Goal: Book appointment/travel/reservation

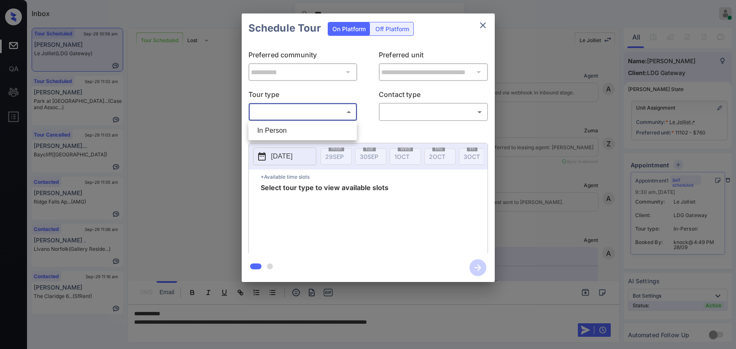
click at [308, 113] on body "Inbox *** Kenneth Umali Online Set yourself offline Set yourself on break Profi…" at bounding box center [368, 174] width 736 height 349
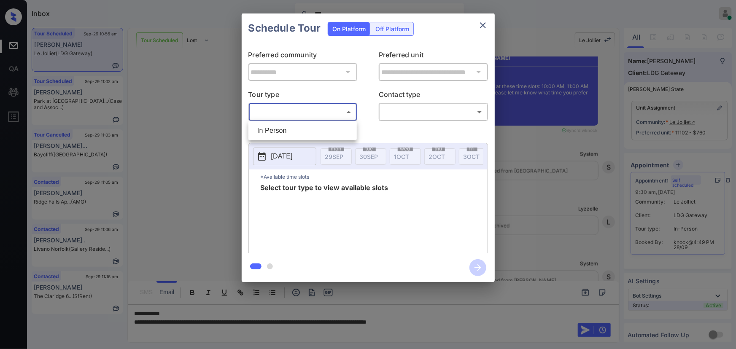
click at [292, 126] on li "In Person" at bounding box center [303, 130] width 104 height 15
type input "********"
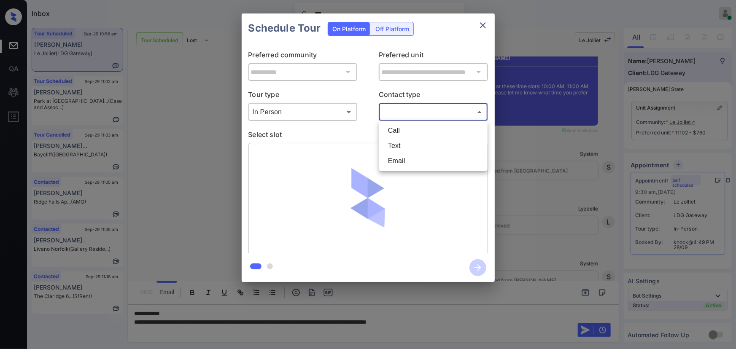
click at [411, 114] on body "Inbox *** Kenneth Umali Online Set yourself offline Set yourself on break Profi…" at bounding box center [368, 174] width 736 height 349
click at [400, 146] on li "Text" at bounding box center [434, 145] width 104 height 15
type input "****"
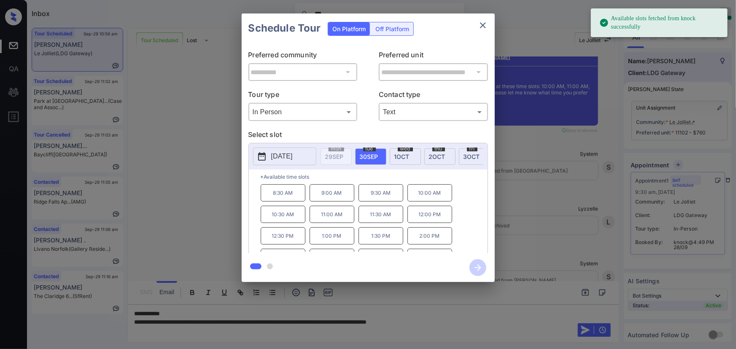
click at [369, 155] on span "30 SEP" at bounding box center [369, 156] width 19 height 7
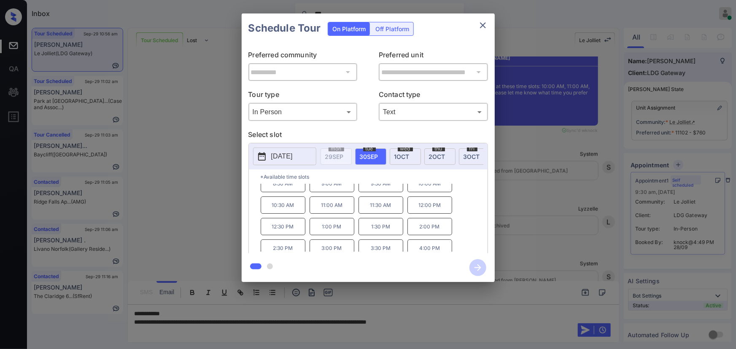
scroll to position [14, 0]
click at [439, 242] on p "4:00 PM" at bounding box center [430, 243] width 45 height 17
click at [495, 311] on div at bounding box center [368, 174] width 736 height 349
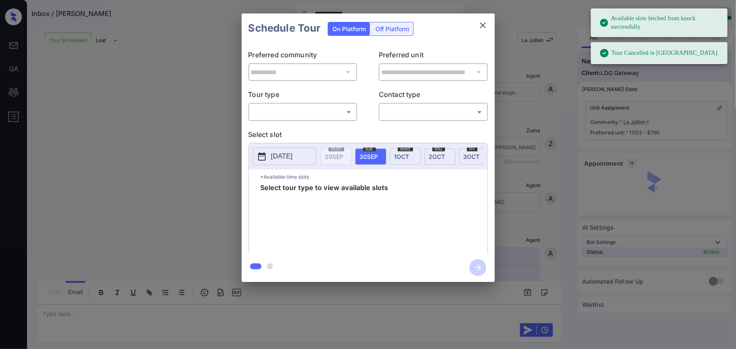
scroll to position [2511, 0]
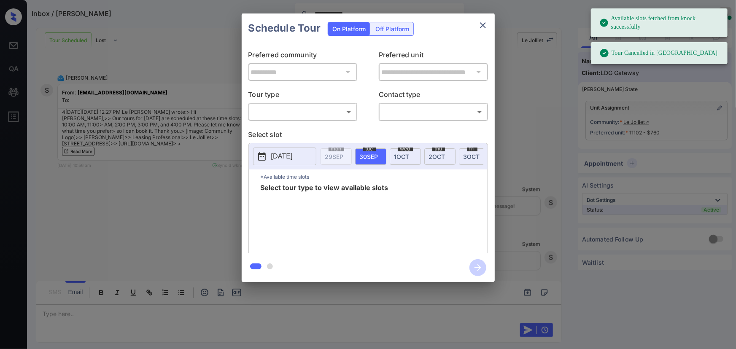
click at [323, 113] on body "**********" at bounding box center [368, 174] width 736 height 349
click at [294, 133] on li "In Person" at bounding box center [303, 130] width 104 height 15
type input "********"
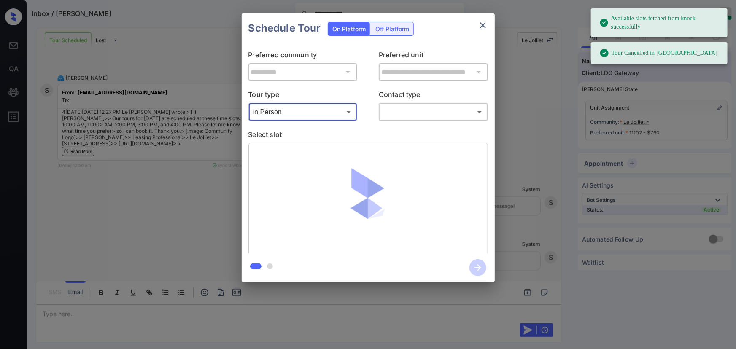
click at [414, 115] on body "**********" at bounding box center [368, 174] width 736 height 349
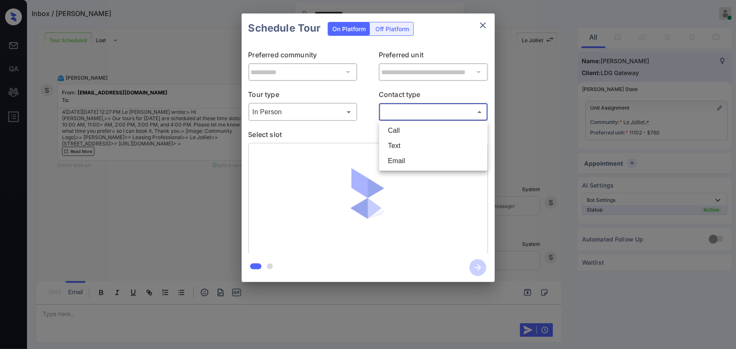
click at [399, 144] on li "Text" at bounding box center [434, 145] width 104 height 15
type input "****"
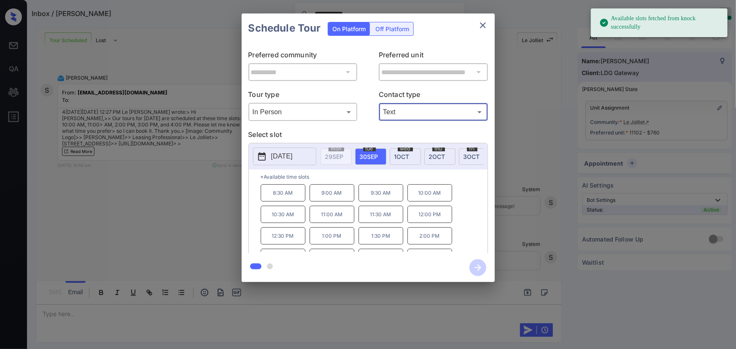
click at [371, 156] on span "30 SEP" at bounding box center [369, 156] width 19 height 7
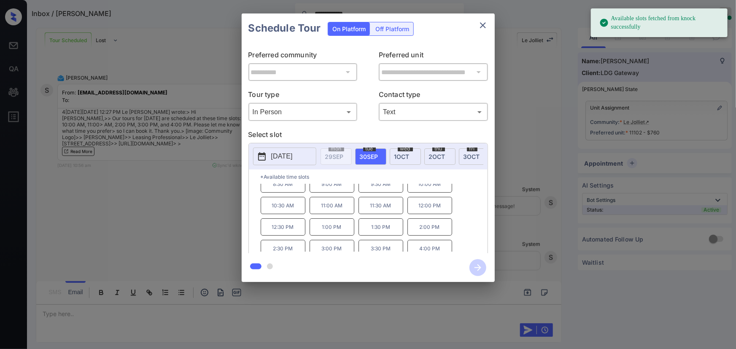
scroll to position [14, 0]
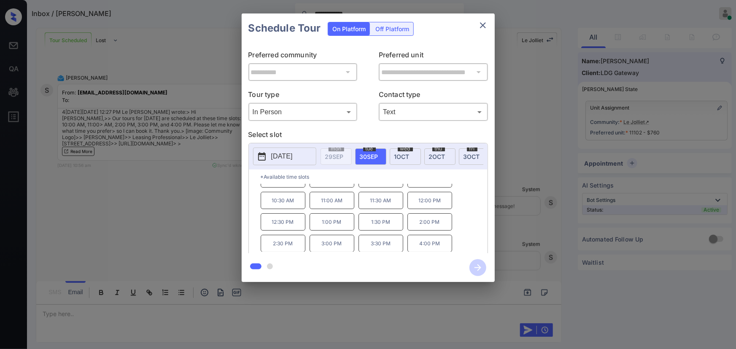
click at [432, 246] on p "4:00 PM" at bounding box center [430, 243] width 45 height 17
click at [475, 269] on icon "button" at bounding box center [478, 268] width 17 height 17
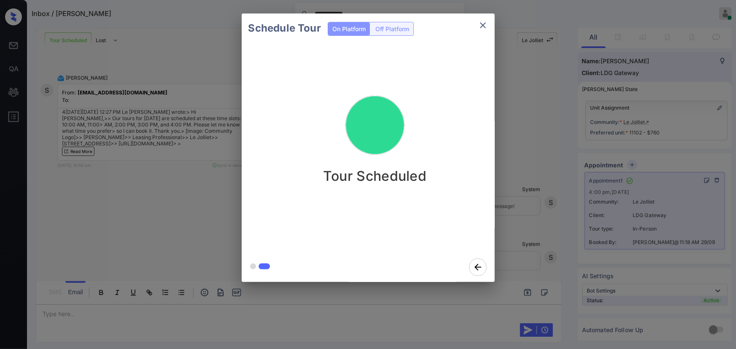
click at [485, 23] on icon "close" at bounding box center [483, 25] width 6 height 6
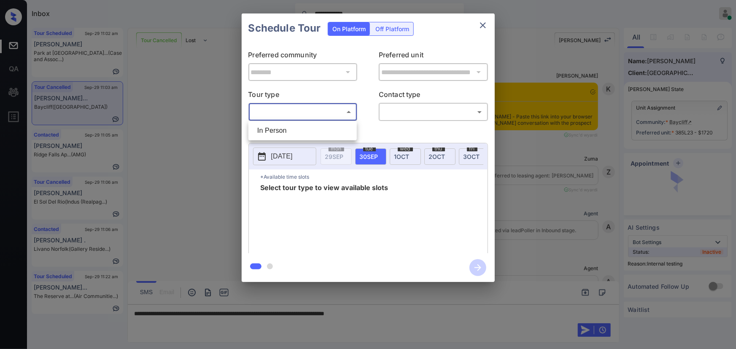
scroll to position [7087, 0]
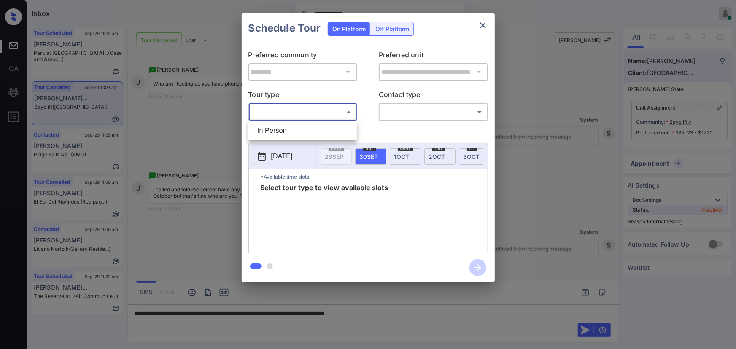
click at [293, 128] on li "In Person" at bounding box center [303, 130] width 104 height 15
click at [403, 113] on div at bounding box center [368, 174] width 736 height 349
type input "********"
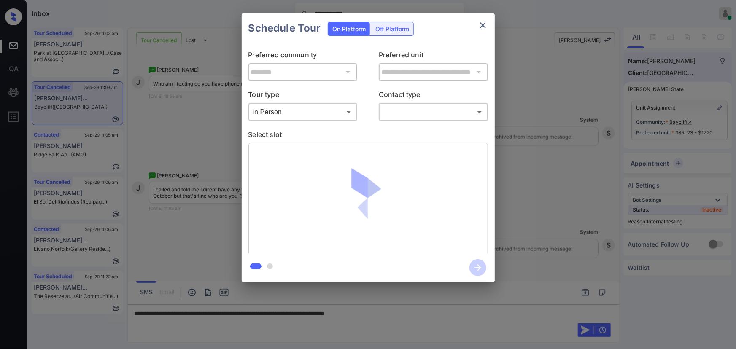
click at [399, 112] on body "**********" at bounding box center [368, 174] width 736 height 349
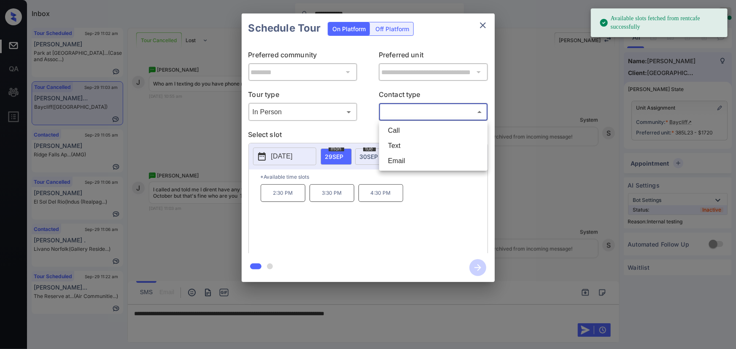
click at [398, 145] on li "Text" at bounding box center [434, 145] width 104 height 15
type input "****"
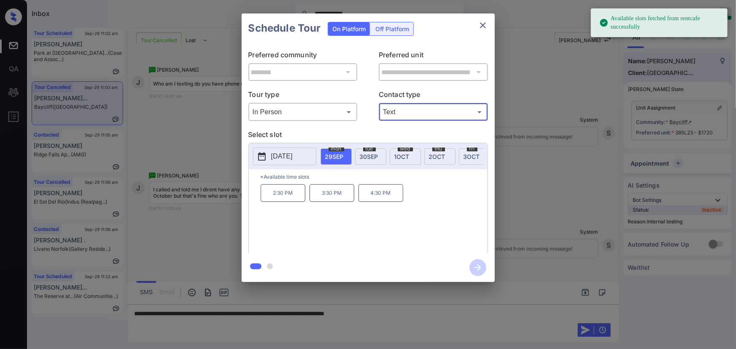
click at [364, 155] on span "30 SEP" at bounding box center [369, 156] width 19 height 7
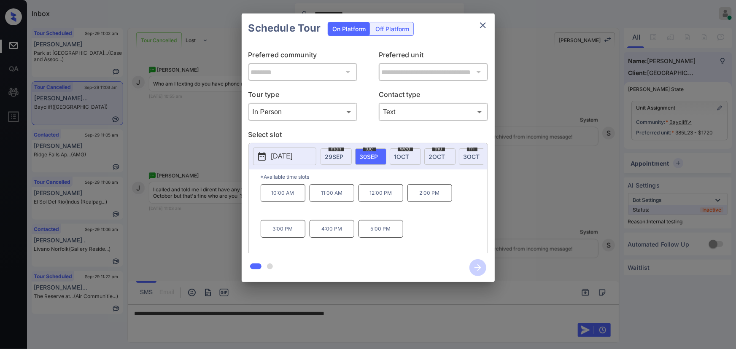
click at [531, 241] on div "**********" at bounding box center [368, 148] width 736 height 296
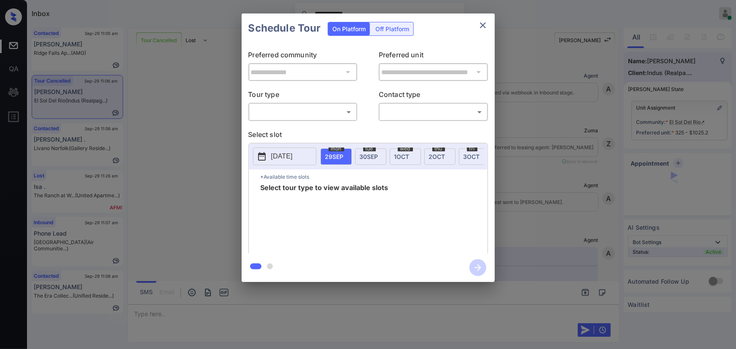
scroll to position [1879, 0]
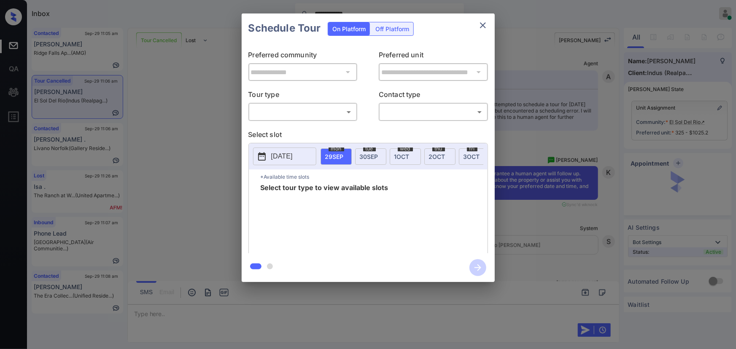
click at [302, 114] on body "**********" at bounding box center [368, 174] width 736 height 349
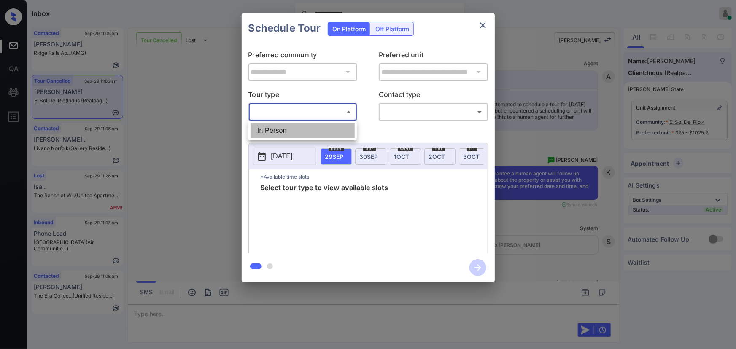
click at [286, 131] on li "In Person" at bounding box center [303, 130] width 104 height 15
type input "********"
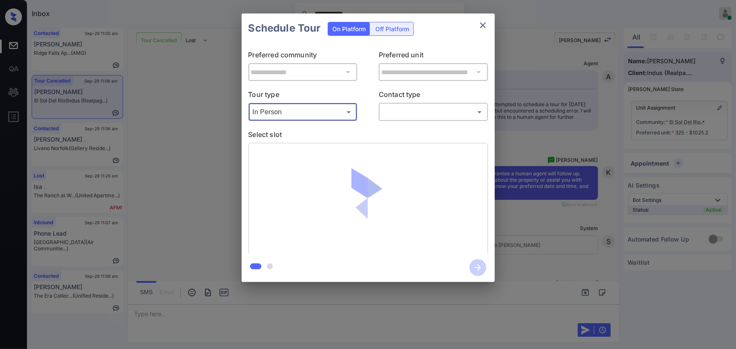
click at [403, 111] on body "**********" at bounding box center [368, 174] width 736 height 349
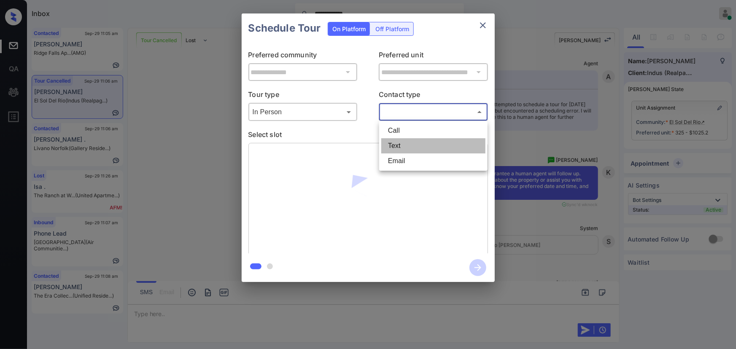
click at [394, 146] on li "Text" at bounding box center [434, 145] width 104 height 15
type input "****"
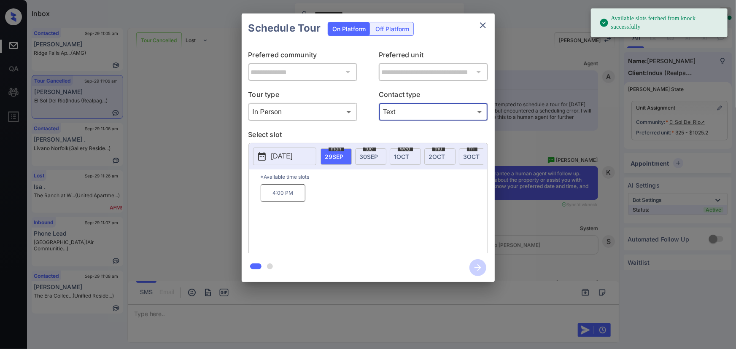
click at [409, 153] on span "[DATE]" at bounding box center [402, 156] width 15 height 7
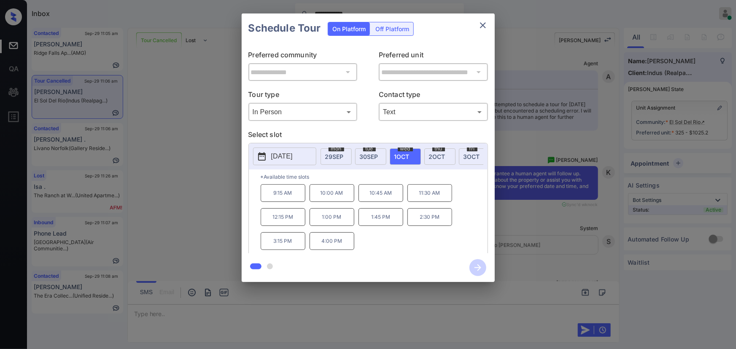
click at [329, 195] on p "10:00 AM" at bounding box center [332, 193] width 45 height 18
click at [541, 249] on div "**********" at bounding box center [368, 148] width 736 height 296
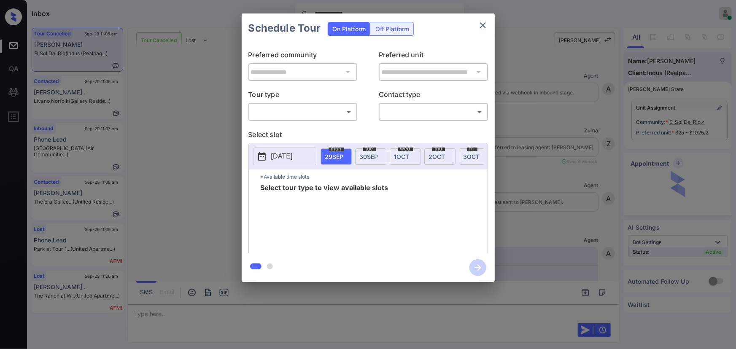
scroll to position [1934, 0]
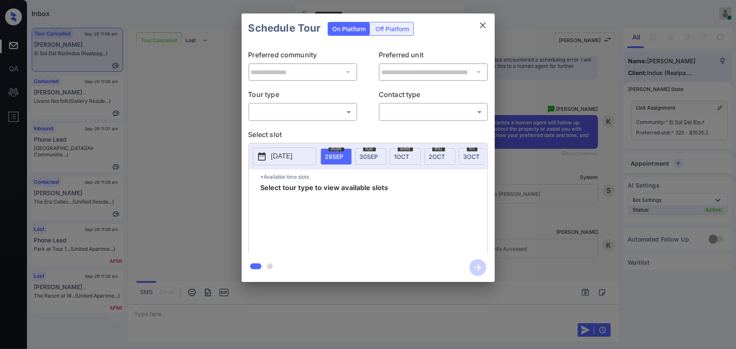
click at [310, 114] on body "**********" at bounding box center [368, 174] width 736 height 349
drag, startPoint x: 287, startPoint y: 130, endPoint x: 414, endPoint y: 114, distance: 127.3
click at [288, 130] on li "In Person" at bounding box center [303, 130] width 104 height 15
type input "********"
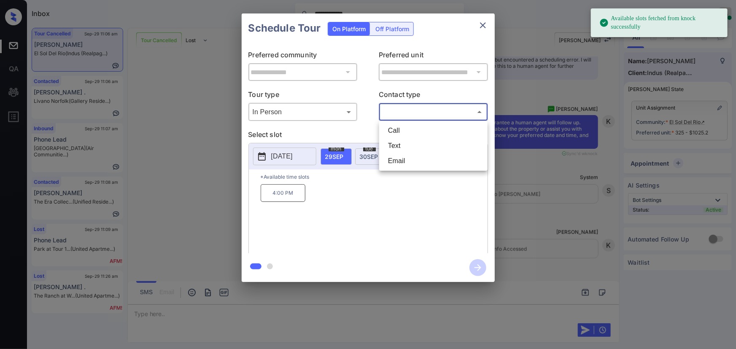
click at [400, 114] on body "**********" at bounding box center [368, 174] width 736 height 349
click at [395, 145] on li "Text" at bounding box center [434, 145] width 104 height 15
type input "****"
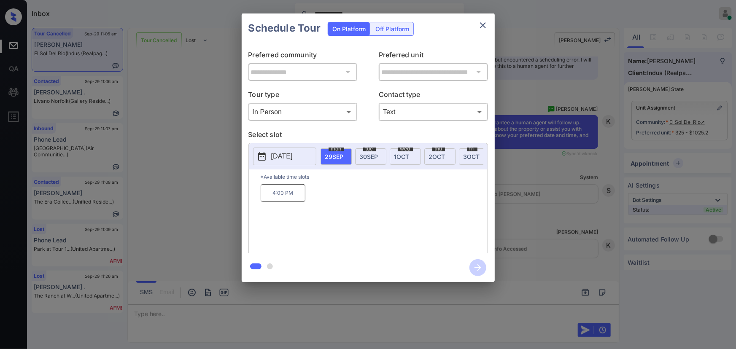
click at [405, 156] on span "1 OCT" at bounding box center [402, 156] width 15 height 7
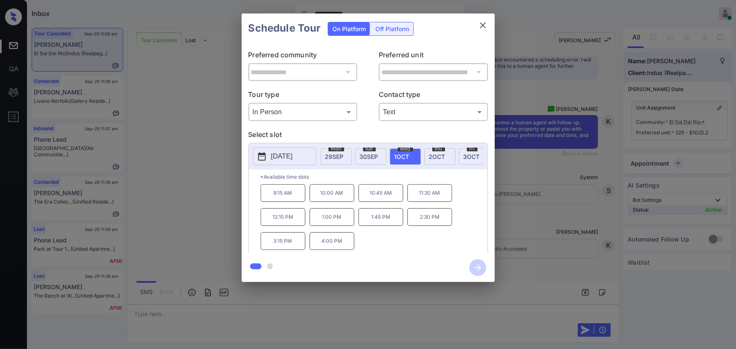
drag, startPoint x: 332, startPoint y: 195, endPoint x: 488, endPoint y: 273, distance: 174.2
click at [333, 195] on p "10:00 AM" at bounding box center [332, 193] width 45 height 18
click at [478, 267] on icon "button" at bounding box center [478, 268] width 17 height 17
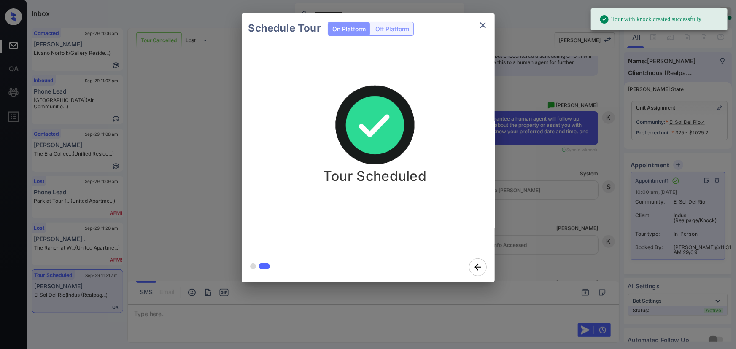
click at [482, 25] on icon "close" at bounding box center [483, 25] width 10 height 10
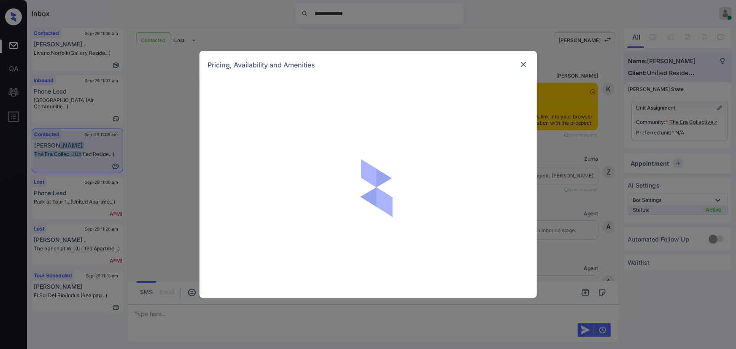
scroll to position [545, 0]
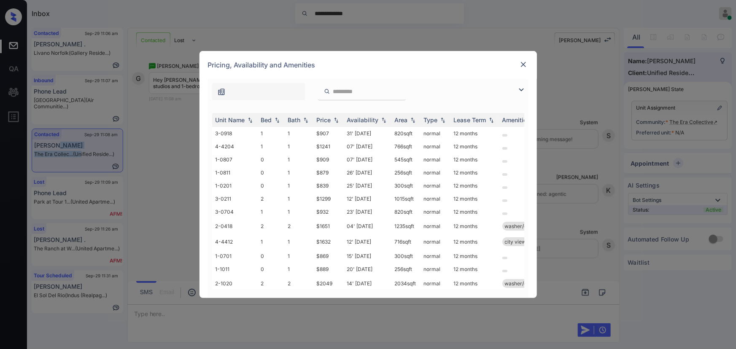
click at [520, 87] on img at bounding box center [522, 90] width 10 height 10
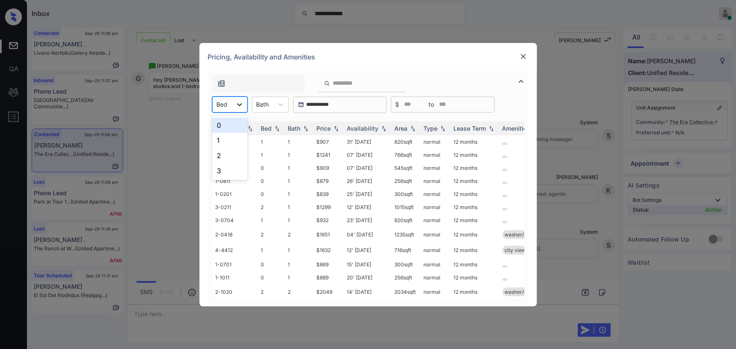
click at [233, 106] on div at bounding box center [239, 104] width 15 height 15
click at [229, 124] on div "0" at bounding box center [229, 125] width 35 height 15
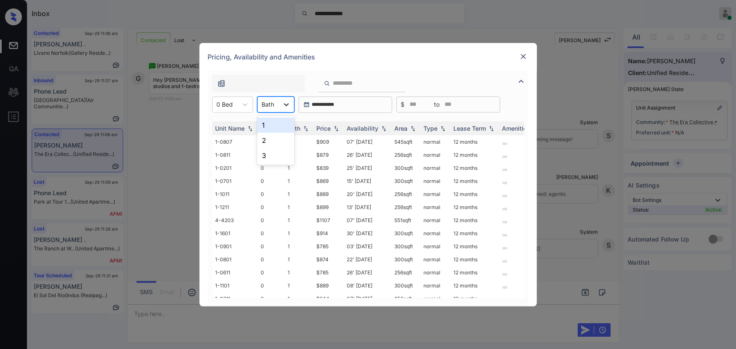
click at [280, 100] on div at bounding box center [286, 104] width 15 height 15
click at [275, 127] on div "1" at bounding box center [275, 125] width 37 height 15
click at [342, 129] on th "Price" at bounding box center [329, 129] width 30 height 14
click at [338, 127] on img at bounding box center [336, 128] width 8 height 6
click at [371, 143] on td "07' Dec 25" at bounding box center [368, 141] width 48 height 13
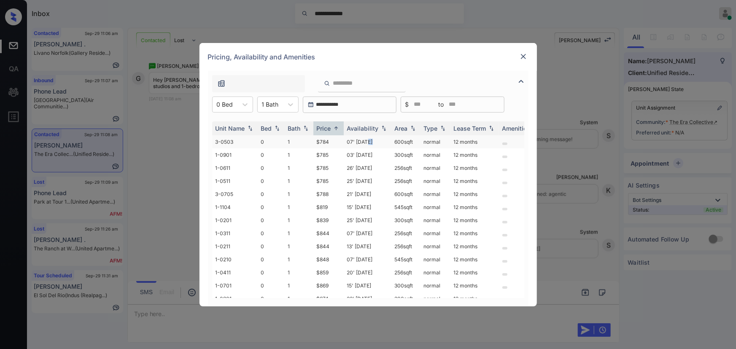
click at [371, 143] on td "07' Dec 25" at bounding box center [368, 141] width 48 height 13
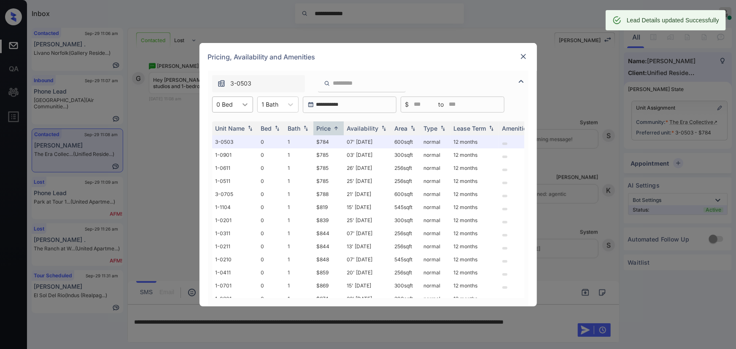
click at [249, 106] on icon at bounding box center [245, 104] width 8 height 8
click at [218, 139] on div "1" at bounding box center [232, 140] width 41 height 15
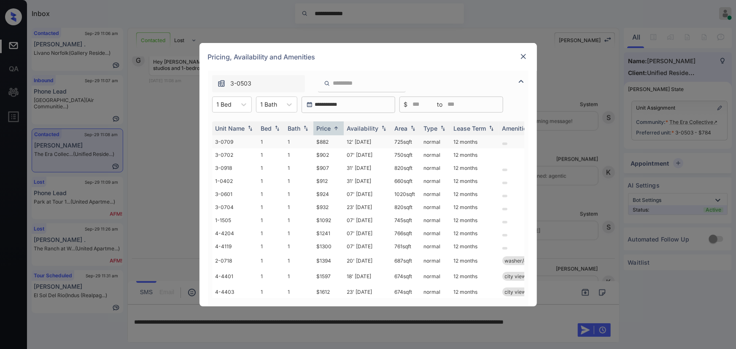
click at [325, 141] on td "$882" at bounding box center [329, 141] width 30 height 13
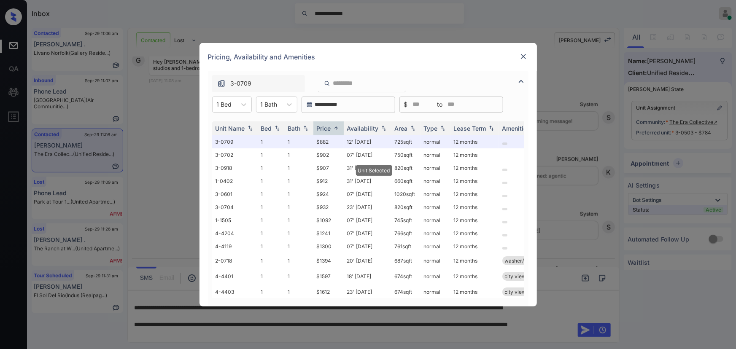
click at [528, 57] on div at bounding box center [524, 56] width 10 height 10
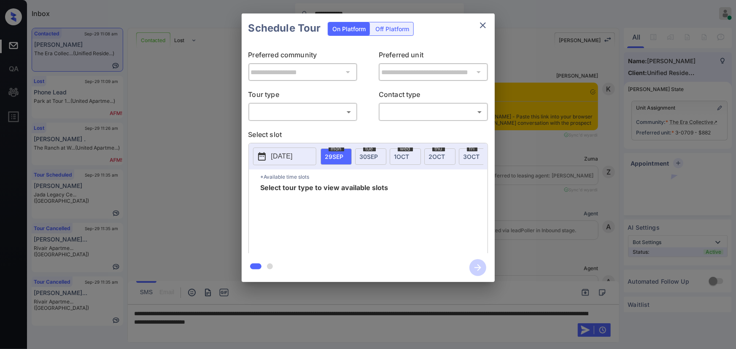
scroll to position [545, 0]
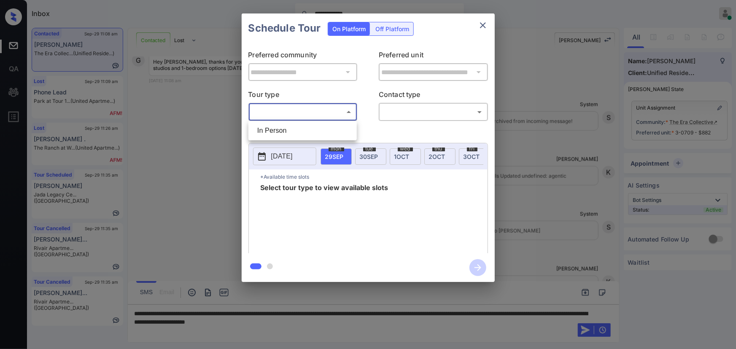
click at [303, 109] on body "**********" at bounding box center [368, 174] width 736 height 349
drag, startPoint x: 288, startPoint y: 134, endPoint x: 332, endPoint y: 135, distance: 43.9
click at [289, 133] on li "In Person" at bounding box center [303, 130] width 104 height 15
type input "********"
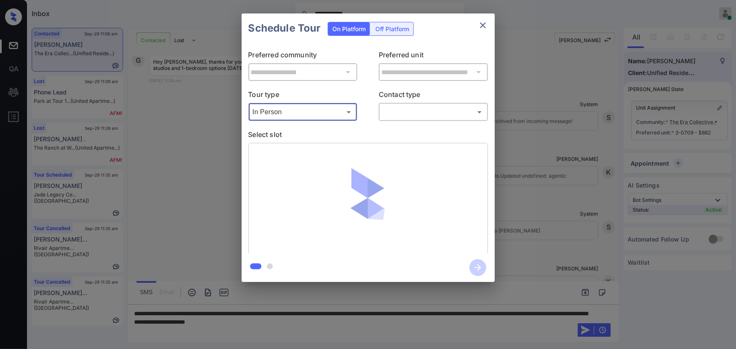
click at [425, 111] on body "**********" at bounding box center [368, 174] width 736 height 349
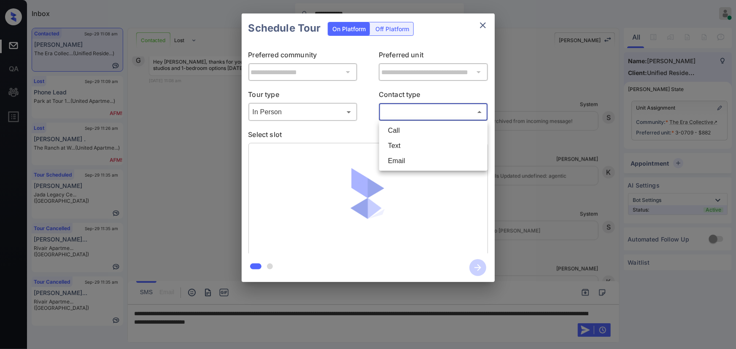
click at [401, 146] on li "Text" at bounding box center [434, 145] width 104 height 15
type input "****"
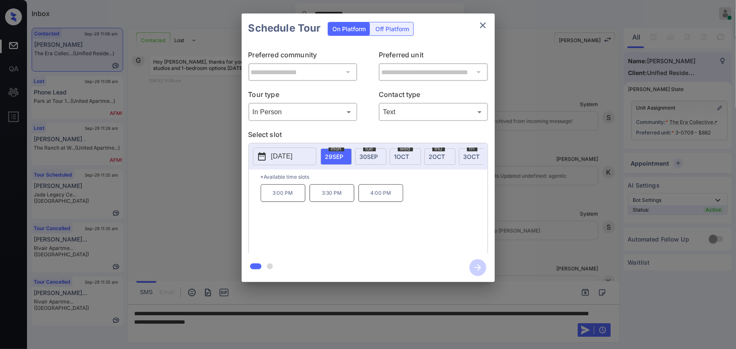
click at [401, 156] on span "1 OCT" at bounding box center [402, 156] width 15 height 7
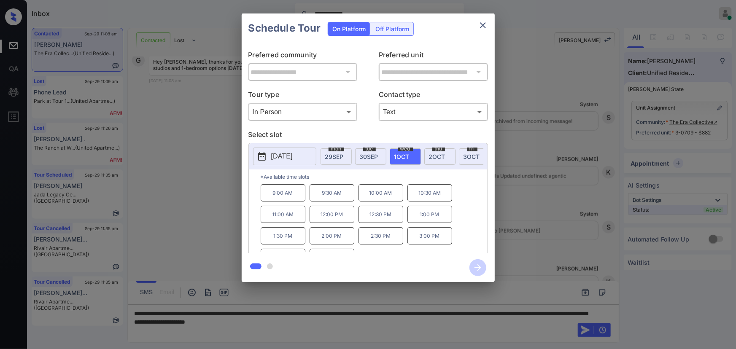
click at [365, 325] on div at bounding box center [368, 174] width 736 height 349
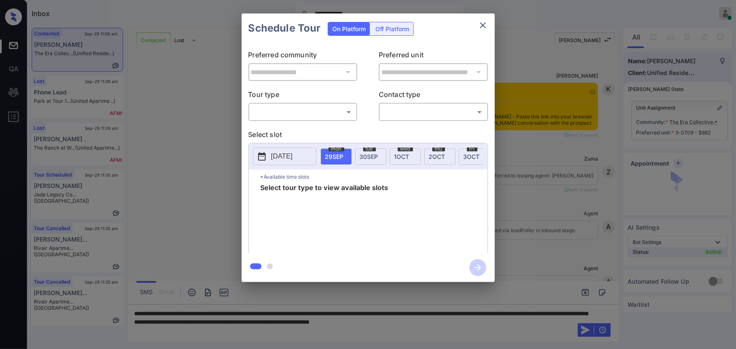
scroll to position [545, 0]
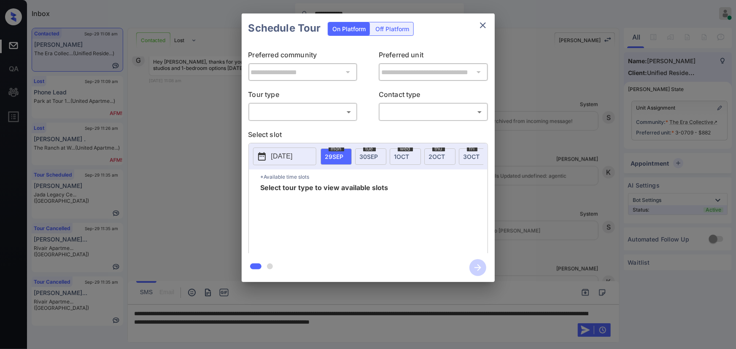
click at [290, 112] on body "**********" at bounding box center [368, 174] width 736 height 349
drag, startPoint x: 283, startPoint y: 128, endPoint x: 386, endPoint y: 114, distance: 103.9
click at [283, 128] on li "In Person" at bounding box center [303, 130] width 104 height 15
type input "********"
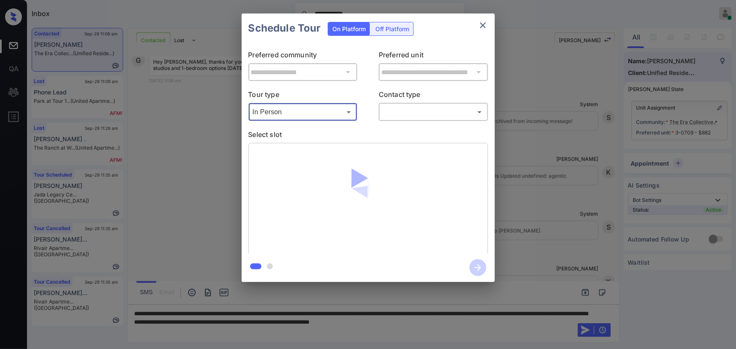
click at [392, 113] on body "**********" at bounding box center [368, 174] width 736 height 349
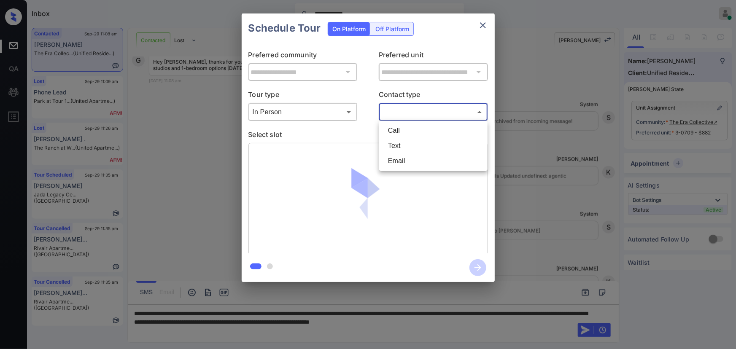
click at [397, 142] on li "Text" at bounding box center [434, 145] width 104 height 15
type input "****"
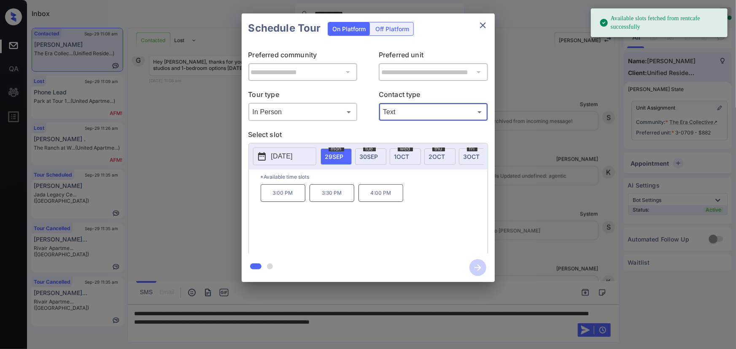
click at [405, 156] on span "[DATE]" at bounding box center [402, 156] width 15 height 7
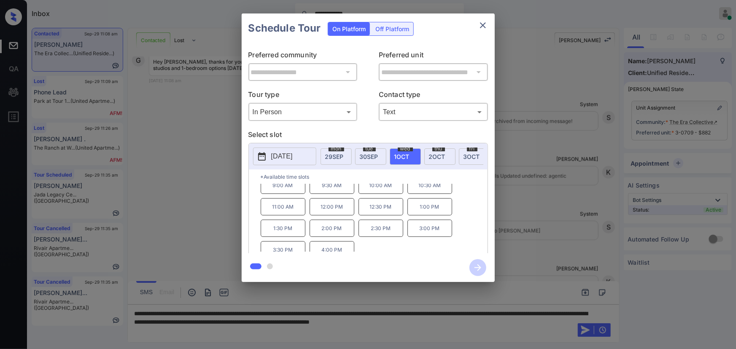
scroll to position [14, 0]
click at [538, 248] on div "**********" at bounding box center [368, 148] width 736 height 296
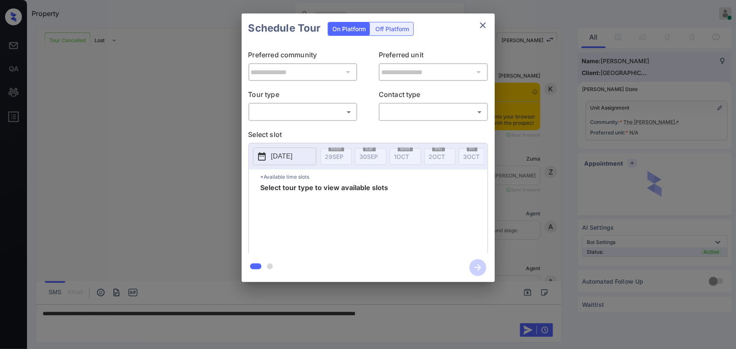
scroll to position [2400, 0]
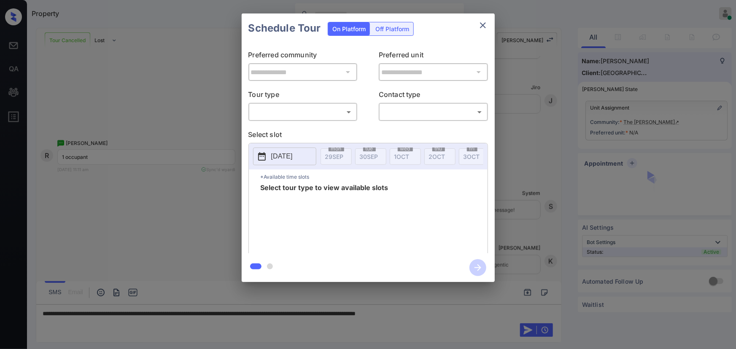
click at [282, 115] on body "Property [PERSON_NAME] Online Set yourself offline Set yourself on break Profil…" at bounding box center [368, 174] width 736 height 349
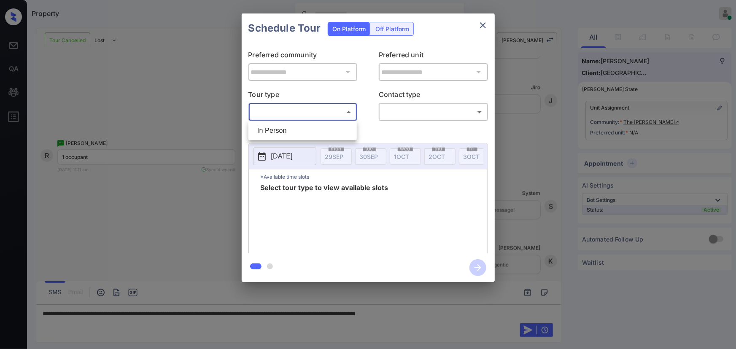
drag, startPoint x: 423, startPoint y: 326, endPoint x: 488, endPoint y: 317, distance: 65.7
click at [425, 326] on div at bounding box center [368, 174] width 736 height 349
click at [485, 25] on icon "close" at bounding box center [483, 25] width 10 height 10
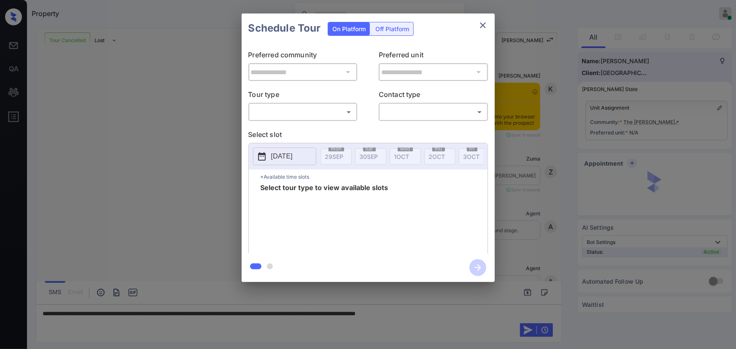
scroll to position [1892, 0]
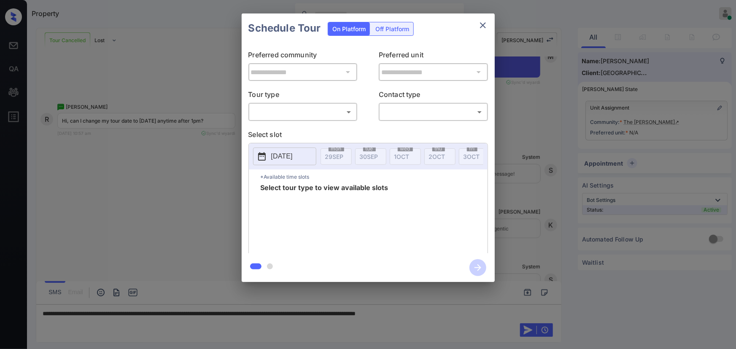
click at [312, 113] on body "Property Kenneth Umali Online Set yourself offline Set yourself on break Profil…" at bounding box center [368, 174] width 736 height 349
click at [304, 130] on li "In Person" at bounding box center [303, 130] width 104 height 15
type input "********"
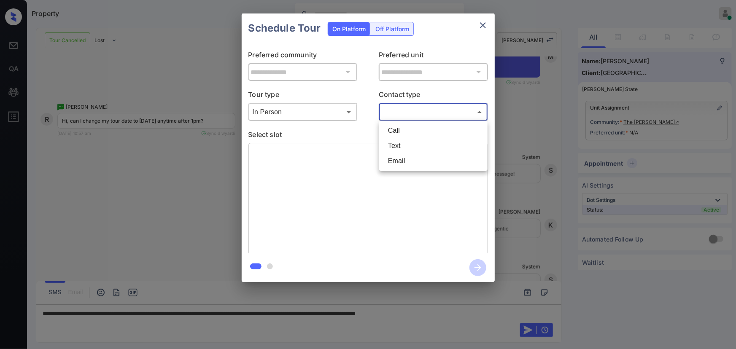
click at [411, 117] on body "Property Kenneth Umali Online Set yourself offline Set yourself on break Profil…" at bounding box center [368, 174] width 736 height 349
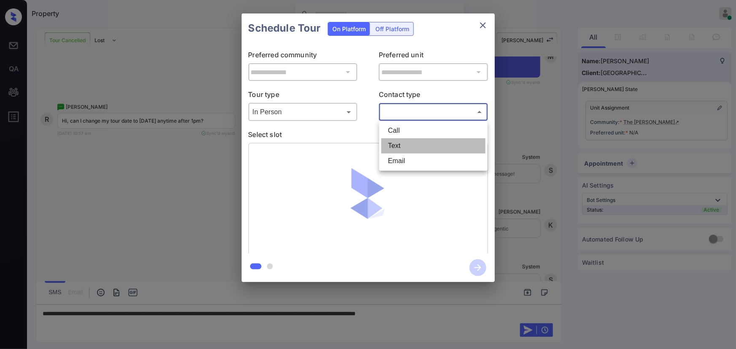
click at [403, 144] on li "Text" at bounding box center [434, 145] width 104 height 15
type input "****"
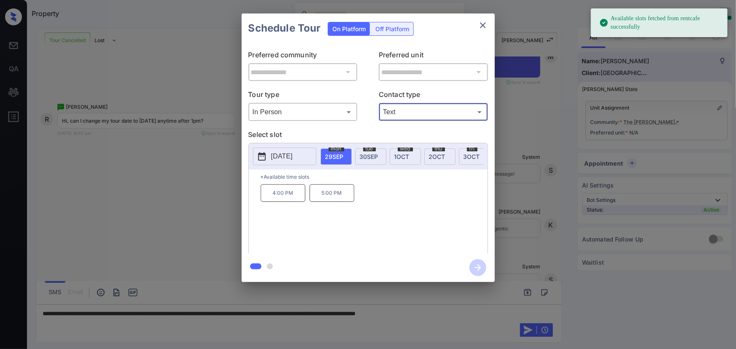
click at [284, 154] on p "2025-09-29" at bounding box center [282, 157] width 22 height 10
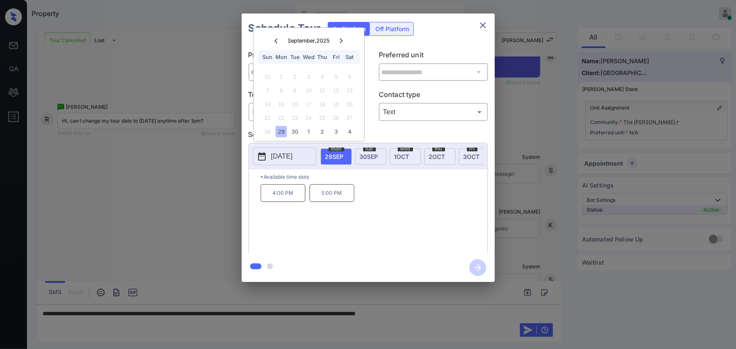
click at [342, 38] on icon at bounding box center [341, 40] width 5 height 5
click at [336, 100] on div "17" at bounding box center [335, 104] width 11 height 11
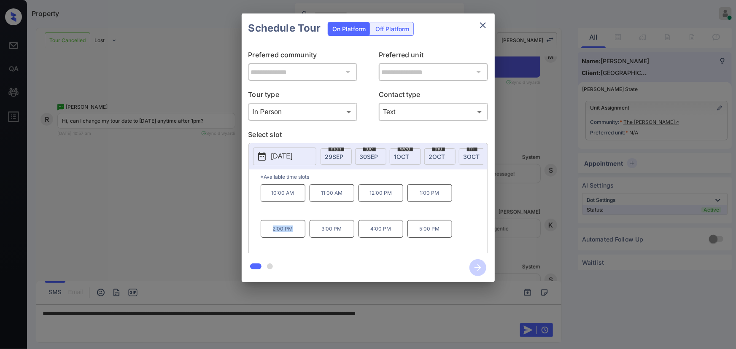
copy p "2:00 PM"
drag, startPoint x: 295, startPoint y: 231, endPoint x: 270, endPoint y: 233, distance: 25.8
click at [269, 233] on p "2:00 PM" at bounding box center [283, 229] width 45 height 18
click at [480, 313] on div at bounding box center [368, 174] width 736 height 349
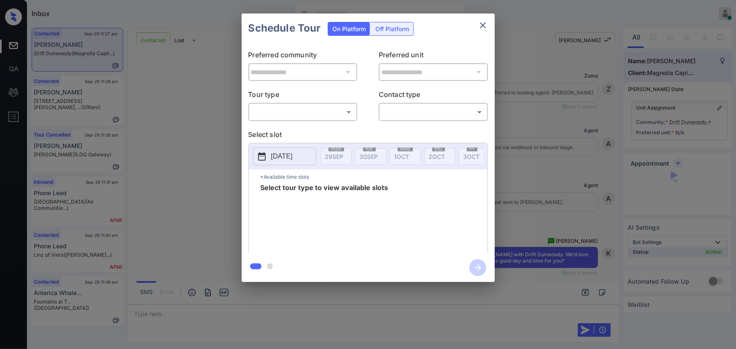
scroll to position [600, 0]
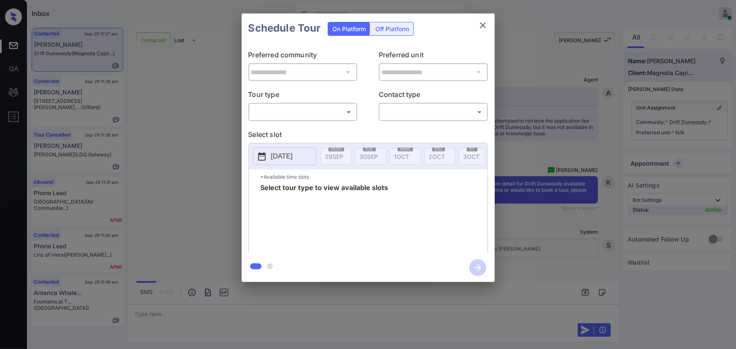
click at [623, 137] on div "**********" at bounding box center [368, 148] width 736 height 296
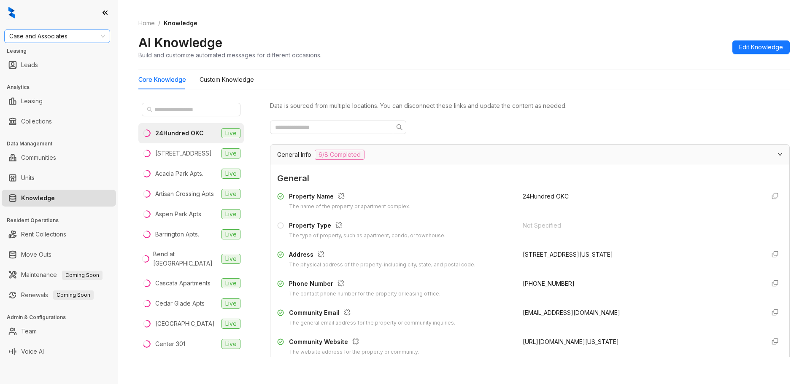
click at [67, 35] on span "Case and Associates" at bounding box center [57, 36] width 96 height 13
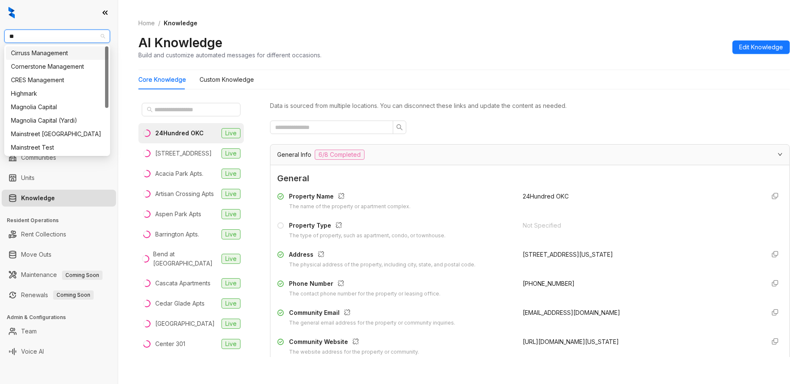
type input "***"
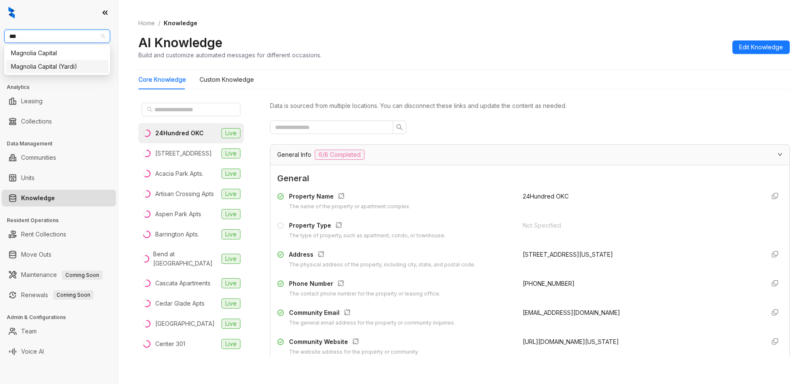
click at [47, 65] on div "Magnolia Capital (Yardi)" at bounding box center [57, 66] width 92 height 9
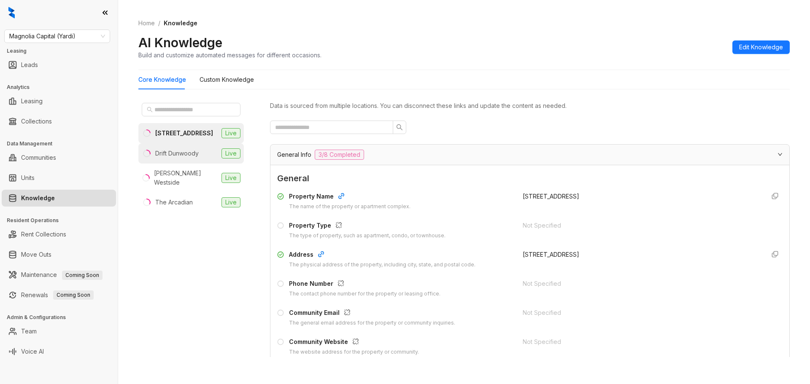
click at [176, 152] on div "Drift Dunwoody" at bounding box center [176, 153] width 43 height 9
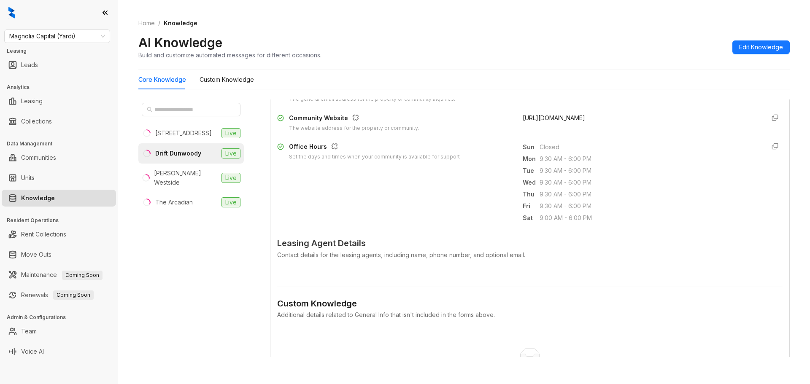
scroll to position [225, 0]
click at [337, 248] on span "Leasing Agent Details" at bounding box center [530, 242] width 506 height 13
click at [340, 244] on span "Leasing Agent Details" at bounding box center [530, 242] width 506 height 13
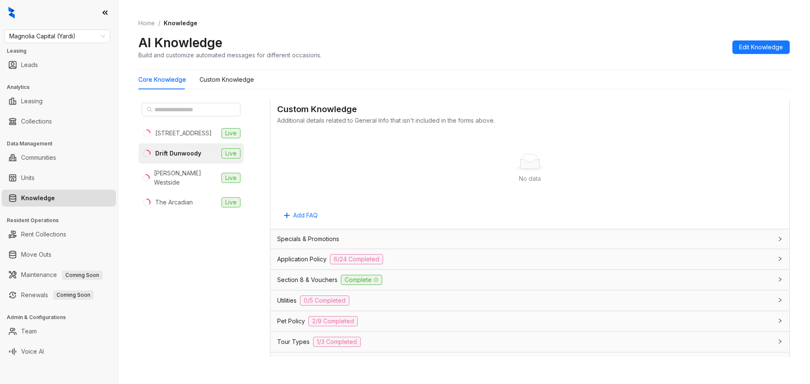
scroll to position [422, 0]
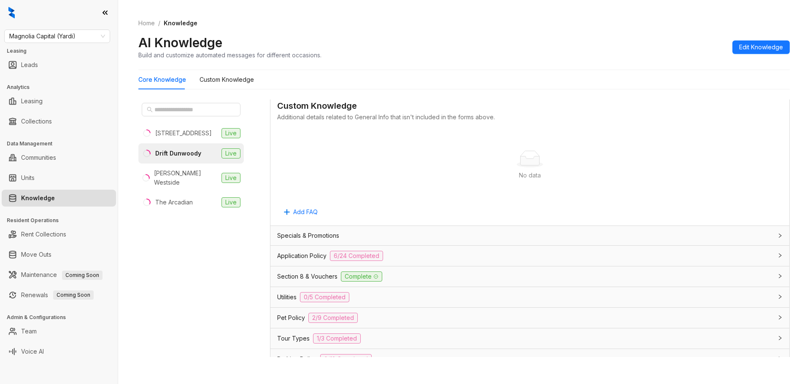
click at [307, 257] on span "Application Policy" at bounding box center [301, 256] width 49 height 9
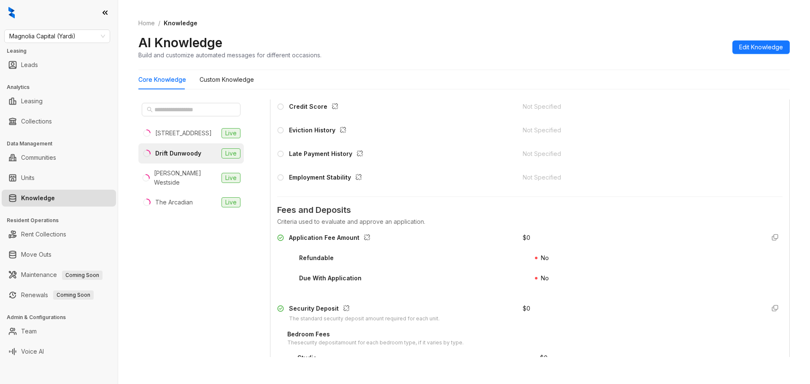
scroll to position [816, 0]
click at [801, 158] on div "Home / Knowledge AI Knowledge Build and customize automated messages for differ…" at bounding box center [464, 192] width 692 height 384
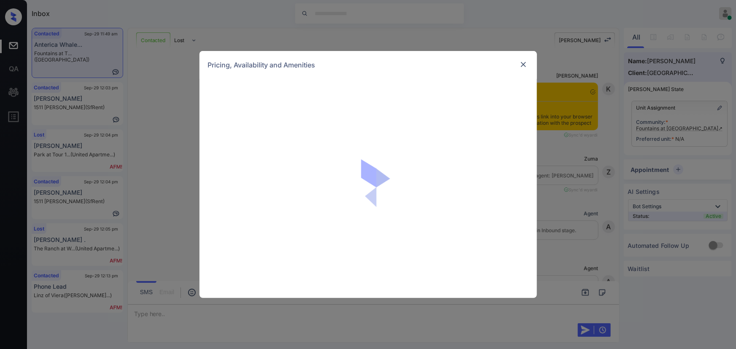
scroll to position [2017, 0]
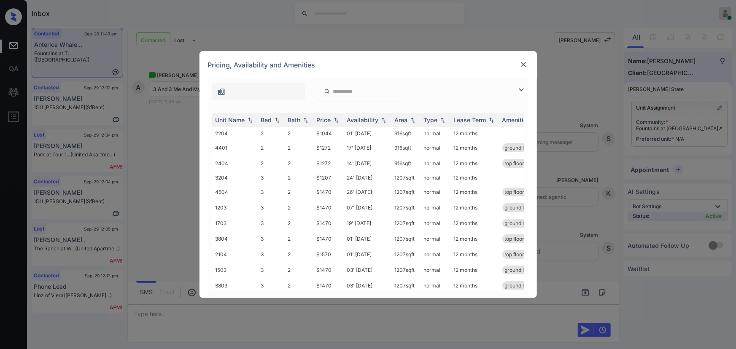
click at [522, 88] on img at bounding box center [522, 90] width 10 height 10
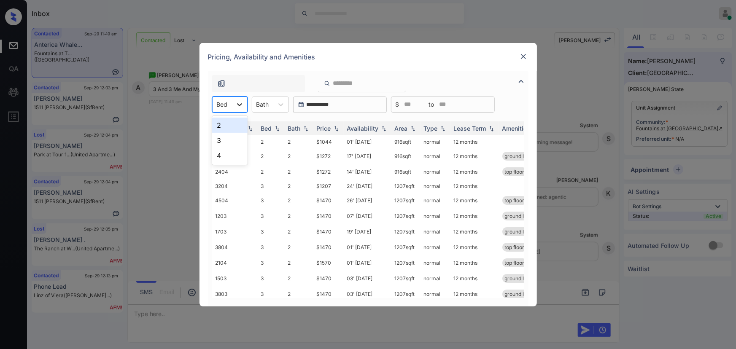
click at [244, 103] on div at bounding box center [239, 104] width 15 height 15
click at [225, 138] on div "3" at bounding box center [229, 140] width 35 height 15
click at [282, 100] on icon at bounding box center [281, 104] width 8 height 8
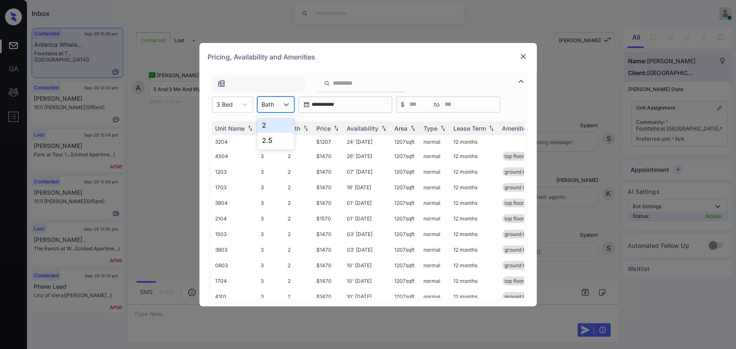
click at [272, 126] on div "2" at bounding box center [275, 125] width 37 height 15
click at [334, 128] on img at bounding box center [336, 128] width 8 height 6
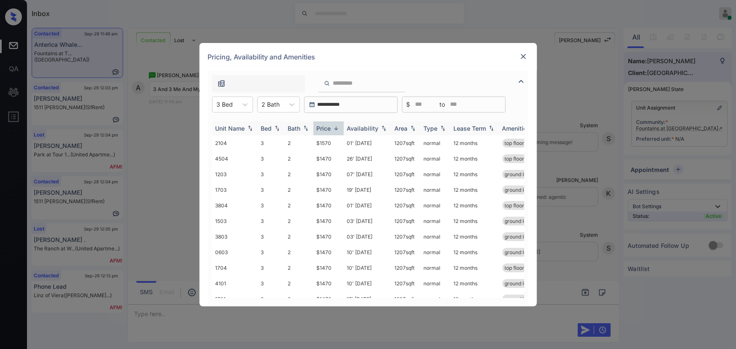
click at [334, 128] on img at bounding box center [336, 128] width 8 height 6
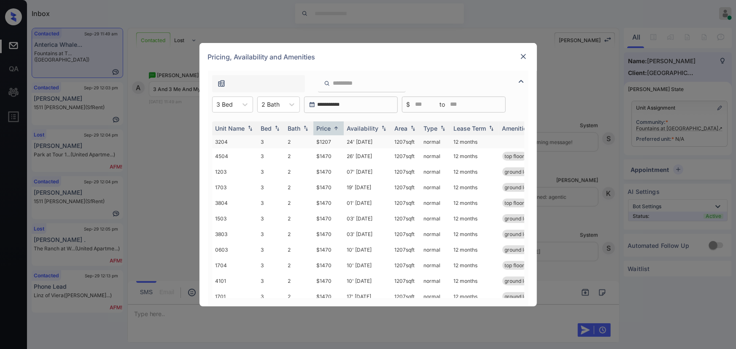
click at [363, 141] on td "24' [DATE]" at bounding box center [368, 141] width 48 height 13
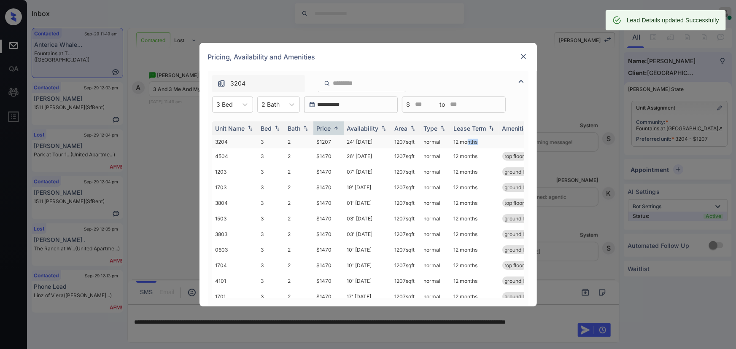
drag, startPoint x: 480, startPoint y: 142, endPoint x: 440, endPoint y: 143, distance: 39.7
click at [464, 142] on td "12 months" at bounding box center [475, 141] width 49 height 13
copy td "1207 sqft"
drag, startPoint x: 416, startPoint y: 140, endPoint x: 395, endPoint y: 141, distance: 21.1
click at [395, 141] on td "1207 sqft" at bounding box center [406, 141] width 29 height 13
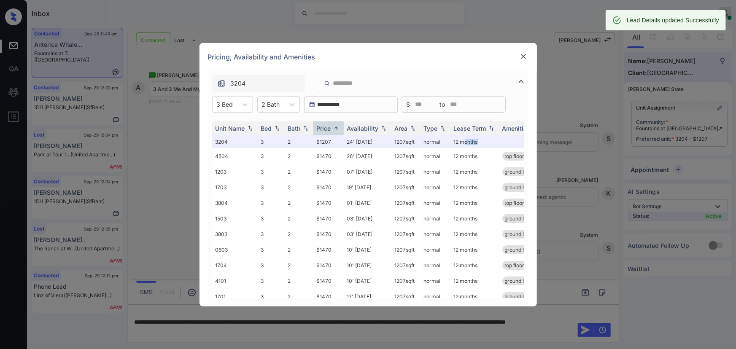
click at [522, 56] on img at bounding box center [524, 56] width 8 height 8
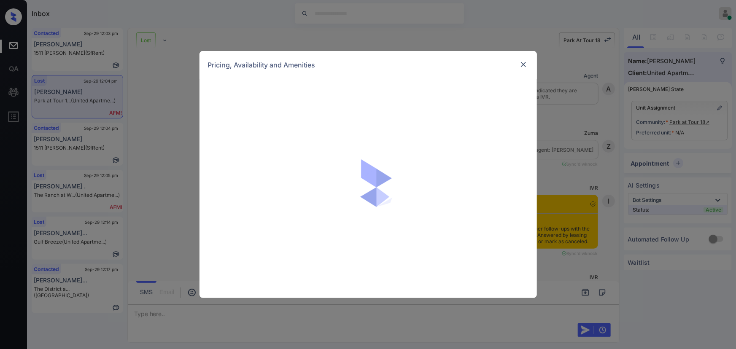
scroll to position [1401, 0]
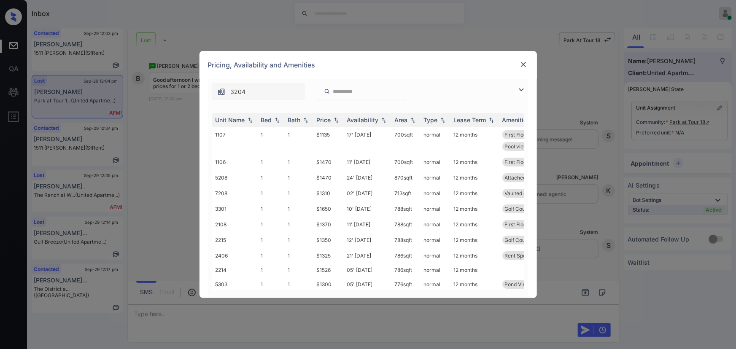
click at [520, 86] on img at bounding box center [522, 90] width 10 height 10
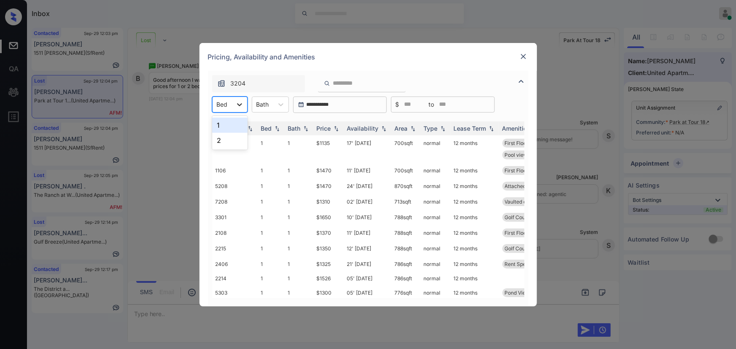
click at [232, 100] on div at bounding box center [239, 104] width 15 height 15
drag, startPoint x: 227, startPoint y: 125, endPoint x: 235, endPoint y: 123, distance: 8.0
click at [228, 125] on div "1" at bounding box center [229, 125] width 35 height 15
click at [283, 103] on icon at bounding box center [285, 104] width 5 height 3
click at [273, 126] on div "1" at bounding box center [274, 125] width 37 height 15
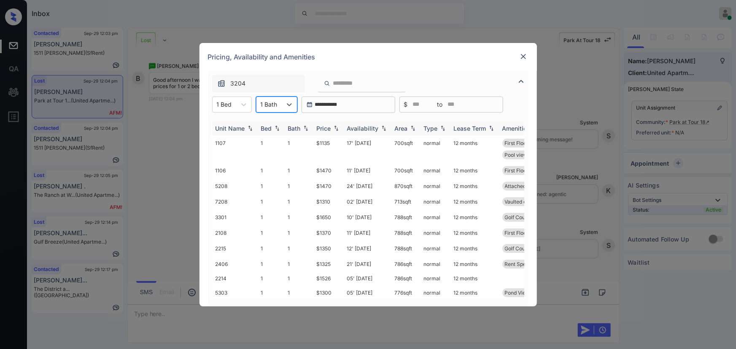
click at [338, 130] on img at bounding box center [336, 128] width 8 height 6
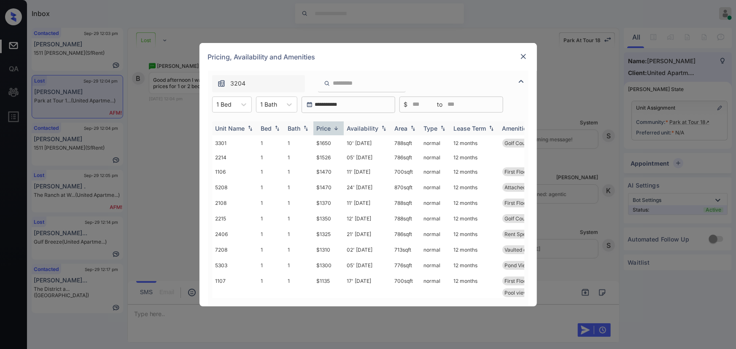
click at [338, 130] on img at bounding box center [336, 128] width 8 height 6
click at [387, 144] on td "17' Oct 25" at bounding box center [368, 148] width 48 height 27
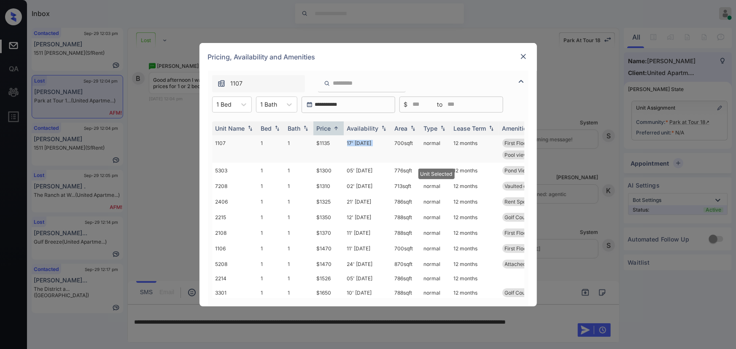
click at [387, 144] on td "17' Oct 25" at bounding box center [368, 148] width 48 height 27
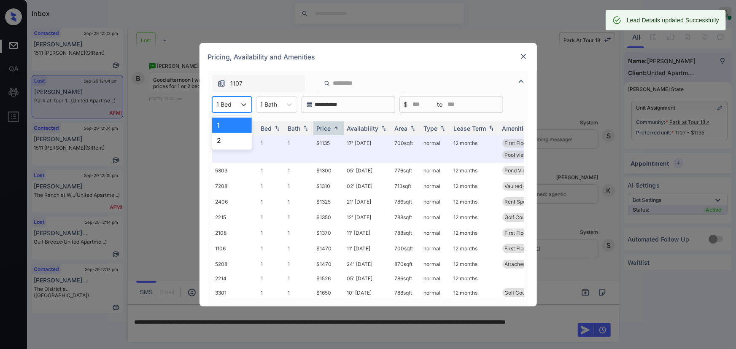
click at [228, 103] on div at bounding box center [224, 104] width 15 height 9
click at [230, 123] on div "1" at bounding box center [232, 125] width 40 height 15
click at [236, 107] on icon at bounding box center [240, 104] width 8 height 8
click at [225, 138] on div "2" at bounding box center [229, 140] width 35 height 15
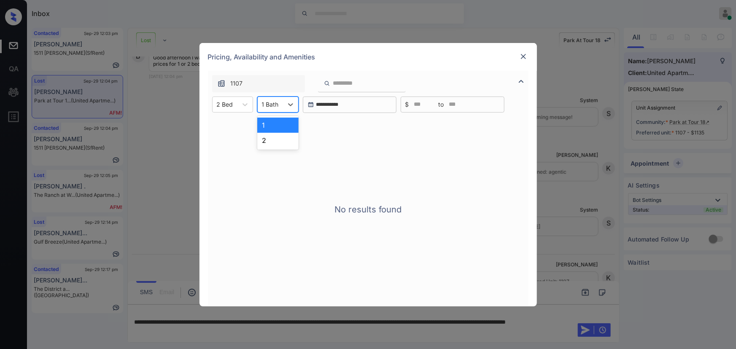
drag, startPoint x: 279, startPoint y: 102, endPoint x: 273, endPoint y: 139, distance: 38.0
click at [279, 102] on div "1 Bath" at bounding box center [270, 104] width 25 height 12
click at [273, 139] on div "2" at bounding box center [277, 140] width 41 height 15
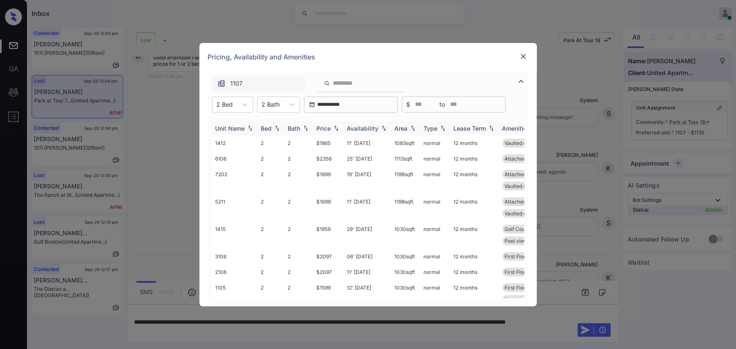
click at [340, 129] on img at bounding box center [336, 128] width 8 height 6
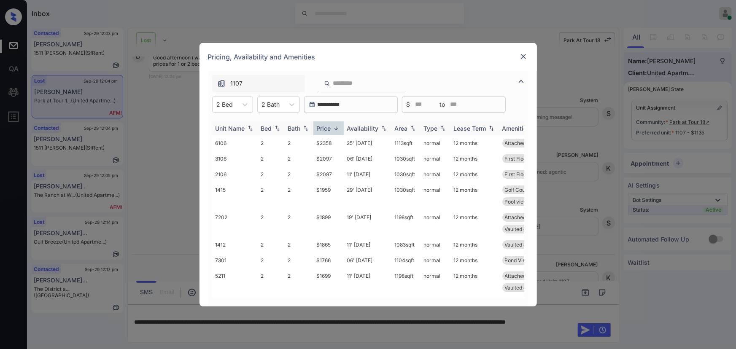
click at [340, 129] on img at bounding box center [336, 128] width 8 height 6
click at [356, 143] on td "12' Sep 25" at bounding box center [368, 148] width 48 height 27
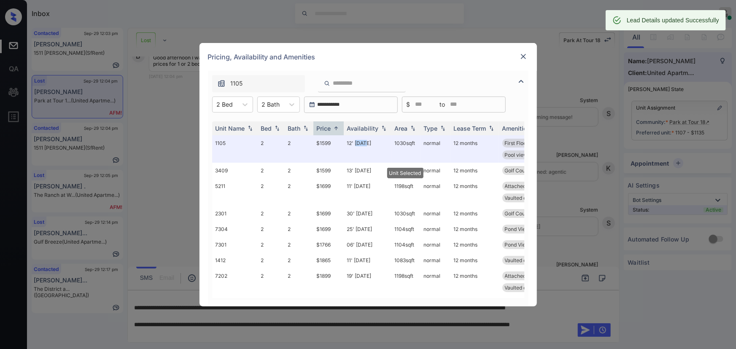
click at [522, 57] on img at bounding box center [524, 56] width 8 height 8
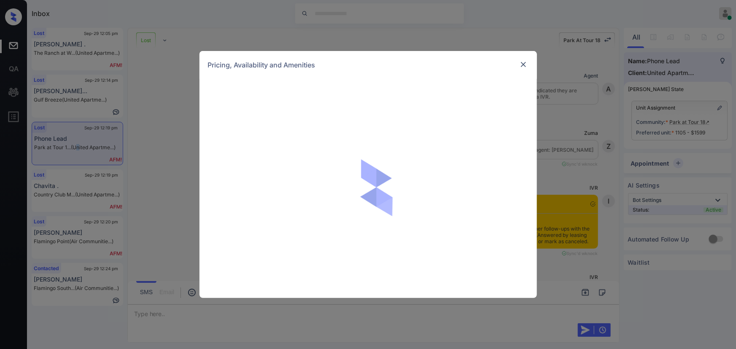
scroll to position [2051, 0]
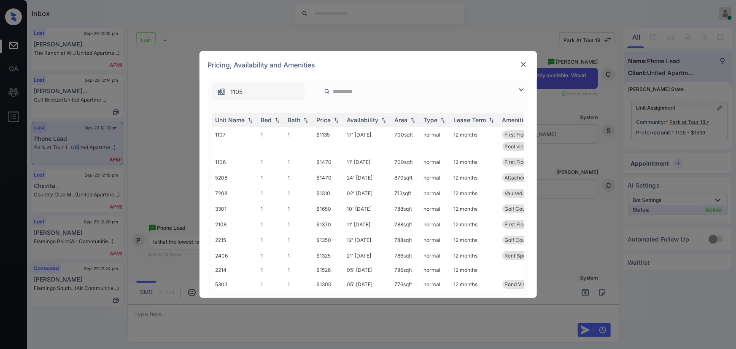
click at [523, 87] on img at bounding box center [522, 90] width 10 height 10
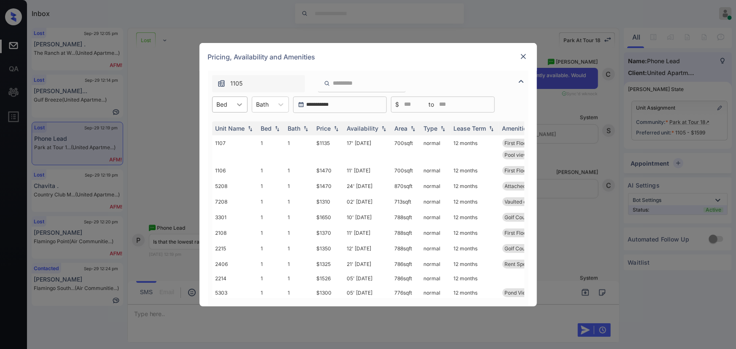
click at [233, 107] on div at bounding box center [239, 104] width 15 height 15
click at [224, 140] on div "2" at bounding box center [229, 140] width 35 height 15
click at [279, 103] on div at bounding box center [280, 104] width 15 height 15
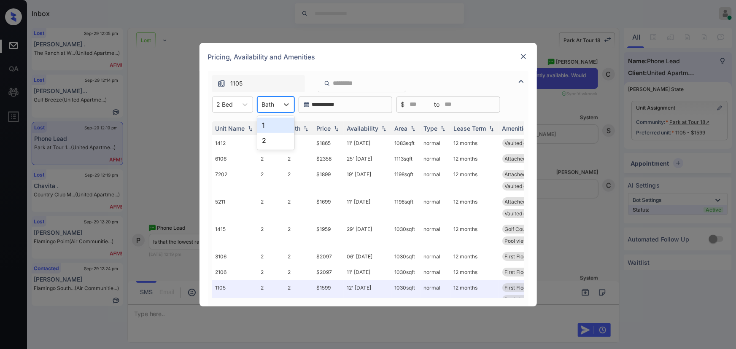
click at [274, 127] on div "1" at bounding box center [275, 125] width 37 height 15
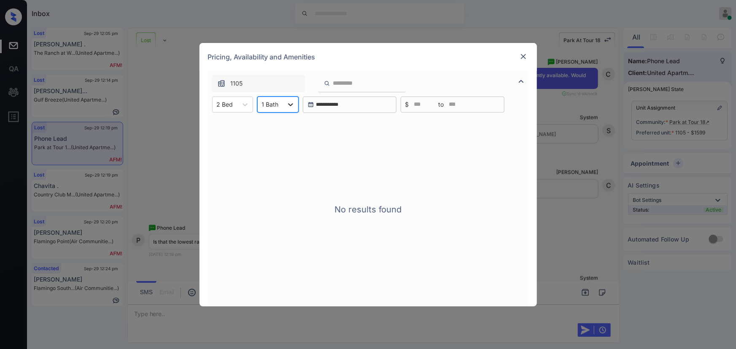
click at [283, 105] on div at bounding box center [290, 104] width 15 height 15
click at [275, 139] on div "2" at bounding box center [277, 140] width 41 height 15
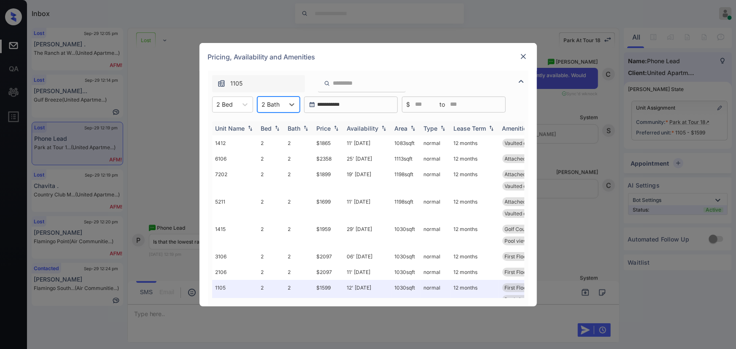
click at [328, 127] on div "Price" at bounding box center [324, 128] width 14 height 7
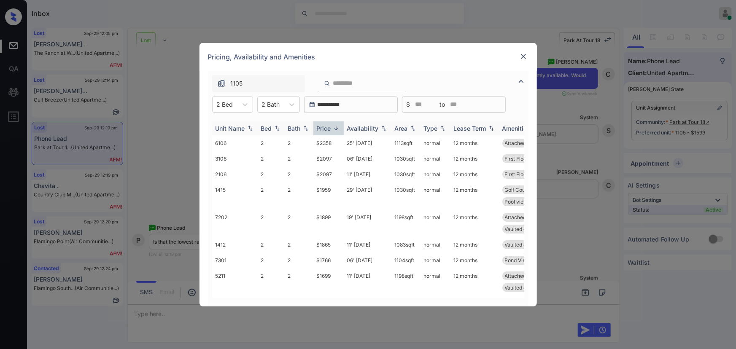
click at [330, 127] on div "Price" at bounding box center [324, 128] width 14 height 7
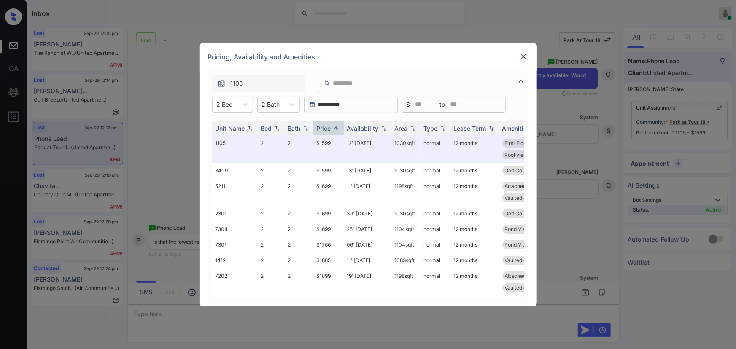
click at [523, 63] on div "Pricing, Availability and Amenities" at bounding box center [369, 57] width 338 height 28
click at [528, 55] on img at bounding box center [524, 56] width 8 height 8
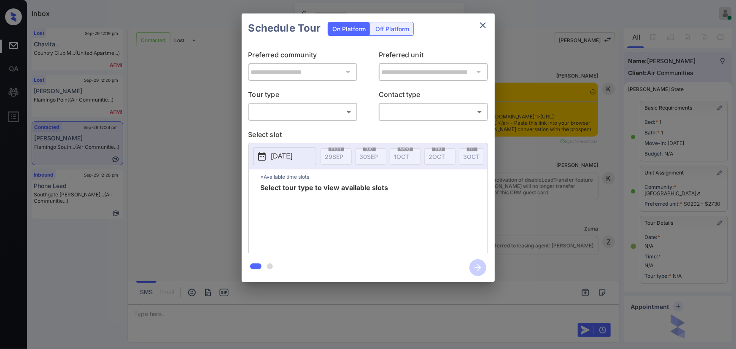
scroll to position [2110, 0]
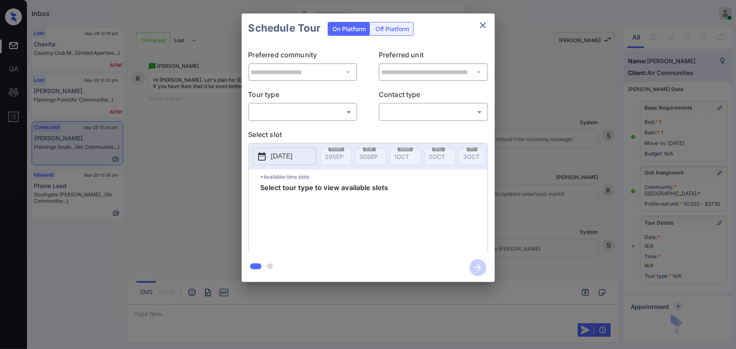
click at [290, 108] on body "Inbox Kenneth Umali Online Set yourself offline Set yourself on break Profile S…" at bounding box center [368, 174] width 736 height 349
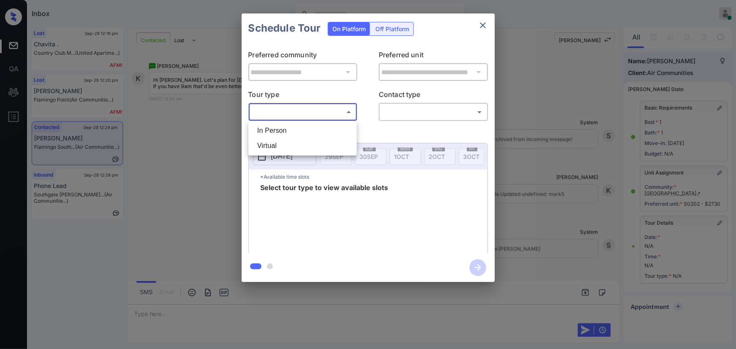
click at [288, 129] on li "In Person" at bounding box center [303, 130] width 104 height 15
type input "********"
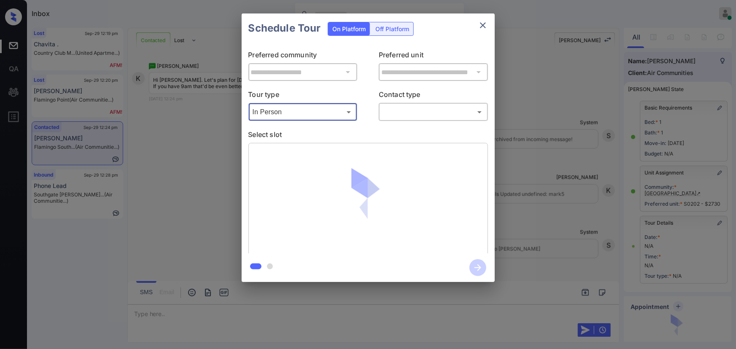
click at [425, 115] on body "Inbox [PERSON_NAME] Online Set yourself offline Set yourself on break Profile S…" at bounding box center [368, 174] width 736 height 349
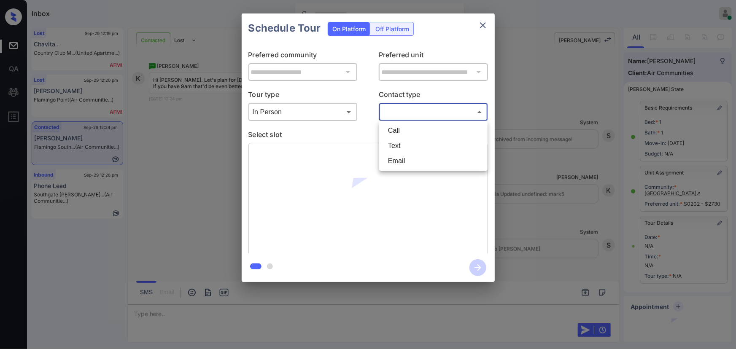
click at [405, 148] on li "Text" at bounding box center [434, 145] width 104 height 15
type input "****"
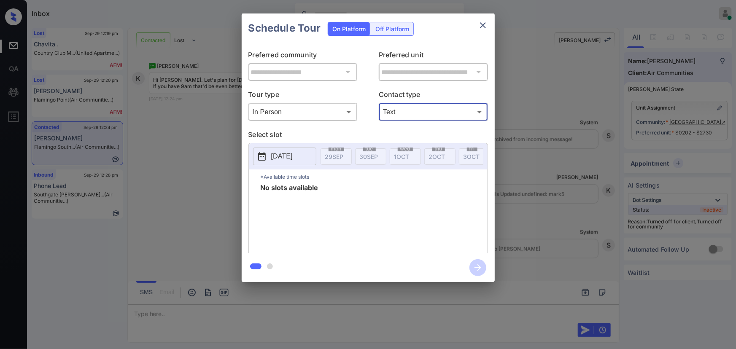
click at [293, 156] on p "[DATE]" at bounding box center [282, 157] width 22 height 10
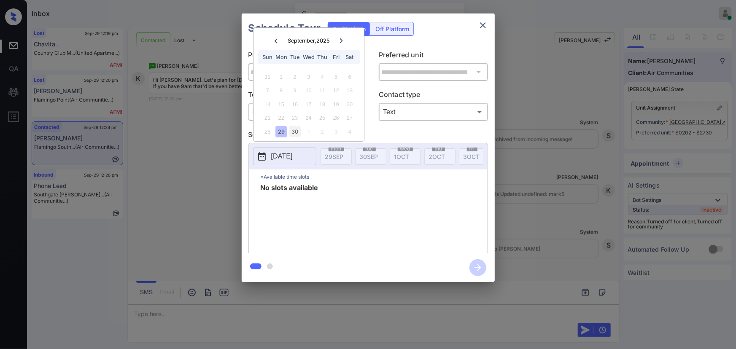
click at [291, 128] on div "30" at bounding box center [295, 131] width 11 height 11
click at [549, 131] on div "**********" at bounding box center [368, 148] width 736 height 296
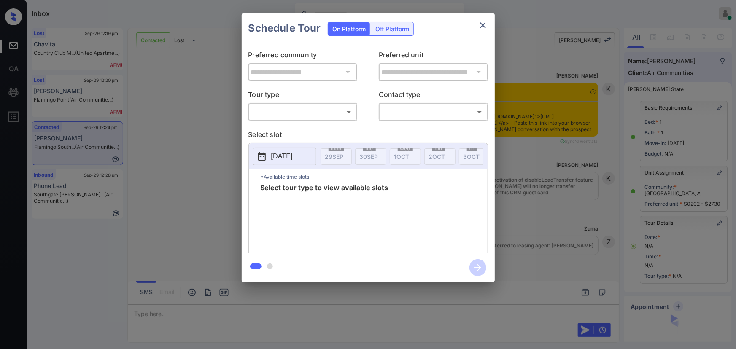
scroll to position [2110, 0]
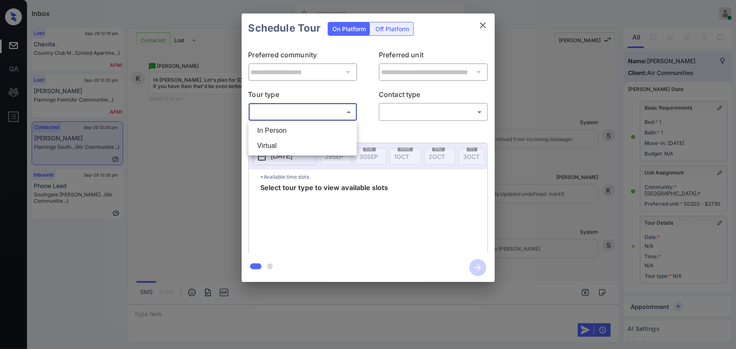
drag, startPoint x: 254, startPoint y: 108, endPoint x: 271, endPoint y: 113, distance: 17.6
click at [271, 113] on body "Inbox [PERSON_NAME] Online Set yourself offline Set yourself on break Profile S…" at bounding box center [368, 174] width 736 height 349
drag, startPoint x: 284, startPoint y: 127, endPoint x: 337, endPoint y: 146, distance: 55.8
click at [286, 127] on li "In Person" at bounding box center [303, 130] width 104 height 15
type input "********"
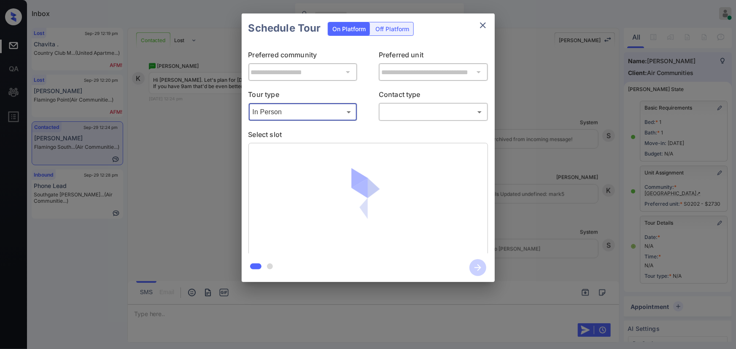
click at [449, 111] on body "Inbox [PERSON_NAME] Online Set yourself offline Set yourself on break Profile S…" at bounding box center [368, 174] width 736 height 349
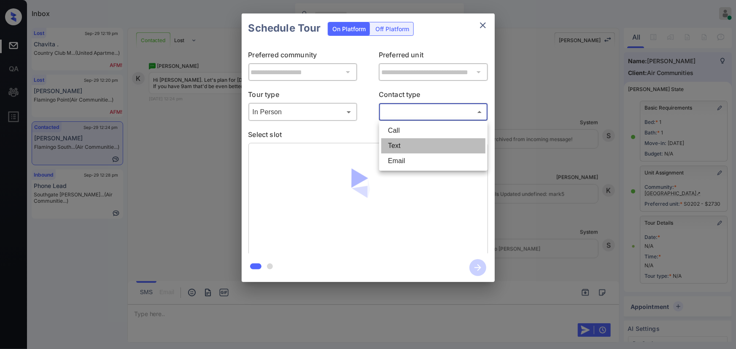
click at [403, 145] on li "Text" at bounding box center [434, 145] width 104 height 15
type input "****"
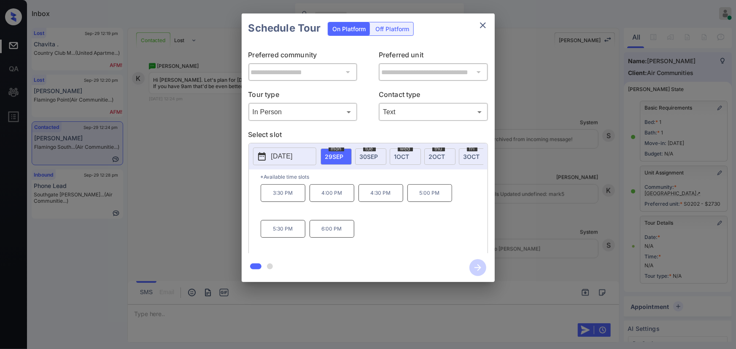
click at [279, 157] on p "[DATE]" at bounding box center [282, 157] width 22 height 10
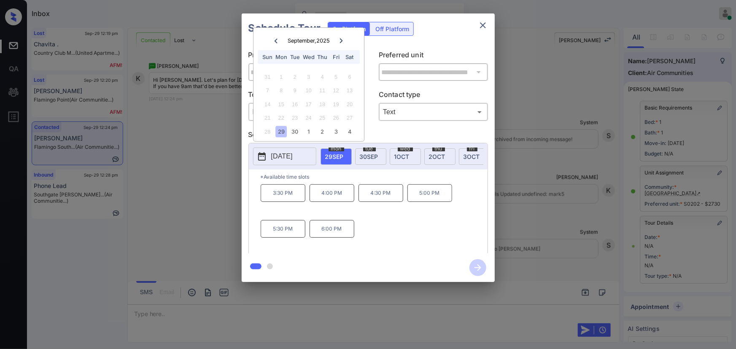
click at [341, 40] on icon at bounding box center [341, 40] width 5 height 5
click at [282, 89] on div "6" at bounding box center [281, 90] width 11 height 11
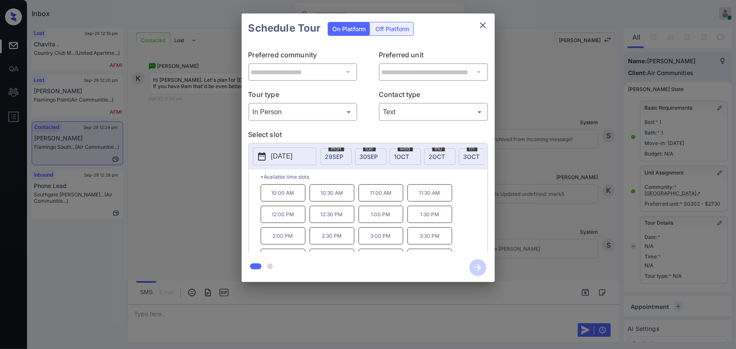
click at [286, 197] on p "10:00 AM" at bounding box center [283, 192] width 45 height 17
click at [433, 314] on div at bounding box center [368, 174] width 736 height 349
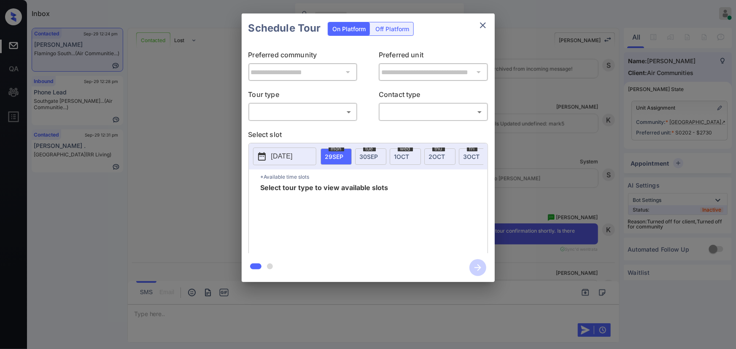
click at [280, 107] on body "Inbox [PERSON_NAME] Online Set yourself offline Set yourself on break Profile S…" at bounding box center [368, 174] width 736 height 349
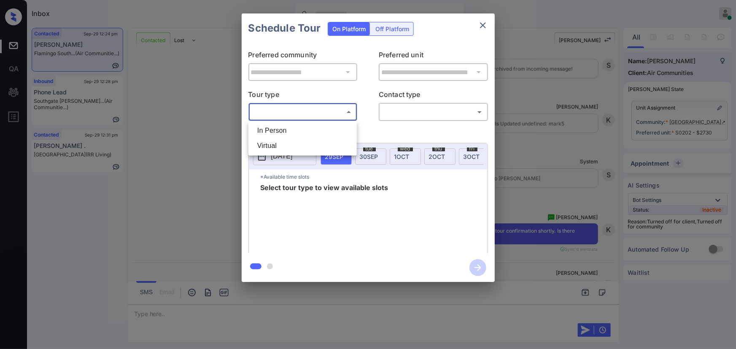
click at [276, 130] on li "In Person" at bounding box center [303, 130] width 104 height 15
type input "********"
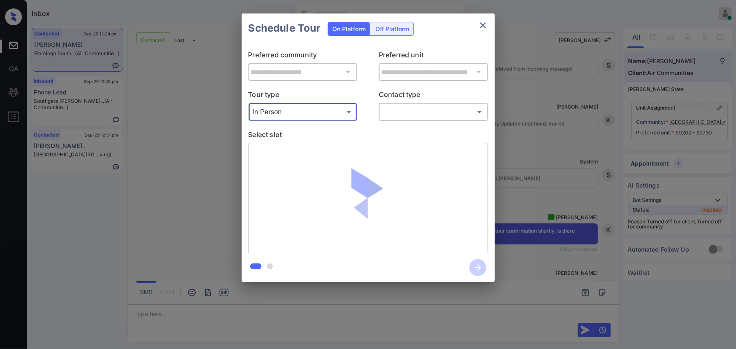
click at [411, 112] on body "Inbox [PERSON_NAME] Online Set yourself offline Set yourself on break Profile S…" at bounding box center [368, 174] width 736 height 349
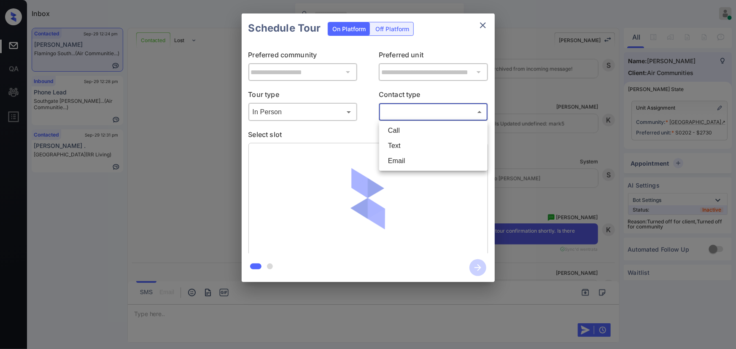
click at [403, 142] on li "Text" at bounding box center [434, 145] width 104 height 15
type input "****"
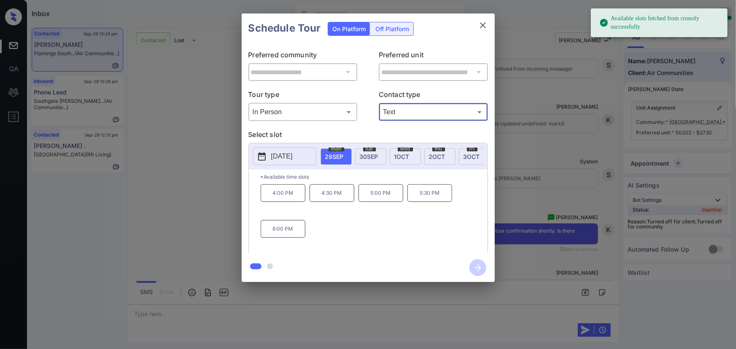
click at [291, 154] on p "[DATE]" at bounding box center [282, 157] width 22 height 10
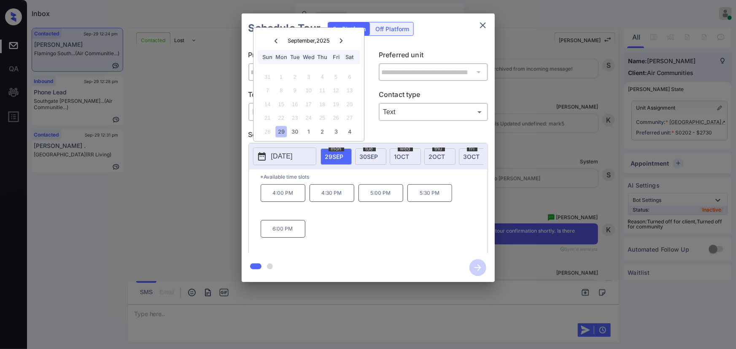
click at [528, 143] on div "**********" at bounding box center [368, 148] width 736 height 296
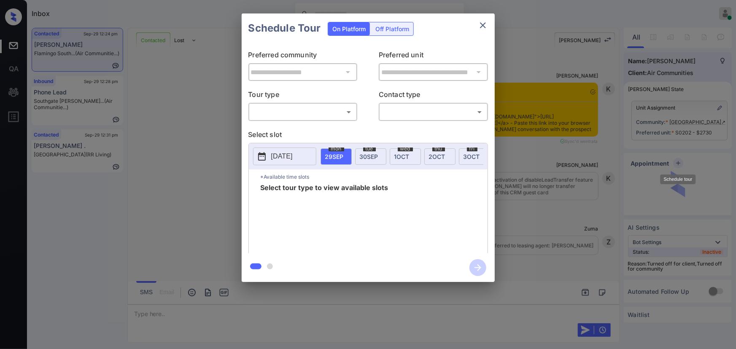
scroll to position [2013, 0]
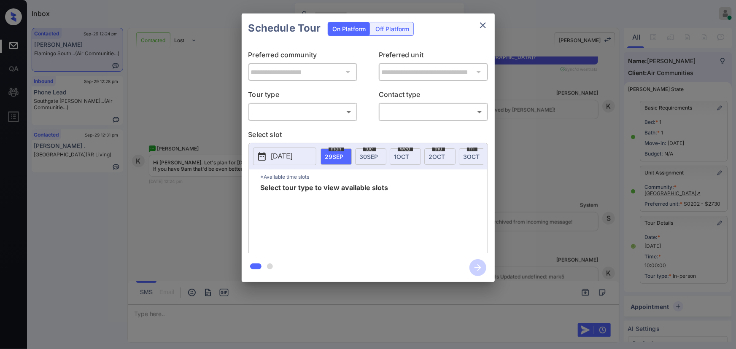
click at [327, 109] on body "Inbox [PERSON_NAME] Online Set yourself offline Set yourself on break Profile S…" at bounding box center [368, 174] width 736 height 349
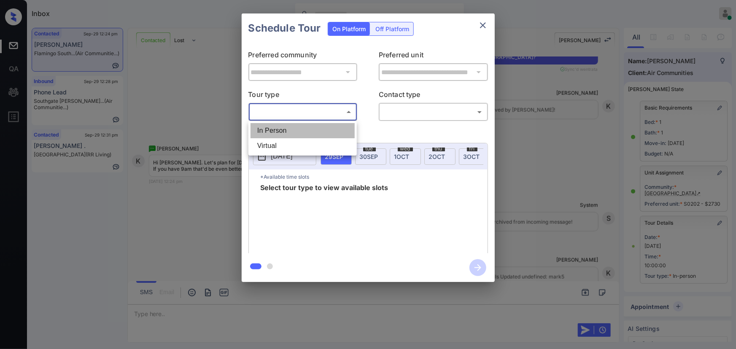
drag, startPoint x: 298, startPoint y: 127, endPoint x: 407, endPoint y: 126, distance: 108.9
click at [299, 127] on li "In Person" at bounding box center [303, 130] width 104 height 15
type input "********"
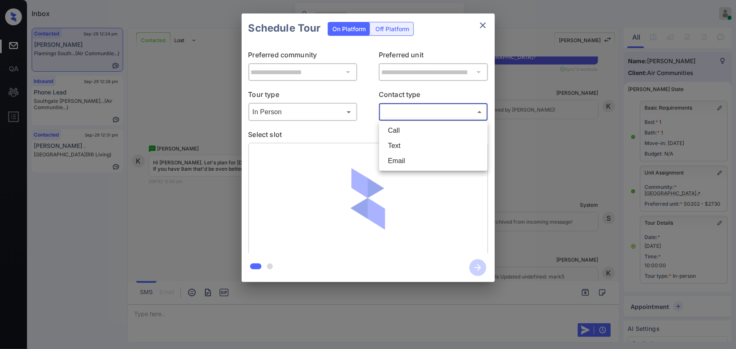
click at [430, 116] on body "Inbox Kenneth Umali Online Set yourself offline Set yourself on break Profile S…" at bounding box center [368, 174] width 736 height 349
click at [407, 144] on li "Text" at bounding box center [434, 145] width 104 height 15
type input "****"
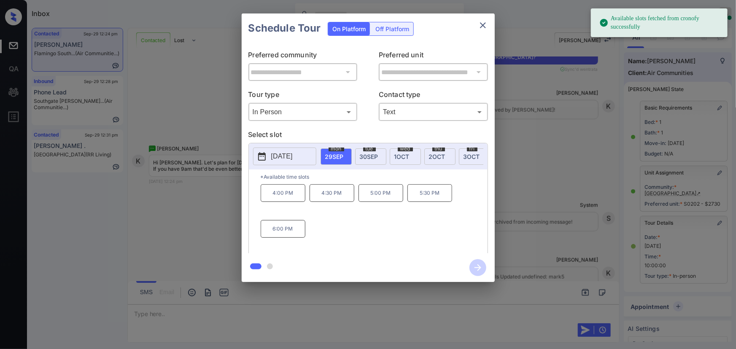
click at [284, 157] on p "[DATE]" at bounding box center [282, 157] width 22 height 10
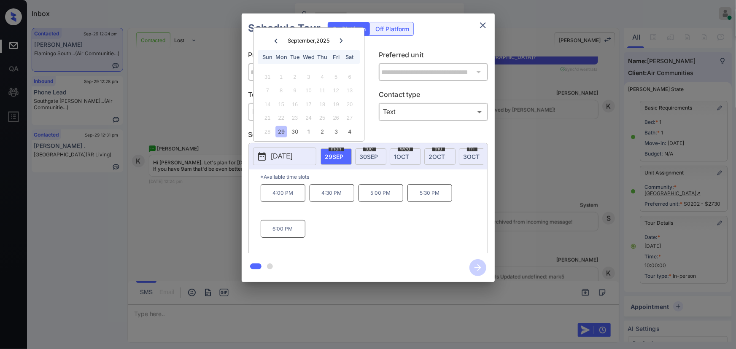
click at [344, 41] on div at bounding box center [341, 40] width 11 height 11
click at [283, 89] on div "6" at bounding box center [281, 90] width 11 height 11
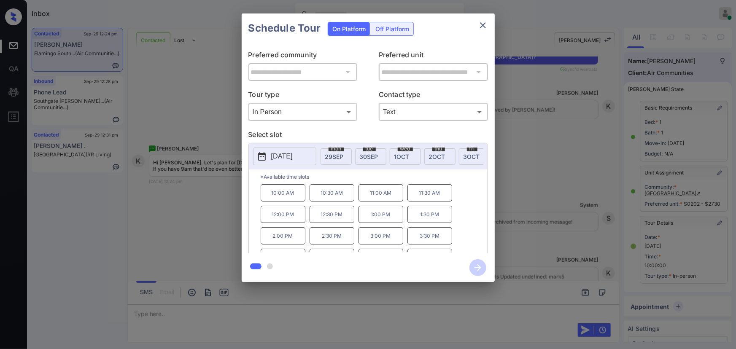
click at [292, 194] on p "10:00 AM" at bounding box center [283, 192] width 45 height 17
drag, startPoint x: 475, startPoint y: 268, endPoint x: 485, endPoint y: 274, distance: 10.8
click at [476, 268] on icon "button" at bounding box center [478, 268] width 17 height 17
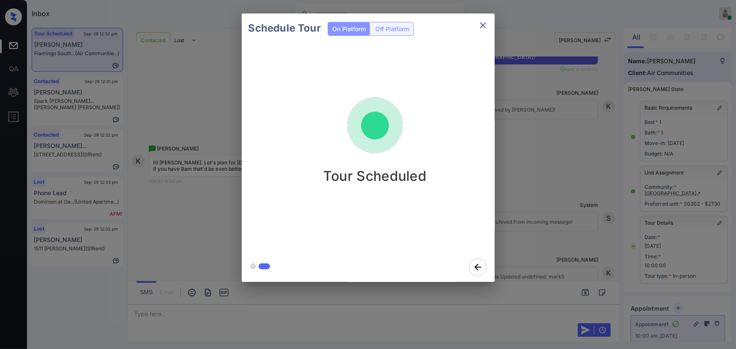
click at [483, 21] on icon "close" at bounding box center [483, 25] width 10 height 10
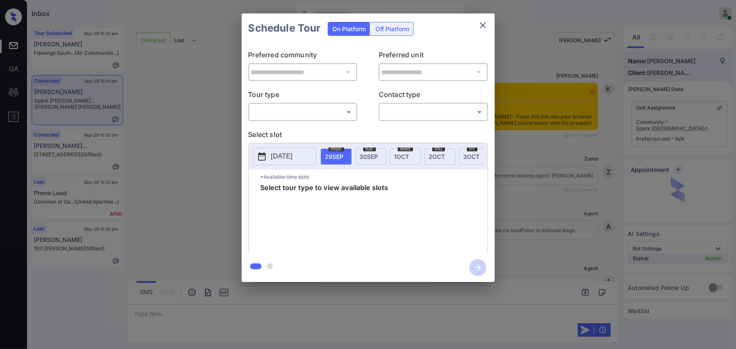
scroll to position [1289, 0]
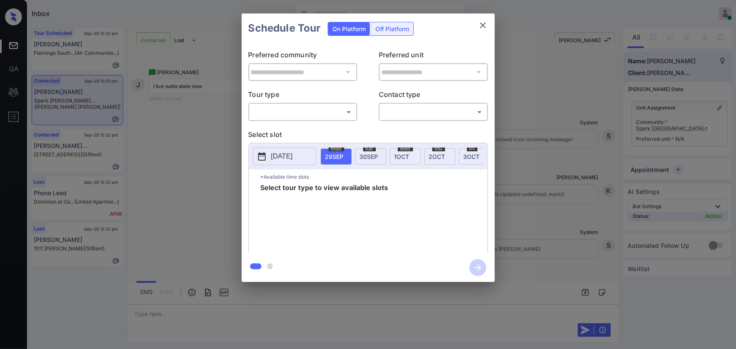
click at [315, 112] on body "Inbox [PERSON_NAME] Online Set yourself offline Set yourself on break Profile S…" at bounding box center [368, 174] width 736 height 349
click at [485, 24] on div at bounding box center [368, 174] width 736 height 349
click at [483, 25] on icon "close" at bounding box center [483, 25] width 6 height 6
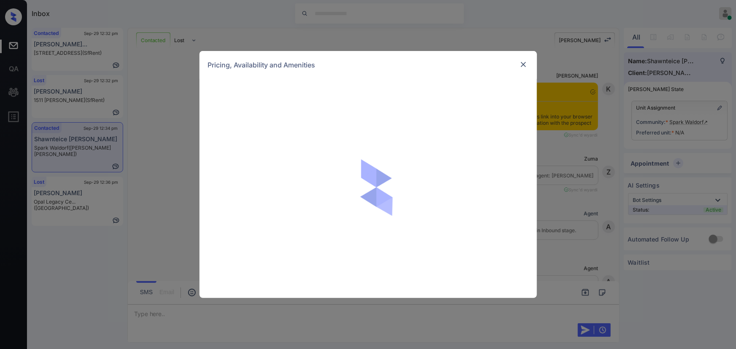
scroll to position [866, 0]
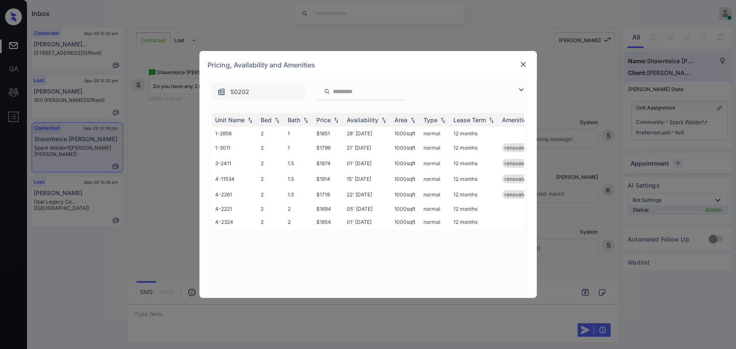
click at [523, 89] on img at bounding box center [522, 90] width 10 height 10
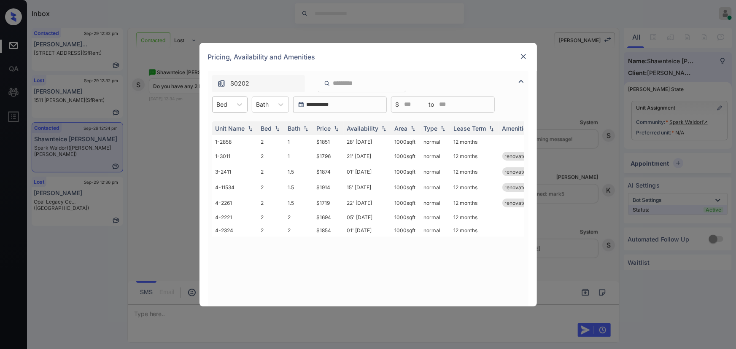
click at [229, 102] on div "Bed" at bounding box center [222, 104] width 19 height 12
click at [224, 122] on div "2" at bounding box center [229, 125] width 35 height 15
click at [285, 103] on icon at bounding box center [286, 104] width 8 height 8
click at [273, 127] on div "1" at bounding box center [275, 125] width 37 height 15
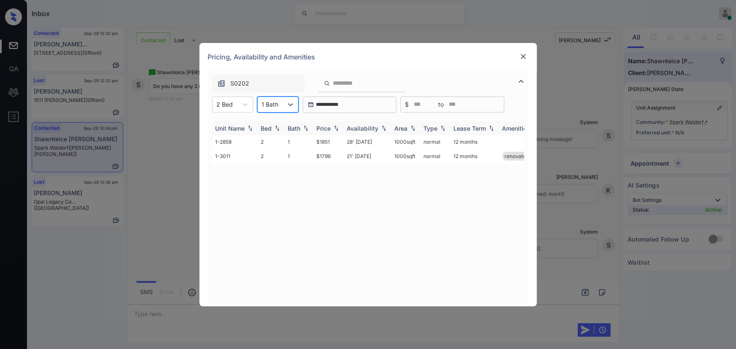
click at [333, 129] on img at bounding box center [336, 128] width 8 height 6
click at [333, 128] on img at bounding box center [336, 128] width 8 height 6
click at [406, 143] on td "1000 sqft" at bounding box center [406, 143] width 29 height 16
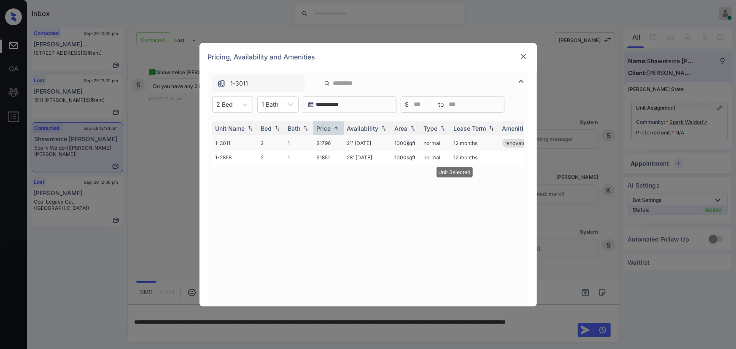
click at [406, 143] on td "1000 sqft" at bounding box center [406, 143] width 29 height 16
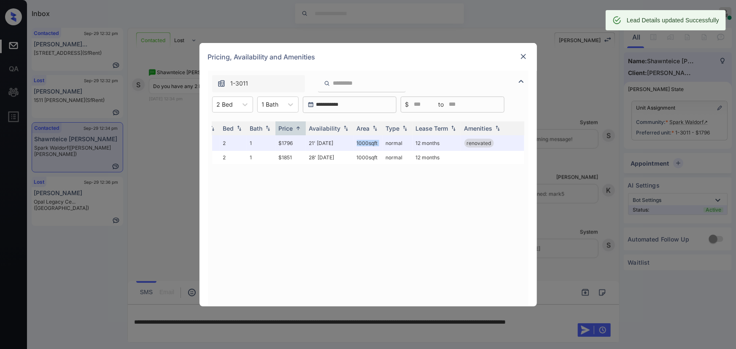
scroll to position [0, 42]
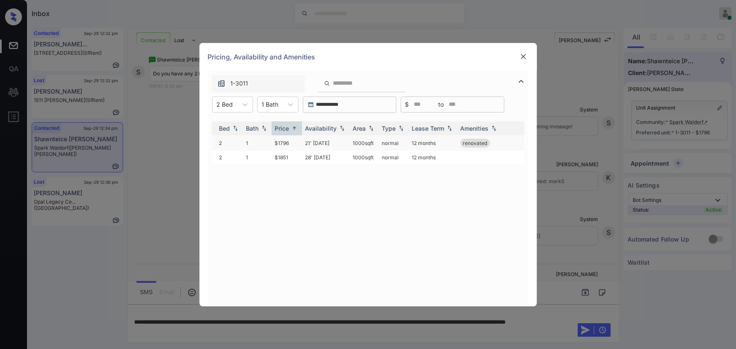
click at [347, 146] on td "21' Oct 25" at bounding box center [326, 143] width 48 height 16
copy td "1000 sqft"
drag, startPoint x: 373, startPoint y: 145, endPoint x: 352, endPoint y: 145, distance: 21.1
click at [352, 145] on tr "1-3011 2 1 $1796 21' Oct 25 1000 sqft normal 12 months renovated" at bounding box center [391, 143] width 441 height 16
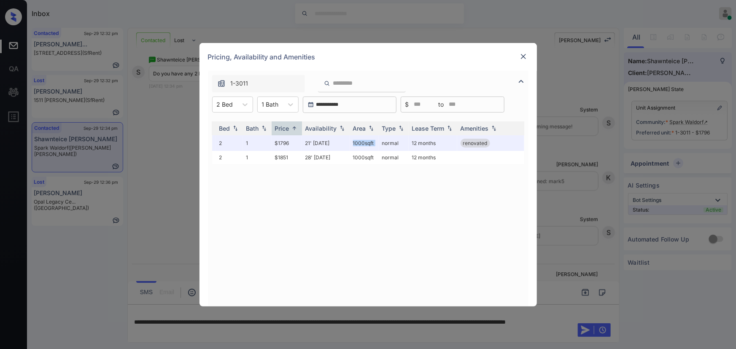
click at [522, 55] on img at bounding box center [524, 56] width 8 height 8
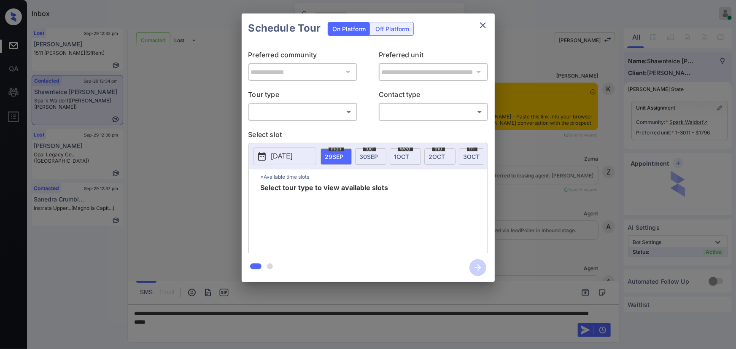
scroll to position [866, 0]
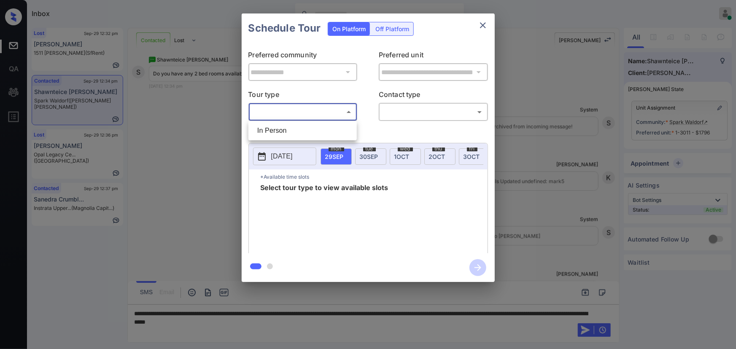
drag, startPoint x: 316, startPoint y: 108, endPoint x: 308, endPoint y: 118, distance: 12.7
click at [316, 108] on body "Inbox [PERSON_NAME] Online Set yourself offline Set yourself on break Profile S…" at bounding box center [368, 174] width 736 height 349
click at [301, 130] on li "In Person" at bounding box center [303, 130] width 104 height 15
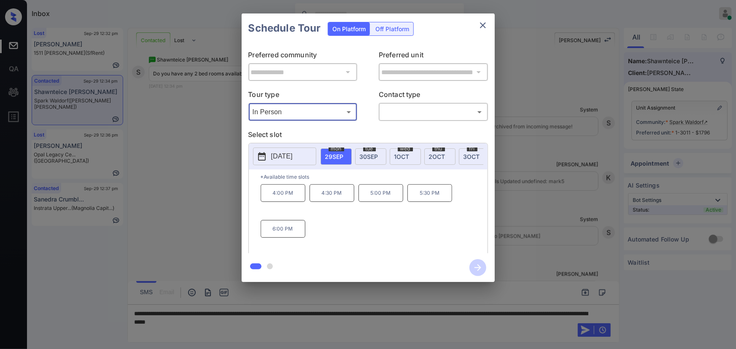
type input "********"
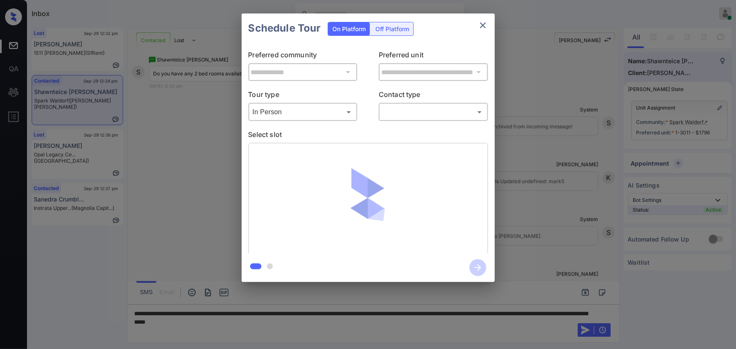
click at [409, 123] on div "**********" at bounding box center [368, 148] width 253 height 211
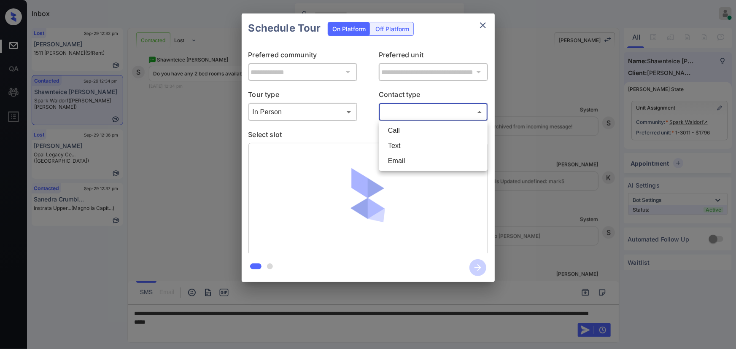
drag, startPoint x: 416, startPoint y: 114, endPoint x: 412, endPoint y: 124, distance: 11.0
click at [417, 114] on body "Inbox [PERSON_NAME] Online Set yourself offline Set yourself on break Profile S…" at bounding box center [368, 174] width 736 height 349
click at [402, 146] on li "Text" at bounding box center [434, 145] width 104 height 15
type input "****"
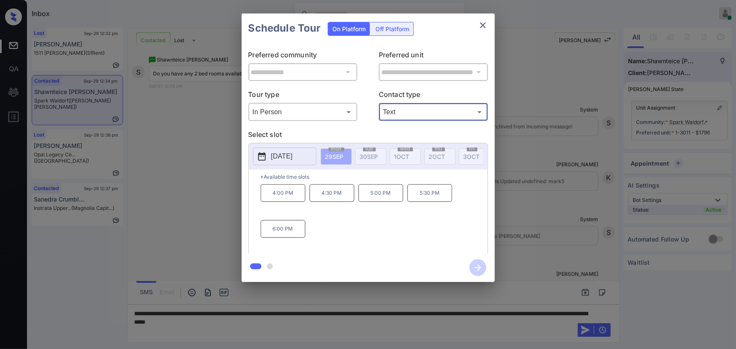
click at [291, 156] on p "[DATE]" at bounding box center [282, 157] width 22 height 10
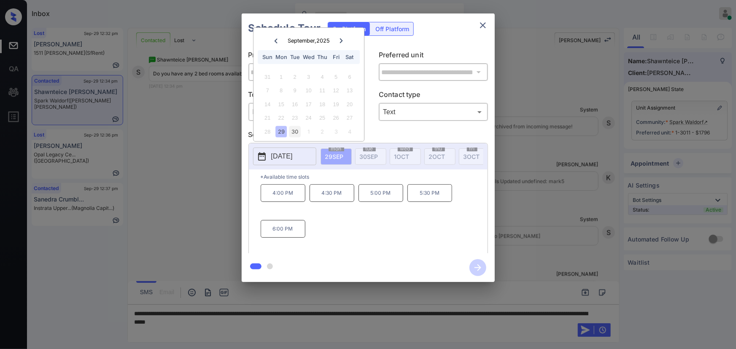
click at [298, 129] on div "30" at bounding box center [295, 131] width 11 height 11
click at [292, 202] on p "4:00 PM" at bounding box center [283, 193] width 45 height 18
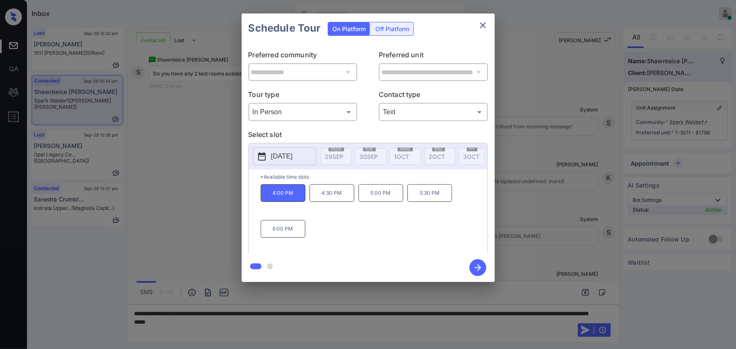
click at [589, 227] on div "**********" at bounding box center [368, 148] width 736 height 296
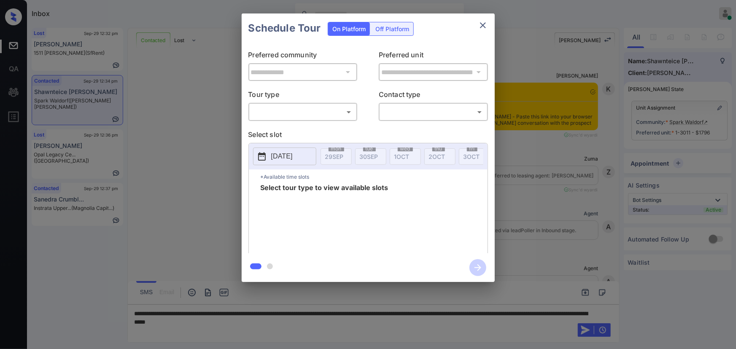
scroll to position [59, 0]
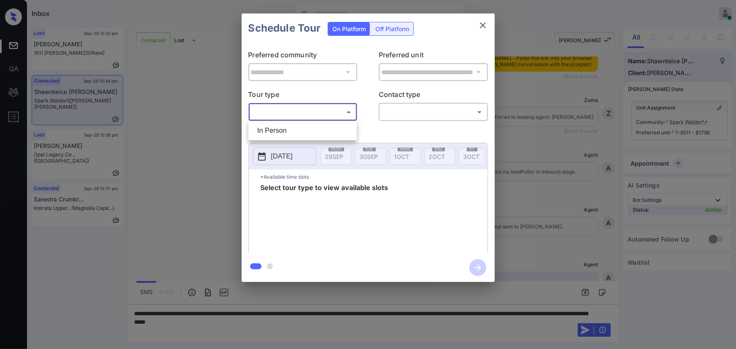
click at [290, 114] on body "Inbox [PERSON_NAME] Online Set yourself offline Set yourself on break Profile S…" at bounding box center [368, 174] width 736 height 349
click at [284, 129] on li "In Person" at bounding box center [303, 130] width 104 height 15
type input "********"
click at [326, 323] on div at bounding box center [368, 174] width 736 height 349
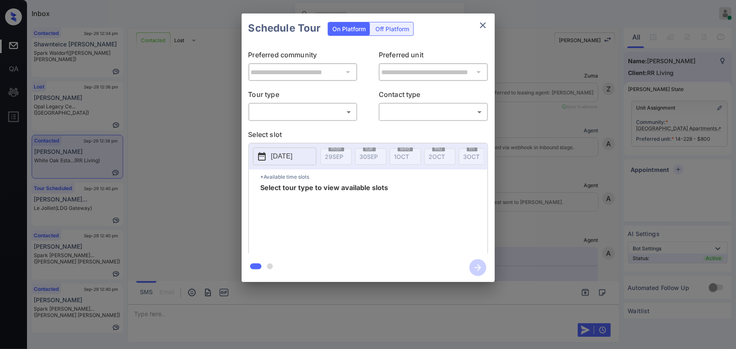
scroll to position [393, 0]
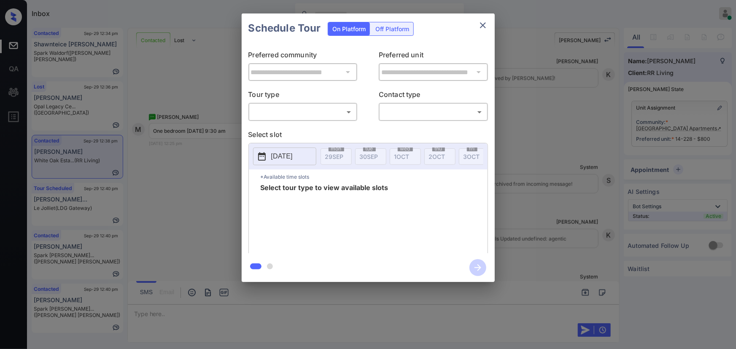
click at [309, 107] on body "Inbox [PERSON_NAME] Online Set yourself offline Set yourself on break Profile S…" at bounding box center [368, 174] width 736 height 349
drag, startPoint x: 297, startPoint y: 134, endPoint x: 320, endPoint y: 133, distance: 23.7
click at [297, 134] on li "In Person" at bounding box center [303, 130] width 104 height 15
type input "********"
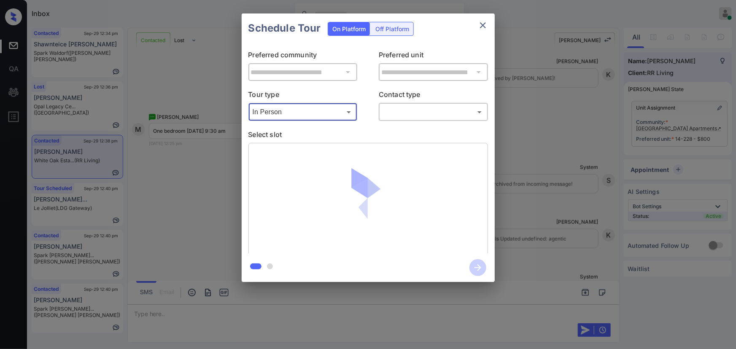
click at [401, 112] on body "Inbox [PERSON_NAME] Online Set yourself offline Set yourself on break Profile S…" at bounding box center [368, 174] width 736 height 349
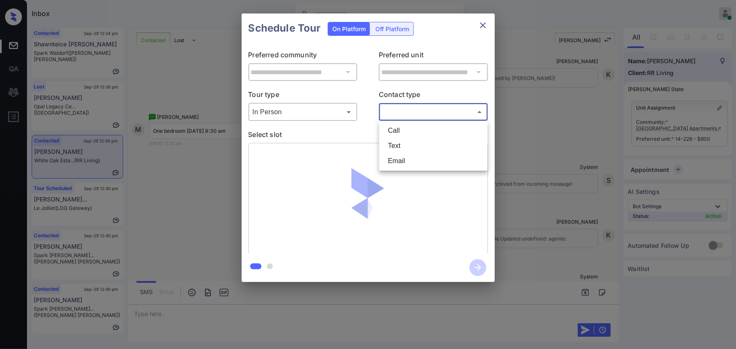
click at [396, 144] on li "Text" at bounding box center [434, 145] width 104 height 15
type input "****"
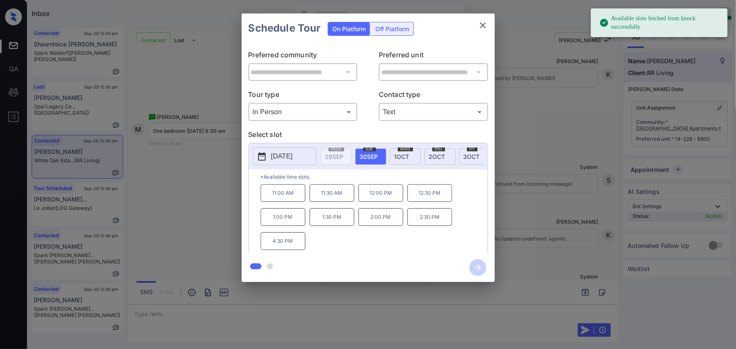
click at [291, 155] on p "[DATE]" at bounding box center [282, 157] width 22 height 10
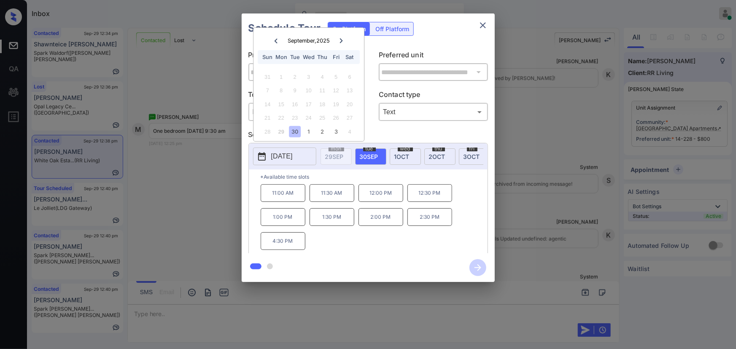
click at [343, 38] on icon at bounding box center [341, 40] width 5 height 5
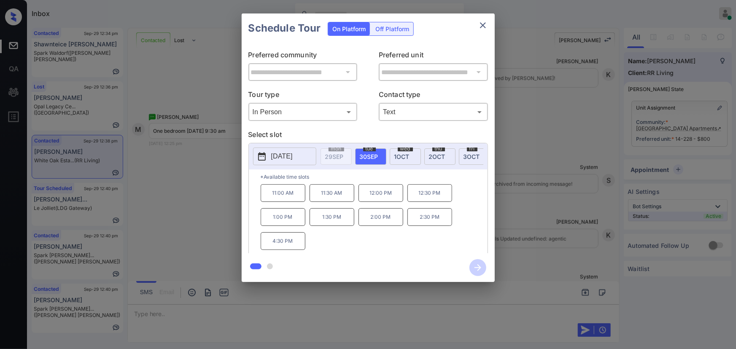
click at [594, 213] on div "**********" at bounding box center [368, 148] width 736 height 296
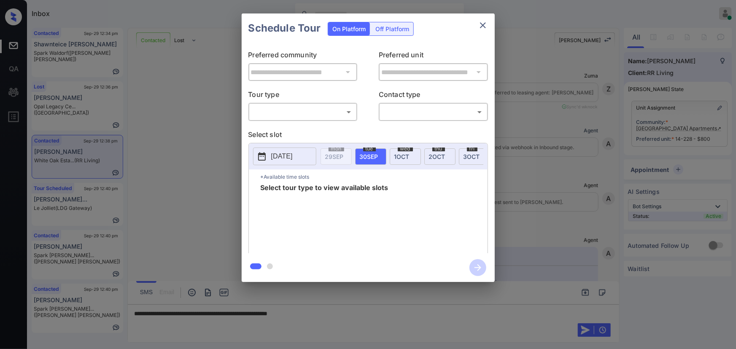
scroll to position [882, 0]
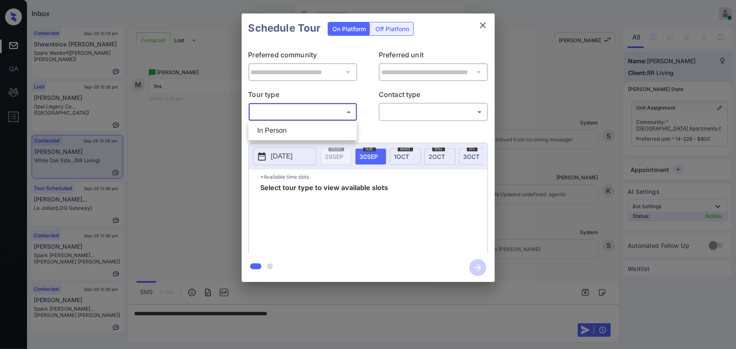
click at [325, 110] on body "Inbox [PERSON_NAME] Online Set yourself offline Set yourself on break Profile S…" at bounding box center [368, 174] width 736 height 349
click at [304, 124] on li "In Person" at bounding box center [303, 130] width 104 height 15
type input "********"
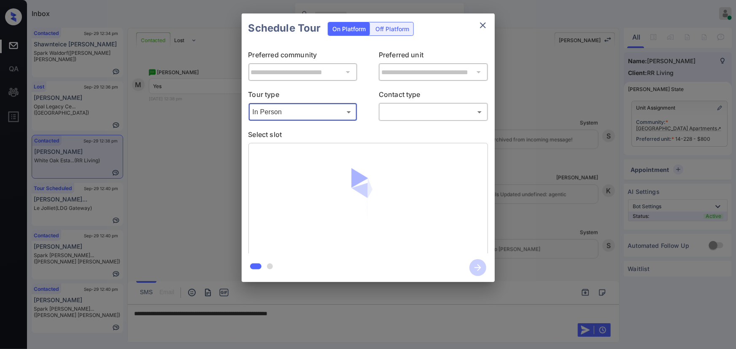
click at [406, 110] on body "Inbox Kenneth Umali Online Set yourself offline Set yourself on break Profile S…" at bounding box center [368, 174] width 736 height 349
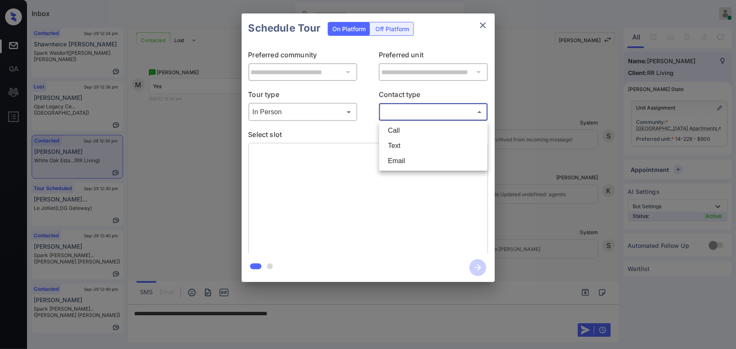
click at [403, 143] on li "Text" at bounding box center [434, 145] width 104 height 15
type input "****"
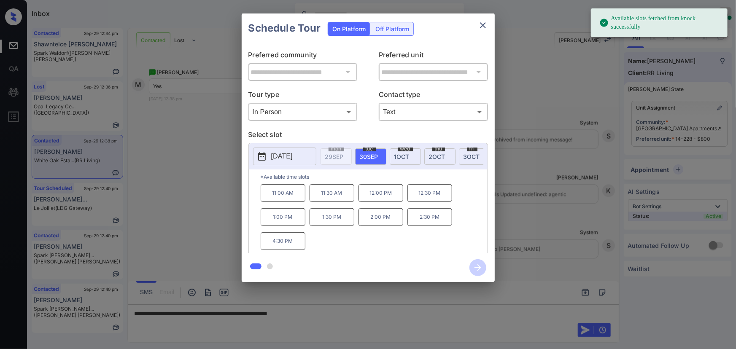
click at [293, 156] on p "2025-09-30" at bounding box center [282, 157] width 22 height 10
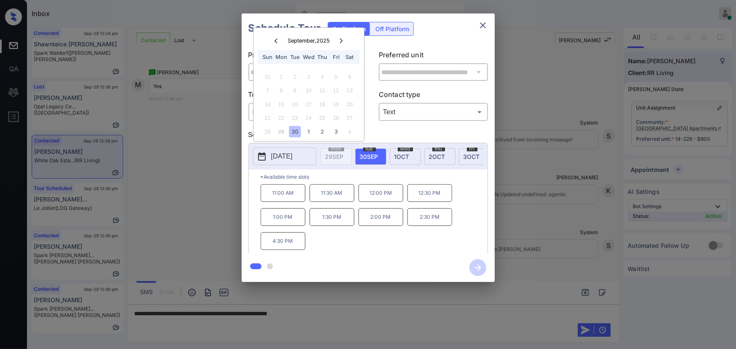
click at [344, 38] on div at bounding box center [341, 40] width 11 height 11
click at [281, 90] on div "6" at bounding box center [281, 90] width 11 height 11
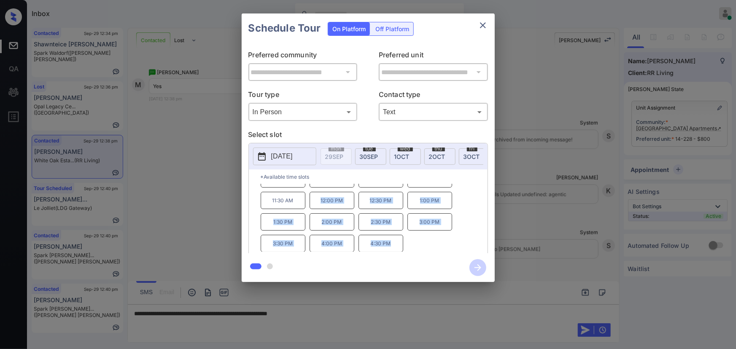
scroll to position [0, 0]
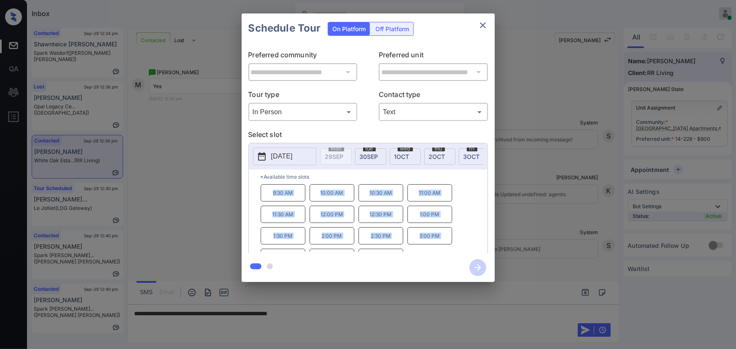
drag, startPoint x: 395, startPoint y: 251, endPoint x: 269, endPoint y: 198, distance: 136.8
click at [269, 198] on div "9:30 AM 10:00 AM 10:30 AM 11:00 AM 11:30 AM 12:00 PM 12:30 PM 1:00 PM 1:30 PM 2…" at bounding box center [374, 218] width 227 height 68
copy div "9:30 AM 10:00 AM 10:30 AM 11:00 AM 11:30 AM 12:00 PM 12:30 PM 1:00 PM 1:30 PM 2…"
click at [355, 320] on div at bounding box center [368, 174] width 736 height 349
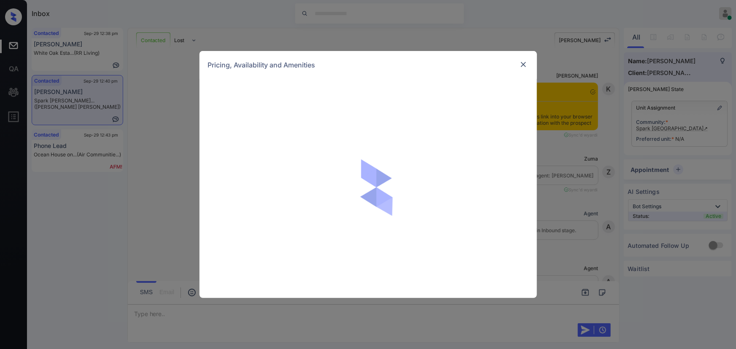
scroll to position [1047, 0]
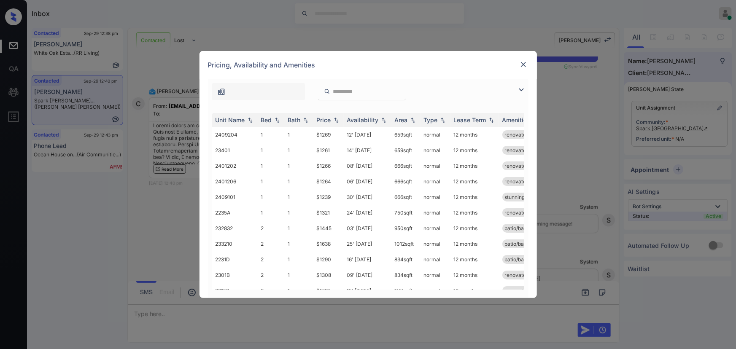
click at [525, 64] on img at bounding box center [524, 64] width 8 height 8
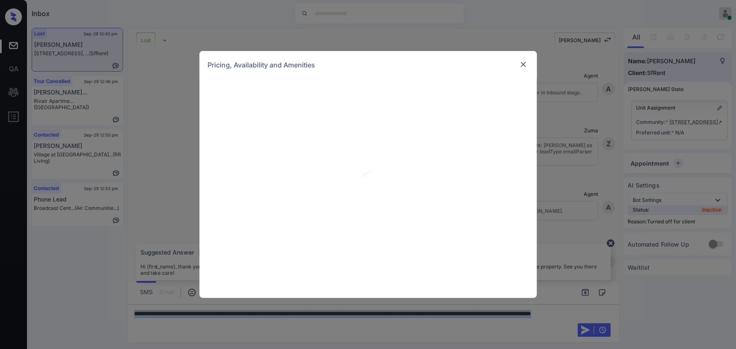
scroll to position [2587, 0]
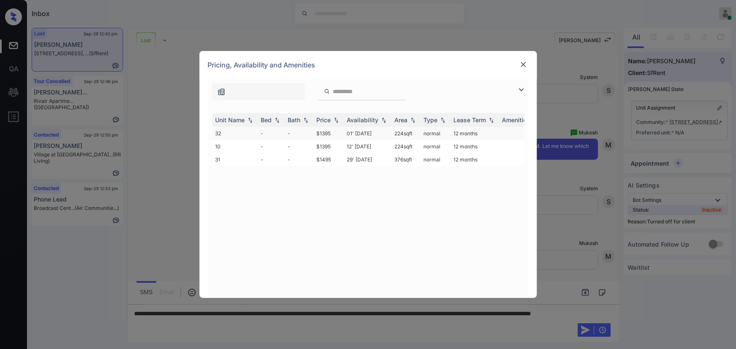
click at [344, 134] on tr "32 - - $1395 01' [DATE] 224 sqft normal 12 months" at bounding box center [432, 133] width 441 height 13
drag, startPoint x: 344, startPoint y: 134, endPoint x: 359, endPoint y: 133, distance: 15.2
click at [345, 133] on td "01' [DATE]" at bounding box center [368, 133] width 48 height 13
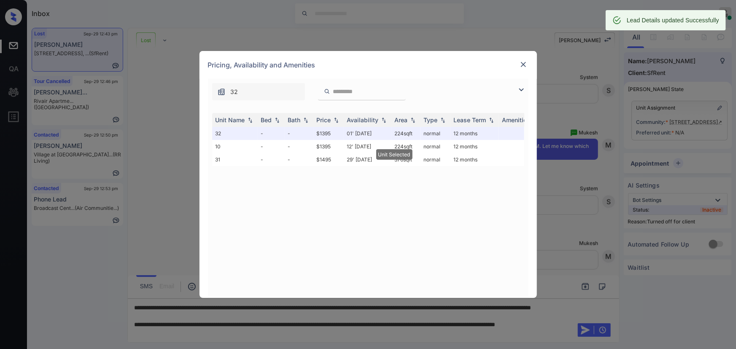
click at [523, 63] on img at bounding box center [524, 64] width 8 height 8
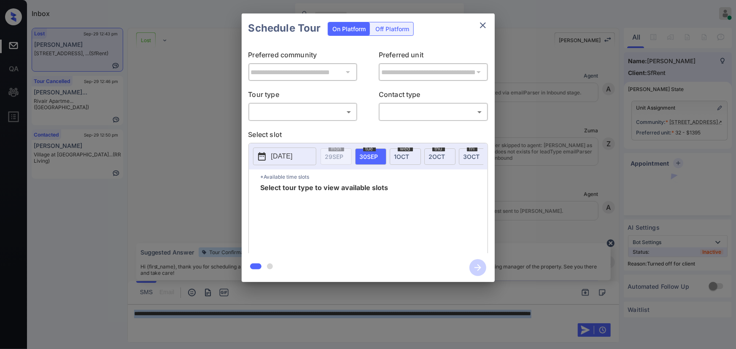
scroll to position [2587, 0]
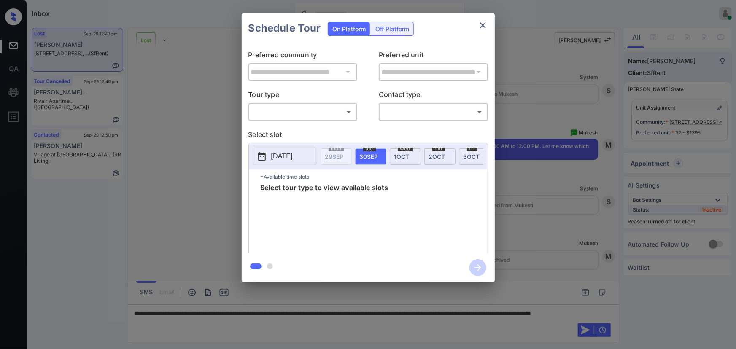
drag, startPoint x: 384, startPoint y: 30, endPoint x: 387, endPoint y: 38, distance: 8.9
click at [385, 30] on div "Off Platform" at bounding box center [392, 28] width 42 height 13
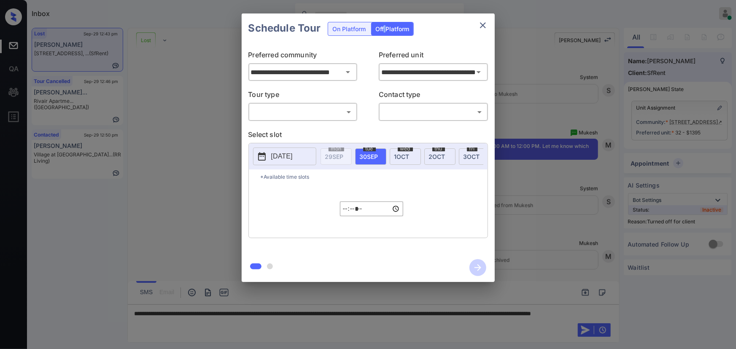
click at [319, 114] on body "Inbox [PERSON_NAME] Online Set yourself offline Set yourself on break Profile S…" at bounding box center [368, 174] width 736 height 349
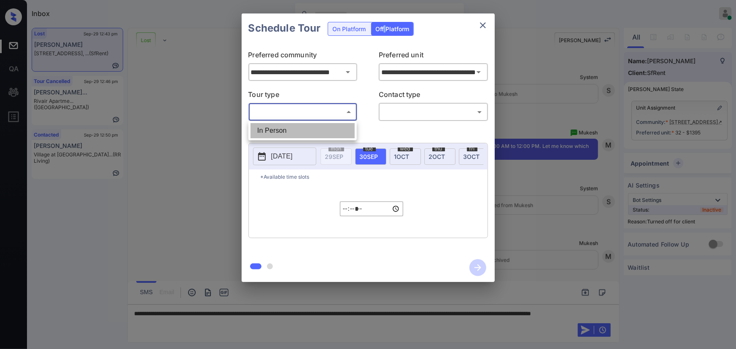
drag, startPoint x: 298, startPoint y: 129, endPoint x: 406, endPoint y: 125, distance: 108.1
click at [298, 129] on li "In Person" at bounding box center [303, 130] width 104 height 15
type input "********"
click at [436, 114] on body "Inbox Kenneth Umali Online Set yourself offline Set yourself on break Profile S…" at bounding box center [368, 174] width 736 height 349
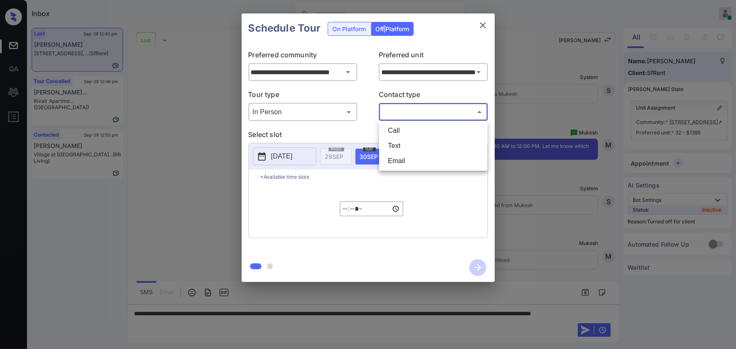
click at [407, 146] on li "Text" at bounding box center [434, 145] width 104 height 15
type input "****"
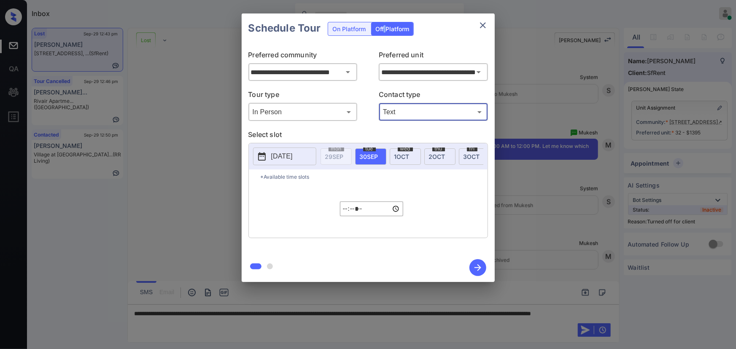
click at [293, 160] on p "2025-09-29" at bounding box center [282, 157] width 22 height 10
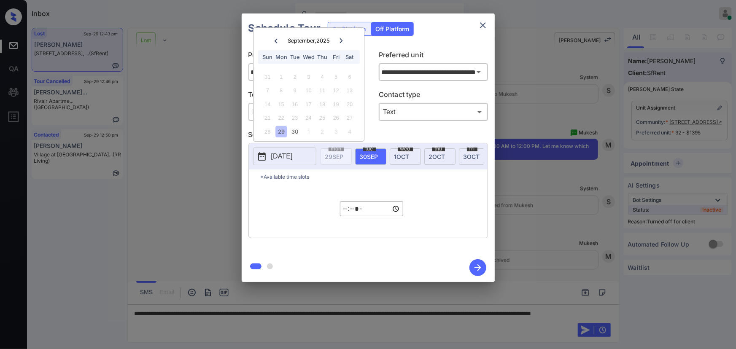
click at [344, 42] on div at bounding box center [341, 40] width 11 height 11
click at [268, 89] on div "5" at bounding box center [267, 90] width 11 height 11
click at [344, 211] on input "*****" at bounding box center [371, 209] width 63 height 15
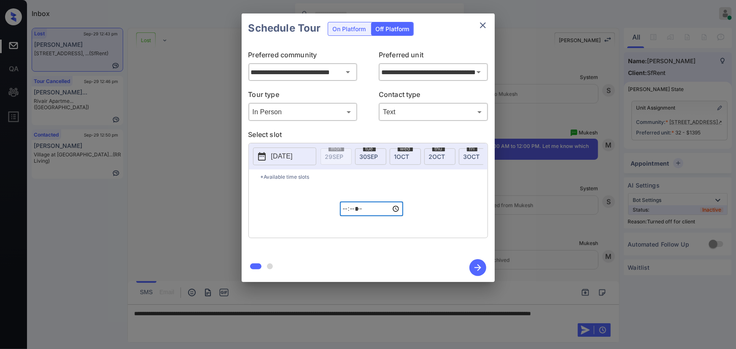
type input "*****"
click at [480, 272] on icon "button" at bounding box center [478, 268] width 17 height 17
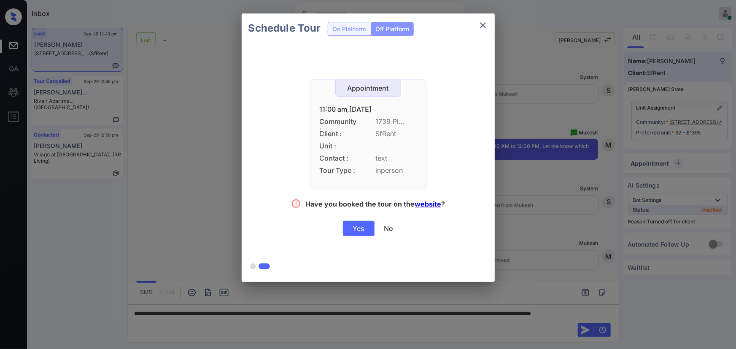
click at [360, 230] on div "Yes" at bounding box center [359, 228] width 32 height 15
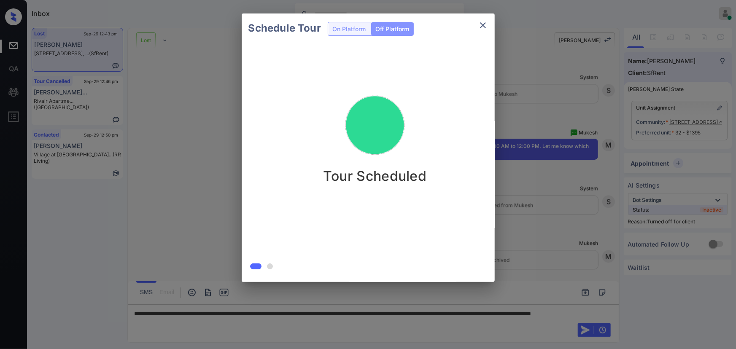
click at [483, 22] on icon "close" at bounding box center [483, 25] width 10 height 10
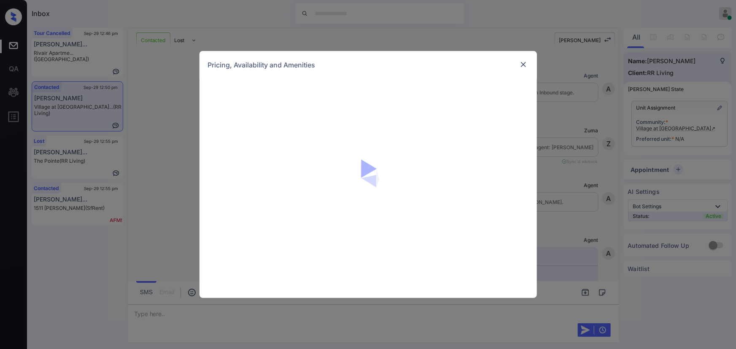
scroll to position [1656, 0]
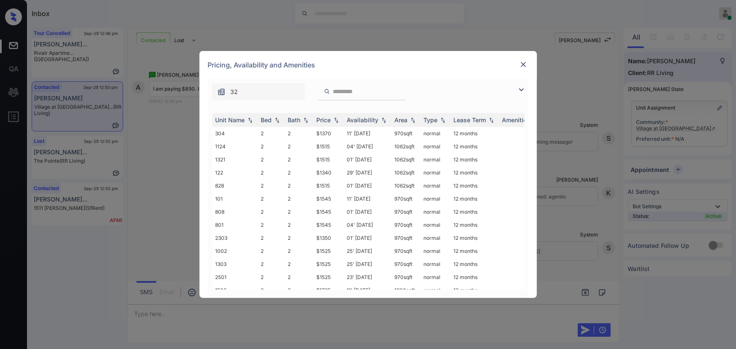
click at [522, 89] on img at bounding box center [522, 90] width 10 height 10
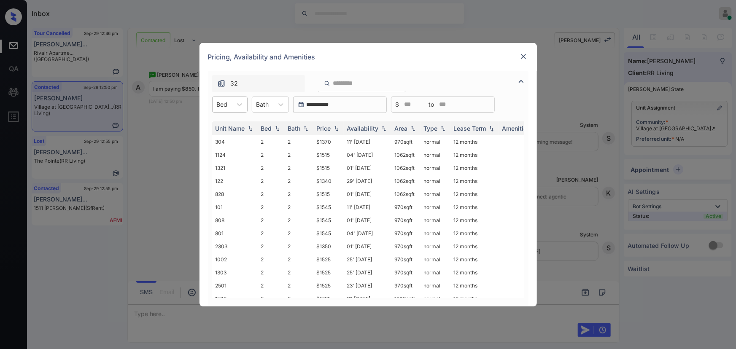
click at [230, 104] on div "Bed" at bounding box center [222, 104] width 19 height 12
click at [230, 127] on div "2" at bounding box center [229, 125] width 35 height 15
click at [286, 107] on icon at bounding box center [286, 104] width 8 height 8
click at [280, 123] on div "2" at bounding box center [275, 125] width 37 height 15
click at [334, 129] on img at bounding box center [336, 128] width 8 height 6
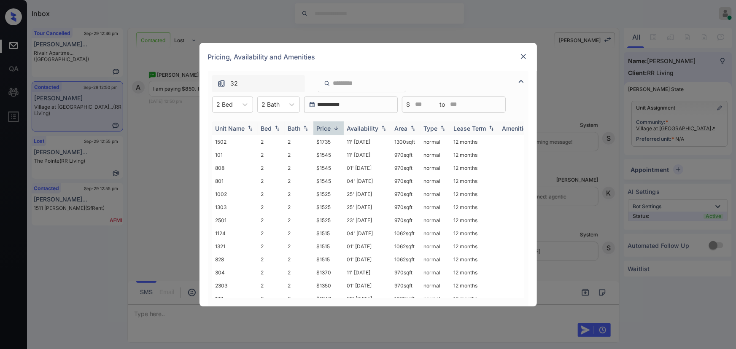
click at [334, 129] on img at bounding box center [336, 128] width 8 height 6
click at [522, 54] on img at bounding box center [524, 56] width 8 height 8
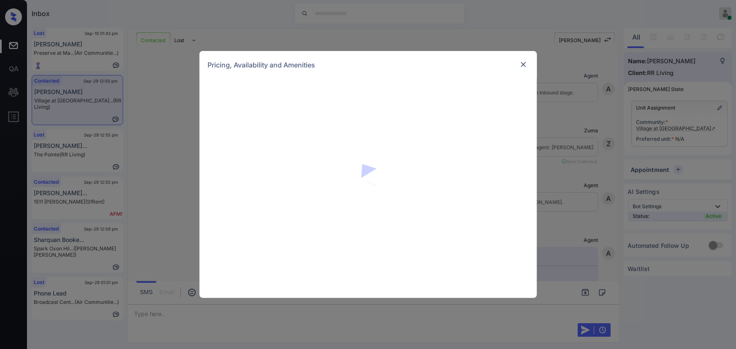
scroll to position [1528, 0]
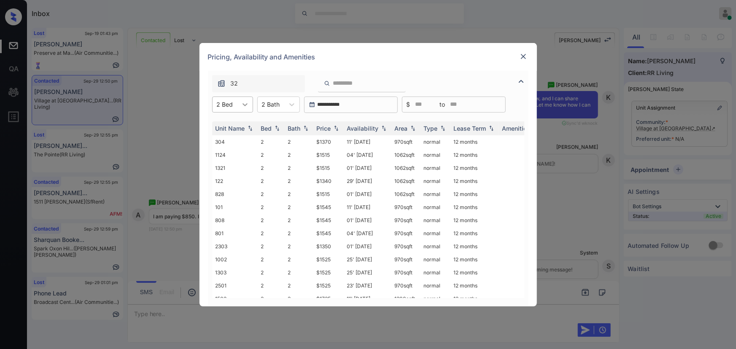
click at [245, 105] on icon at bounding box center [245, 104] width 5 height 3
click at [225, 137] on div "3" at bounding box center [232, 140] width 41 height 15
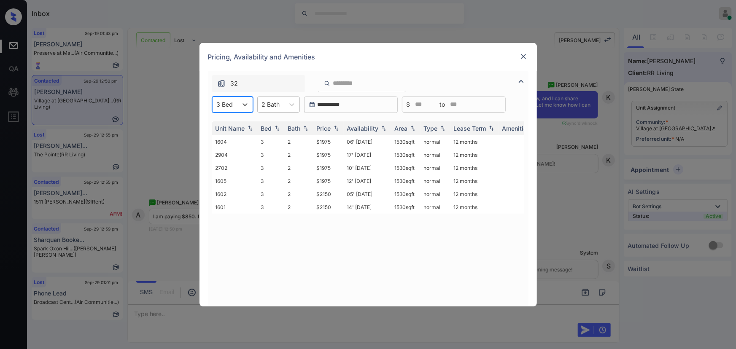
click at [230, 106] on div at bounding box center [225, 104] width 16 height 9
click at [236, 119] on div "2" at bounding box center [232, 125] width 41 height 15
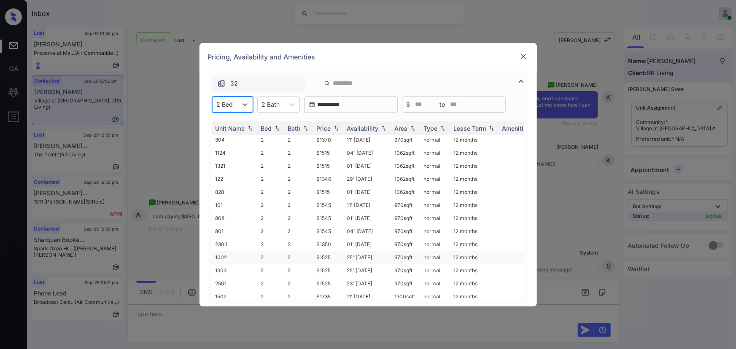
scroll to position [0, 0]
click at [281, 101] on div "2 Bath" at bounding box center [271, 104] width 27 height 12
click at [524, 56] on img at bounding box center [524, 56] width 8 height 8
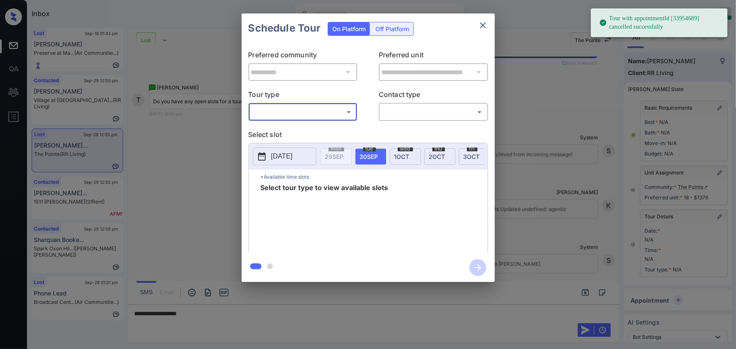
scroll to position [71, 0]
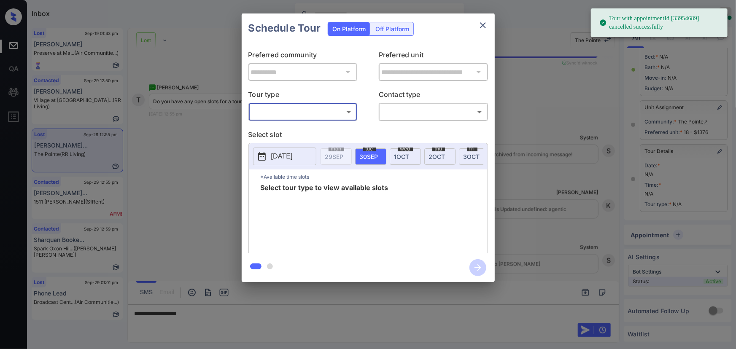
click at [300, 113] on body "Tour with appointmentId [33954689] cancelled successfully Inbox Kenneth Umali O…" at bounding box center [368, 174] width 736 height 349
drag, startPoint x: 292, startPoint y: 128, endPoint x: 414, endPoint y: 110, distance: 124.1
click at [292, 128] on li "In Person" at bounding box center [303, 130] width 104 height 15
type input "********"
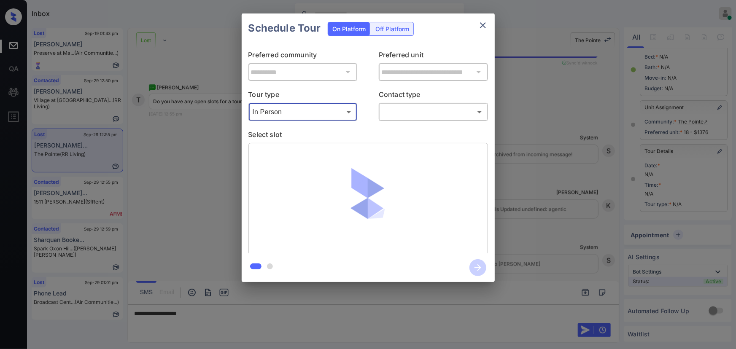
click at [420, 106] on body "Tour with appointmentId [33954689] cancelled successfully Inbox Kenneth Umali O…" at bounding box center [368, 174] width 736 height 349
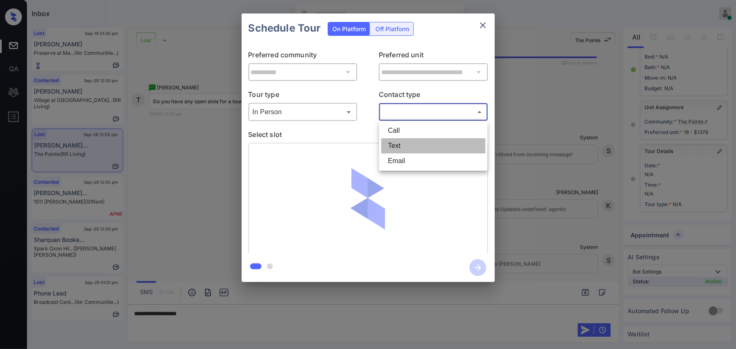
click at [401, 145] on li "Text" at bounding box center [434, 145] width 104 height 15
type input "****"
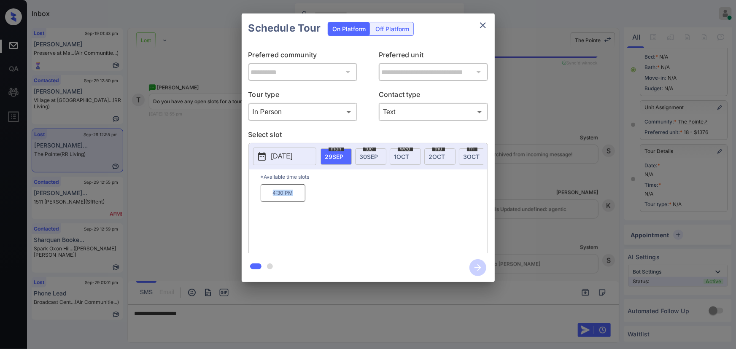
copy p "4:30 PM"
drag, startPoint x: 296, startPoint y: 200, endPoint x: 263, endPoint y: 203, distance: 33.1
click at [269, 200] on p "4:30 PM" at bounding box center [283, 193] width 45 height 18
click at [245, 314] on div at bounding box center [368, 174] width 736 height 349
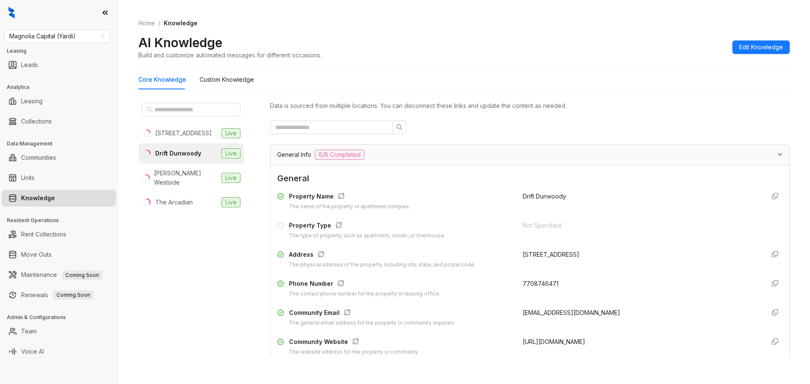
scroll to position [816, 0]
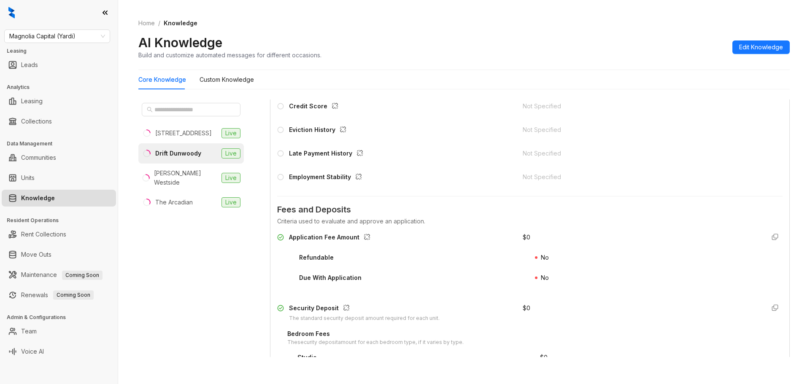
click at [55, 192] on link "Knowledge" at bounding box center [38, 198] width 34 height 17
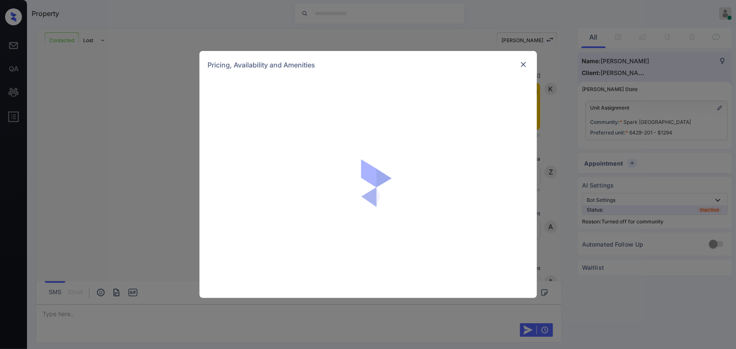
scroll to position [1134, 0]
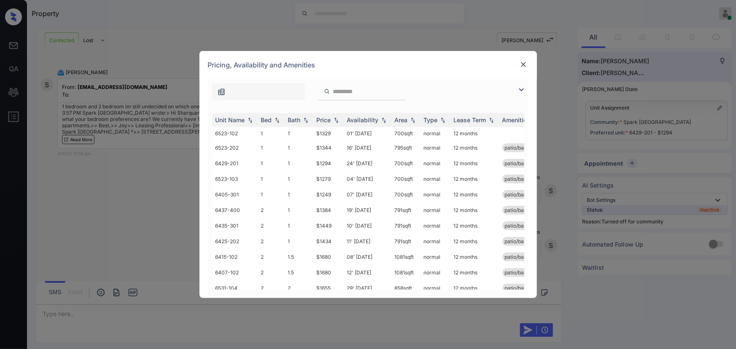
click at [520, 87] on img at bounding box center [522, 90] width 10 height 10
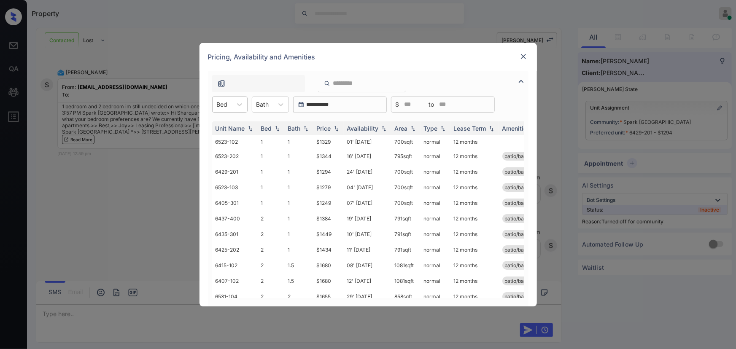
click at [228, 103] on div "Bed" at bounding box center [222, 104] width 19 height 12
drag, startPoint x: 227, startPoint y: 127, endPoint x: 299, endPoint y: 109, distance: 74.7
click at [227, 127] on div "1" at bounding box center [229, 125] width 35 height 15
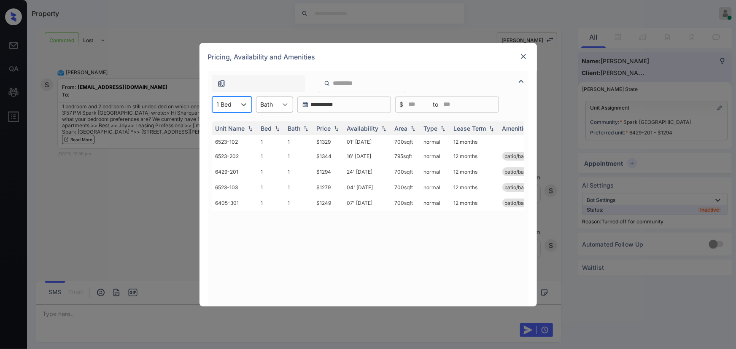
click at [282, 101] on icon at bounding box center [285, 104] width 8 height 8
click at [266, 126] on div "1" at bounding box center [274, 125] width 37 height 15
click at [330, 127] on div "Price" at bounding box center [324, 128] width 14 height 7
click at [331, 141] on td "$1344" at bounding box center [329, 143] width 30 height 16
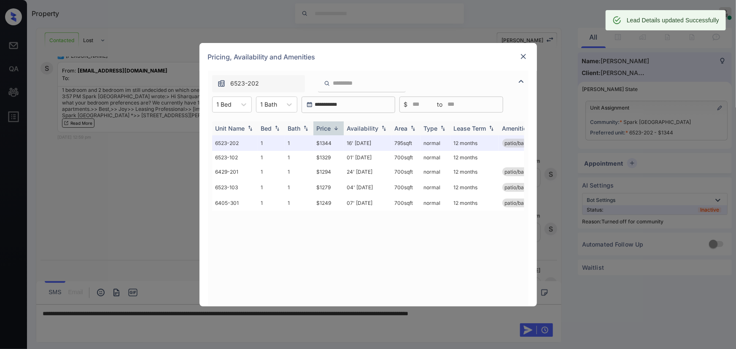
click at [340, 125] on img at bounding box center [336, 128] width 8 height 6
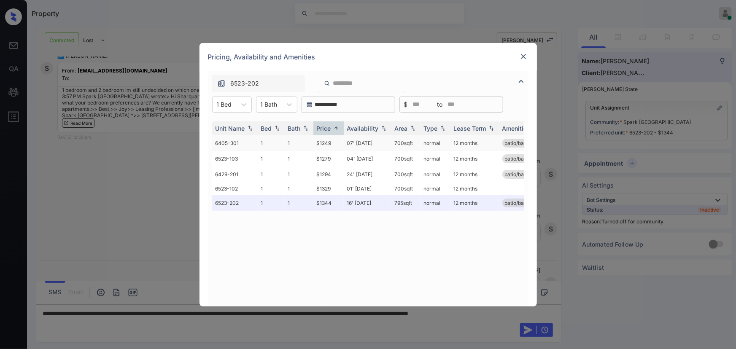
click at [338, 142] on td "$1249" at bounding box center [329, 143] width 30 height 16
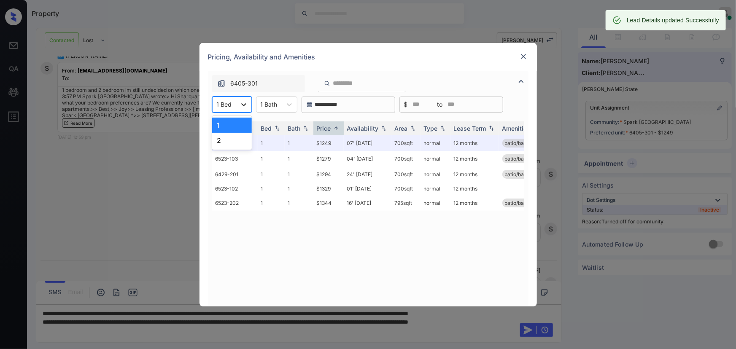
click at [245, 107] on icon at bounding box center [244, 104] width 8 height 8
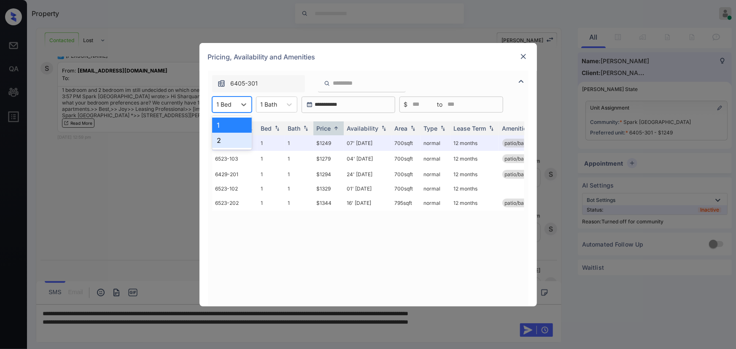
click at [219, 140] on div "2" at bounding box center [232, 140] width 40 height 15
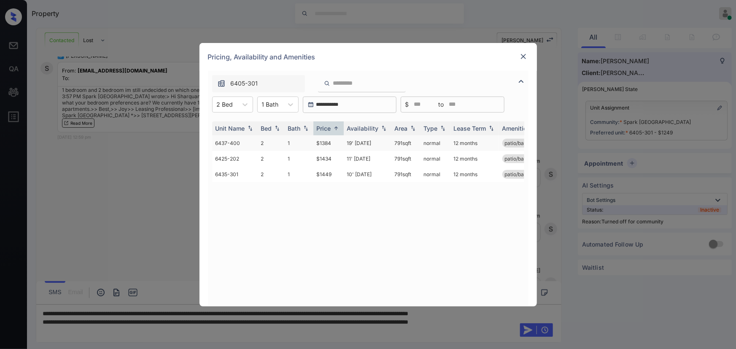
click at [329, 142] on td "$1384" at bounding box center [329, 143] width 30 height 16
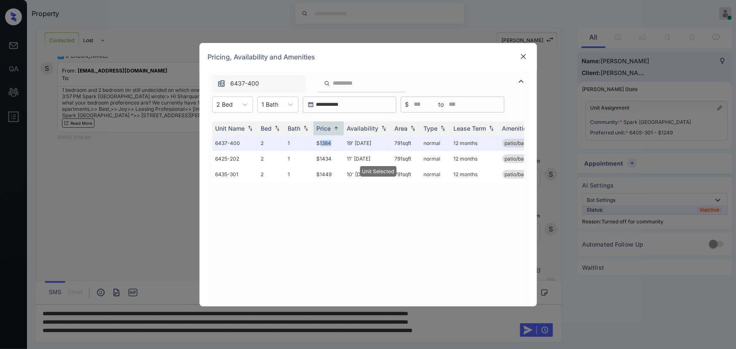
click at [523, 54] on img at bounding box center [524, 56] width 8 height 8
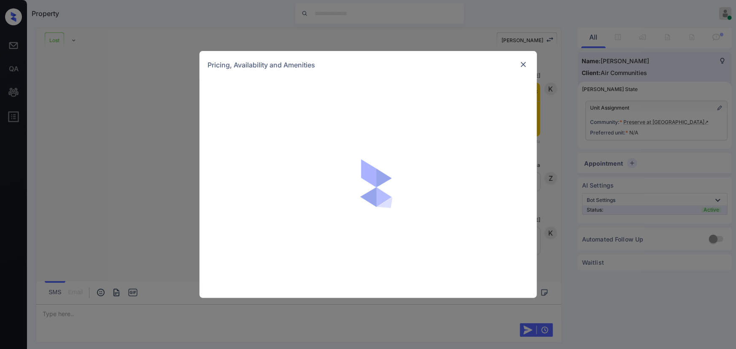
scroll to position [3185, 0]
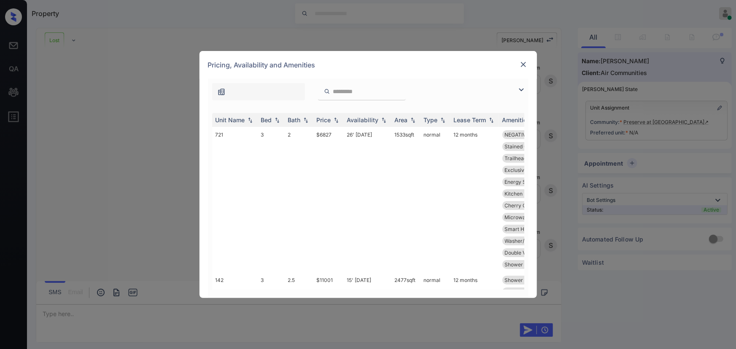
click at [520, 89] on img at bounding box center [522, 90] width 10 height 10
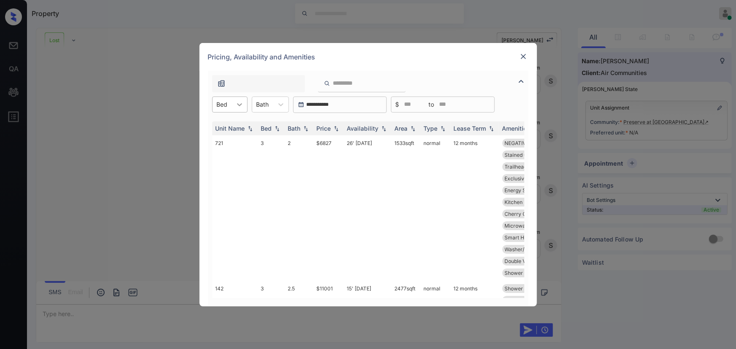
click at [236, 106] on icon at bounding box center [240, 104] width 8 height 8
click at [372, 320] on div "**********" at bounding box center [368, 174] width 736 height 349
click at [520, 55] on img at bounding box center [524, 56] width 8 height 8
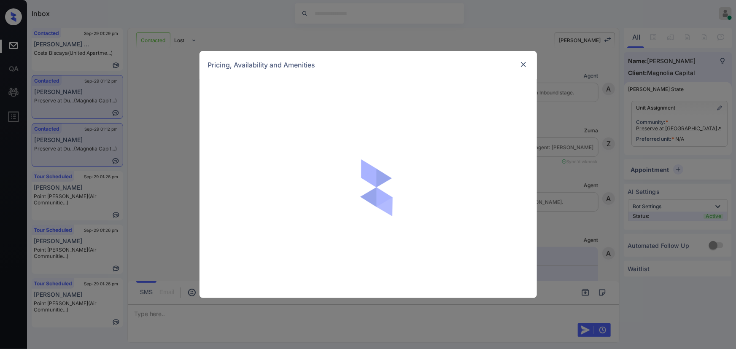
scroll to position [476, 0]
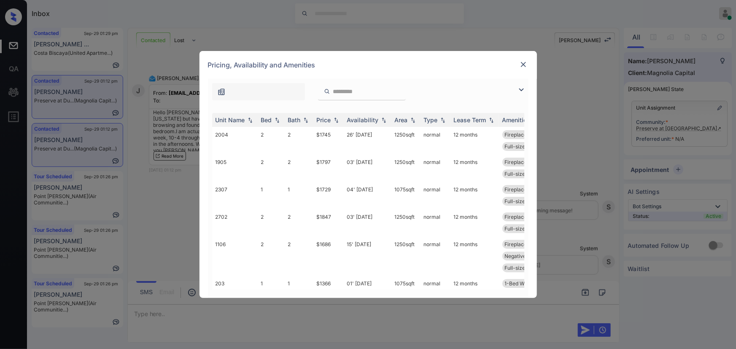
click at [519, 89] on img at bounding box center [522, 90] width 10 height 10
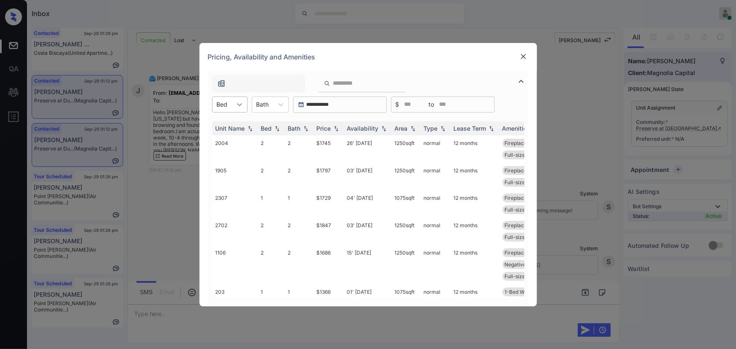
click at [232, 104] on div at bounding box center [239, 104] width 15 height 15
click at [221, 136] on div "2" at bounding box center [229, 140] width 35 height 15
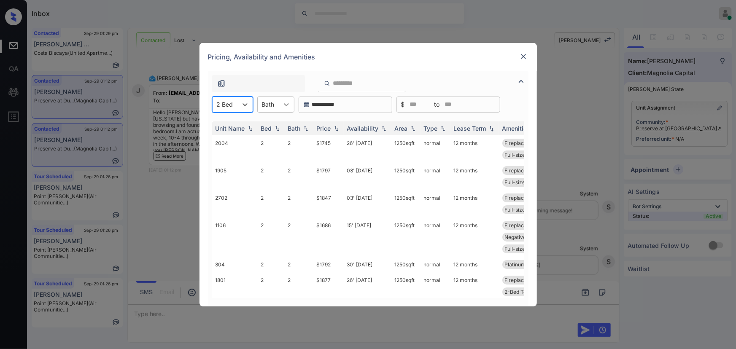
click at [279, 103] on div at bounding box center [286, 104] width 15 height 15
click at [268, 127] on div "1" at bounding box center [275, 125] width 37 height 15
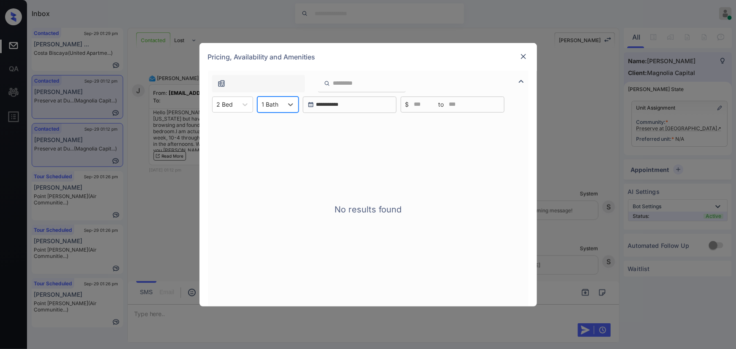
click at [282, 105] on div "1 Bath" at bounding box center [270, 104] width 25 height 12
click at [268, 135] on div "2" at bounding box center [277, 140] width 41 height 15
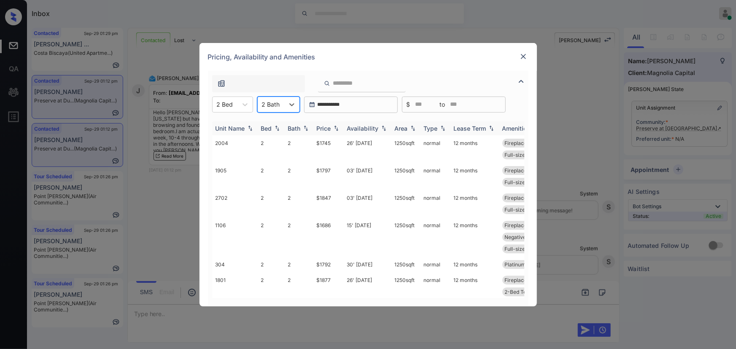
click at [333, 129] on img at bounding box center [336, 128] width 8 height 6
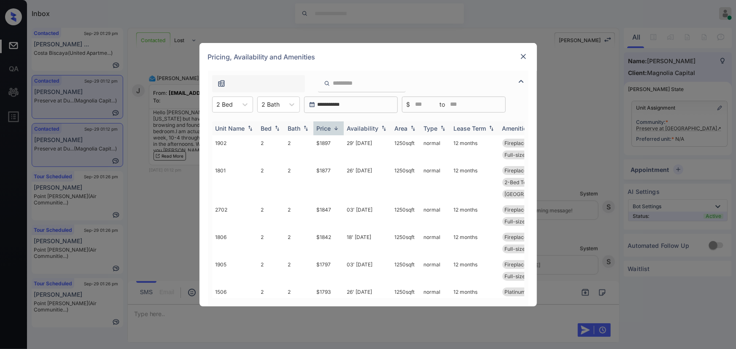
click at [333, 129] on img at bounding box center [336, 128] width 8 height 6
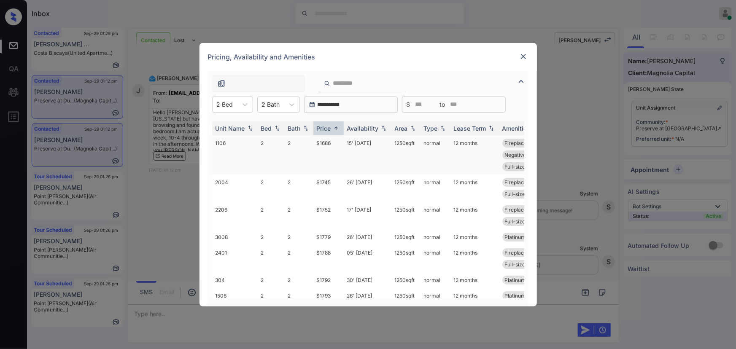
click at [362, 145] on td "15' [DATE]" at bounding box center [368, 154] width 48 height 39
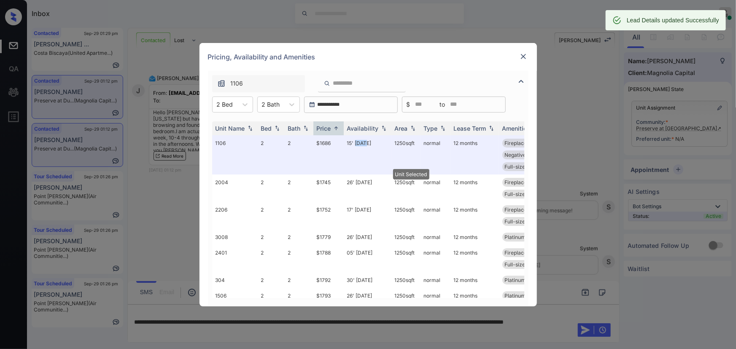
click at [521, 56] on img at bounding box center [524, 56] width 8 height 8
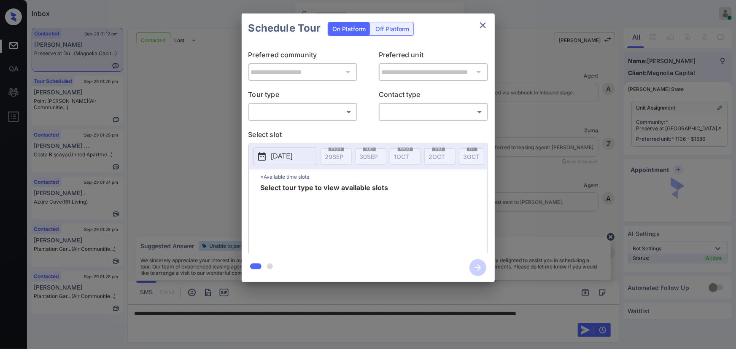
scroll to position [476, 0]
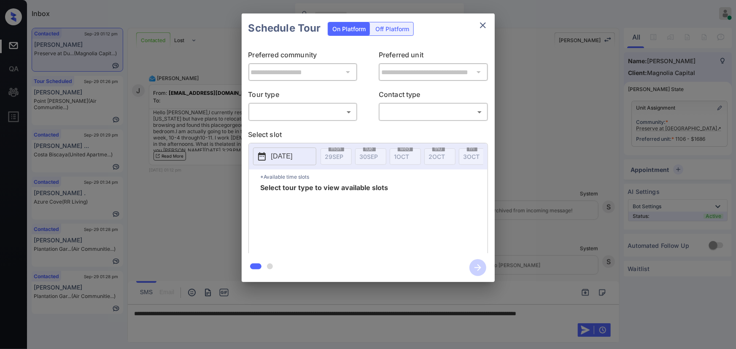
click at [298, 119] on div "​ ​" at bounding box center [303, 112] width 109 height 18
click at [300, 113] on body "Inbox Kenneth Umali Online Set yourself offline Set yourself on break Profile S…" at bounding box center [368, 174] width 736 height 349
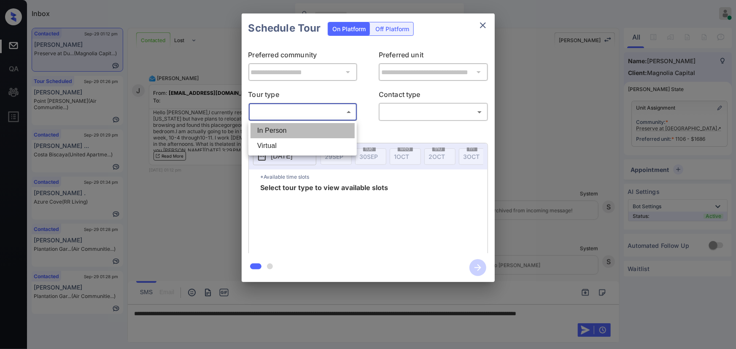
drag, startPoint x: 292, startPoint y: 131, endPoint x: 302, endPoint y: 131, distance: 9.3
click at [293, 131] on li "In Person" at bounding box center [303, 130] width 104 height 15
type input "********"
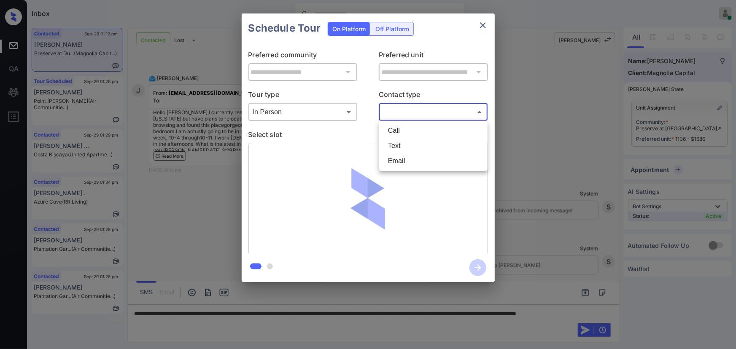
click at [412, 116] on body "Inbox Kenneth Umali Online Set yourself offline Set yourself on break Profile S…" at bounding box center [368, 174] width 736 height 349
click at [404, 146] on li "Text" at bounding box center [434, 145] width 104 height 15
type input "****"
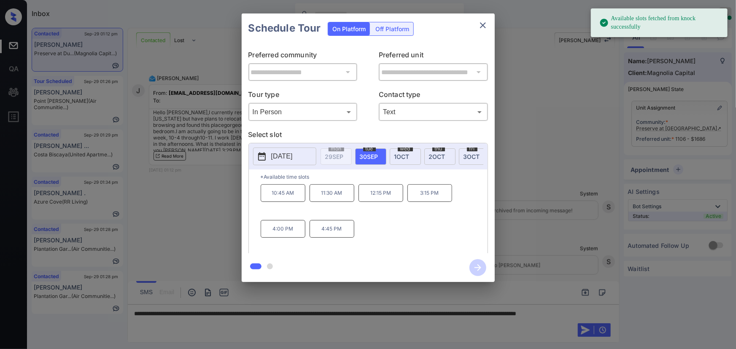
click at [293, 154] on p "[DATE]" at bounding box center [282, 157] width 22 height 10
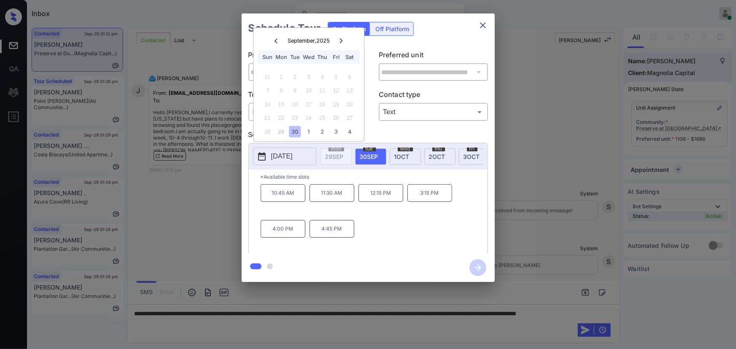
click at [340, 38] on icon at bounding box center [341, 40] width 3 height 5
click at [352, 76] on div "4" at bounding box center [349, 76] width 11 height 11
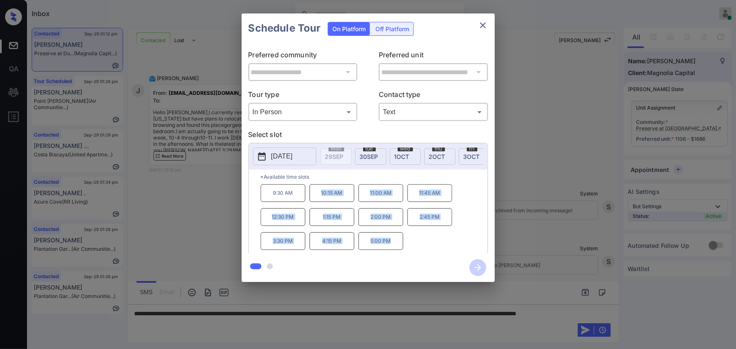
drag, startPoint x: 392, startPoint y: 245, endPoint x: 311, endPoint y: 206, distance: 90.4
click at [311, 206] on div "9:30 AM 10:15 AM 11:00 AM 11:45 AM 12:30 PM 1:15 PM 2:00 PM 2:45 PM 3:30 PM 4:1…" at bounding box center [374, 218] width 227 height 68
copy div "10:15 AM 11:00 AM 11:45 AM 12:30 PM 1:15 PM 2:00 PM 2:45 PM 3:30 PM 4:15 PM 5:0…"
click at [228, 321] on div at bounding box center [368, 174] width 736 height 349
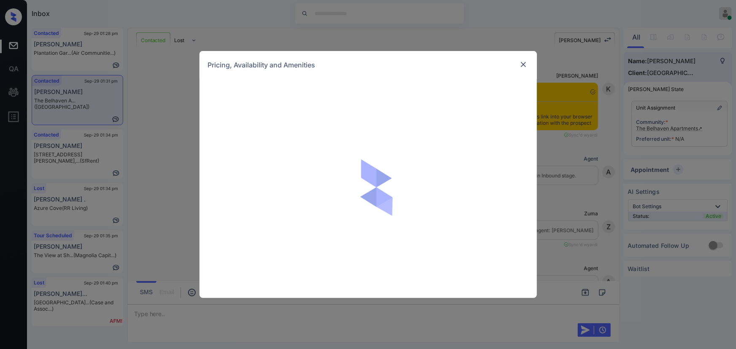
scroll to position [1108, 0]
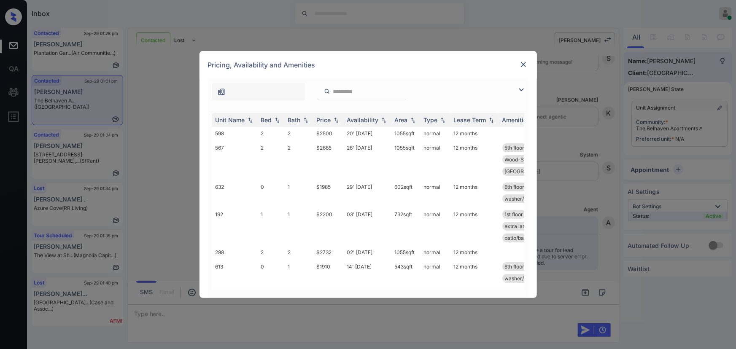
click at [524, 65] on img at bounding box center [524, 64] width 8 height 8
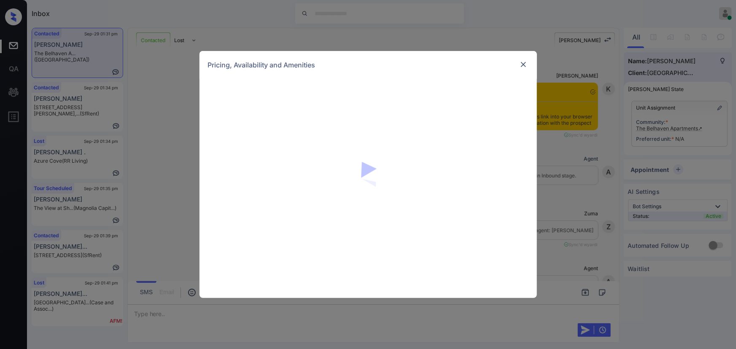
scroll to position [870, 0]
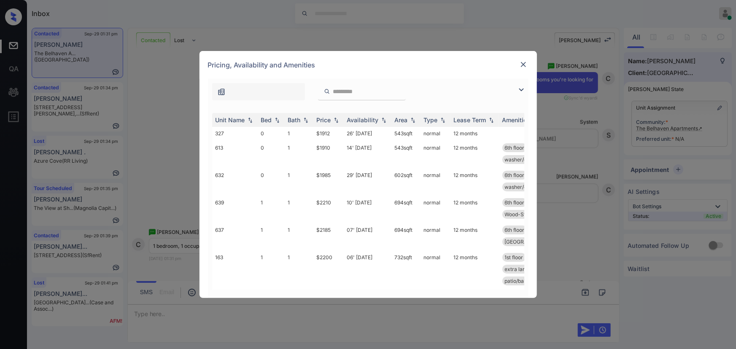
click at [523, 89] on img at bounding box center [522, 90] width 10 height 10
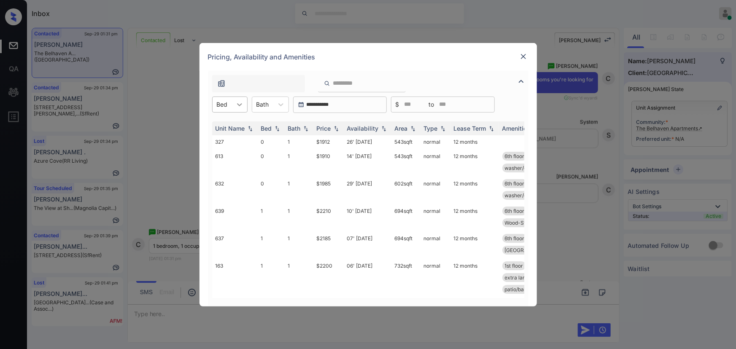
click at [238, 104] on icon at bounding box center [240, 104] width 8 height 8
click at [224, 137] on div "1" at bounding box center [229, 140] width 35 height 15
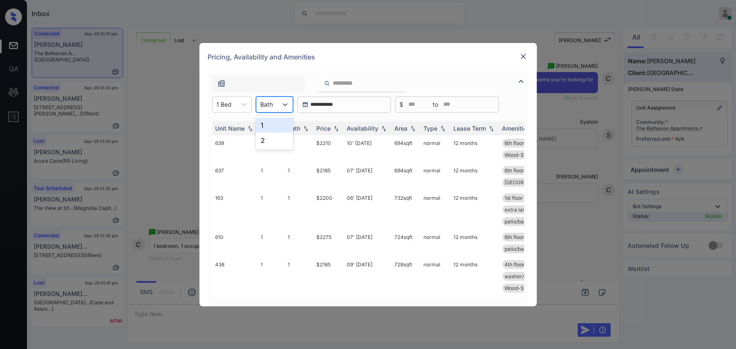
click at [271, 110] on div "Bath" at bounding box center [274, 105] width 37 height 16
click at [273, 128] on div "1" at bounding box center [274, 125] width 37 height 15
click at [333, 130] on img at bounding box center [336, 128] width 8 height 6
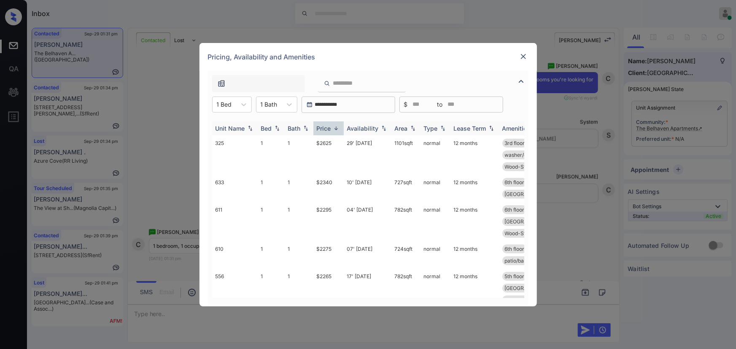
click at [333, 130] on img at bounding box center [336, 128] width 8 height 6
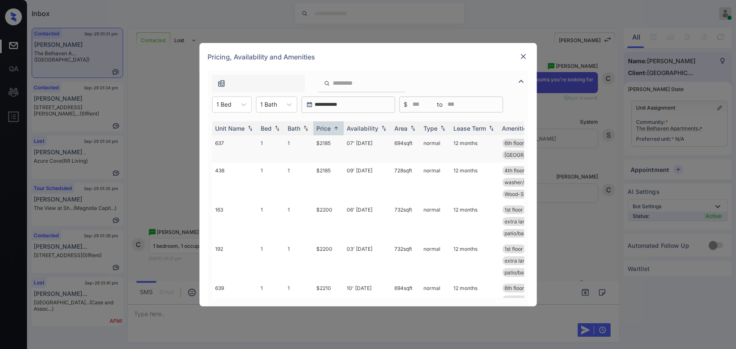
click at [321, 145] on td "$2185" at bounding box center [329, 148] width 30 height 27
drag, startPoint x: 321, startPoint y: 145, endPoint x: 334, endPoint y: 146, distance: 13.1
click at [332, 146] on td "$2185" at bounding box center [329, 148] width 30 height 27
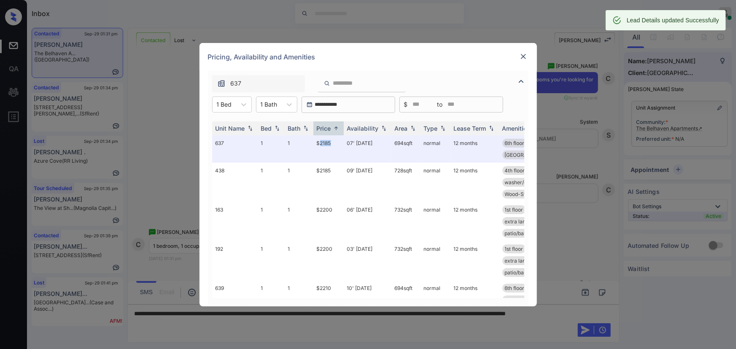
click at [522, 56] on img at bounding box center [524, 56] width 8 height 8
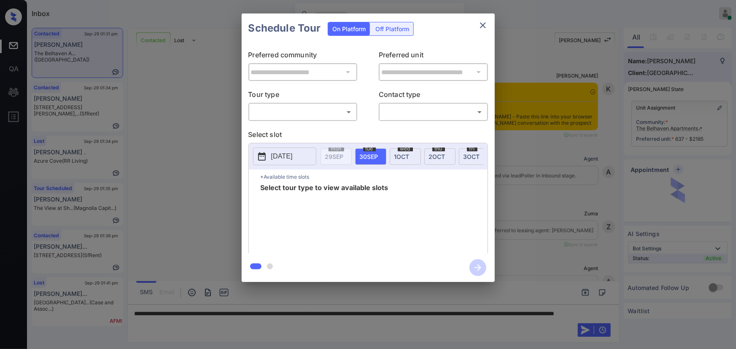
scroll to position [470, 0]
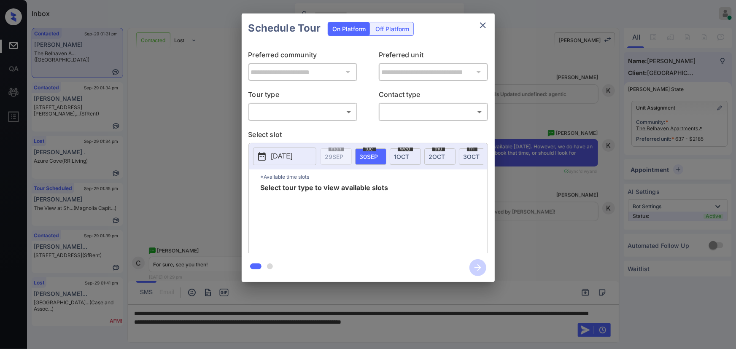
click at [279, 110] on body "Inbox [PERSON_NAME] Online Set yourself offline Set yourself on break Profile S…" at bounding box center [368, 174] width 736 height 349
click at [283, 131] on li "In Person" at bounding box center [303, 130] width 104 height 15
type input "********"
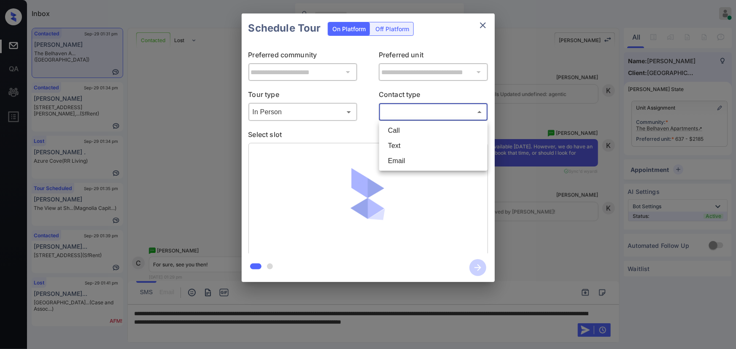
click at [413, 115] on body "Inbox [PERSON_NAME] Online Set yourself offline Set yourself on break Profile S…" at bounding box center [368, 174] width 736 height 349
click at [409, 138] on li "Call" at bounding box center [434, 130] width 104 height 15
type input "****"
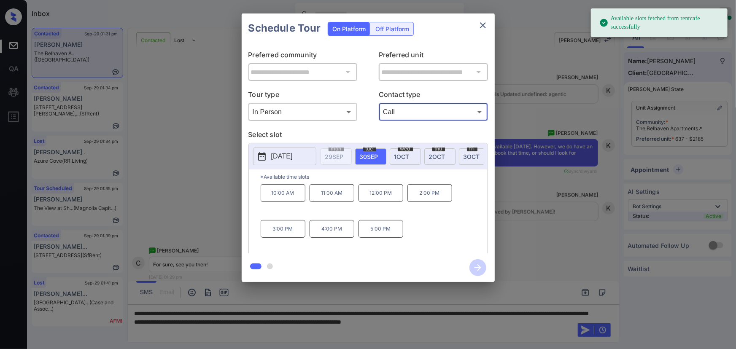
click at [370, 154] on span "[DATE]" at bounding box center [369, 156] width 19 height 7
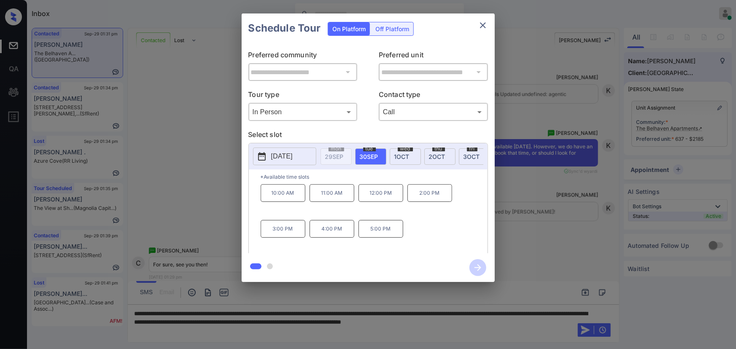
click at [547, 241] on div "**********" at bounding box center [368, 148] width 736 height 296
